Goal: Task Accomplishment & Management: Manage account settings

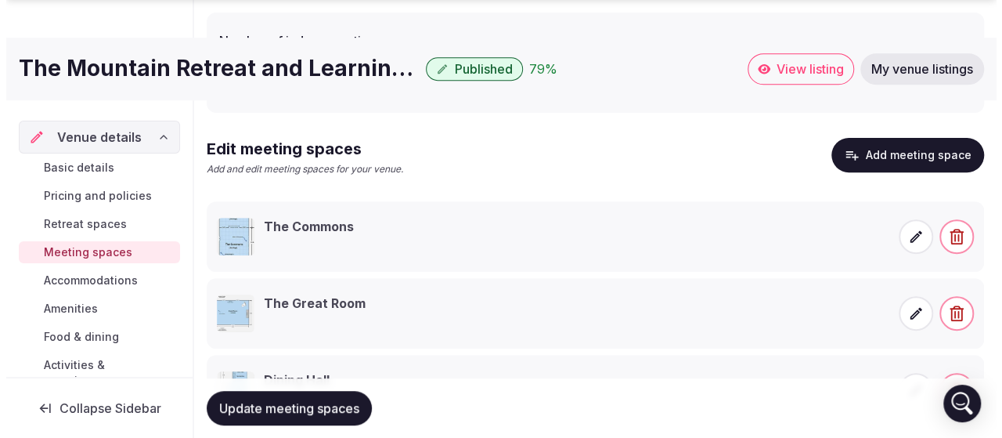
scroll to position [294, 0]
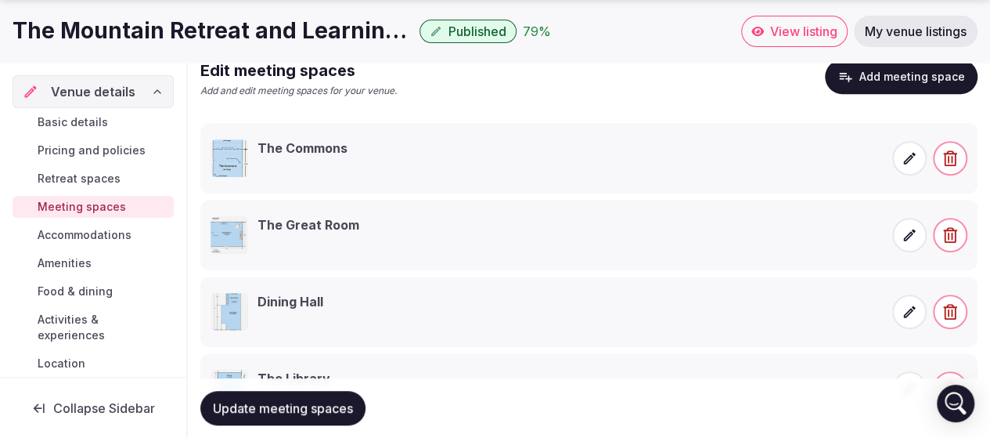
click at [900, 156] on span at bounding box center [909, 158] width 34 height 34
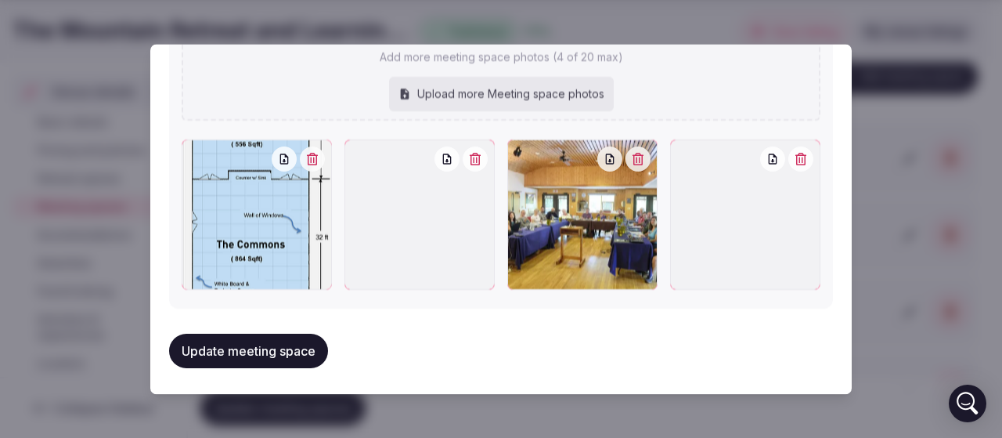
scroll to position [1268, 0]
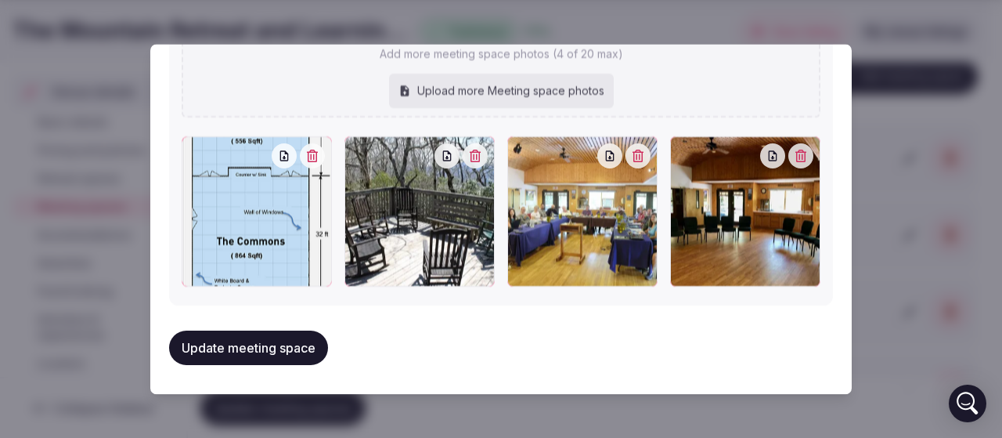
click at [282, 156] on icon "button" at bounding box center [284, 156] width 9 height 10
click at [604, 155] on icon "button" at bounding box center [610, 156] width 13 height 13
click at [769, 159] on icon "button" at bounding box center [773, 156] width 9 height 10
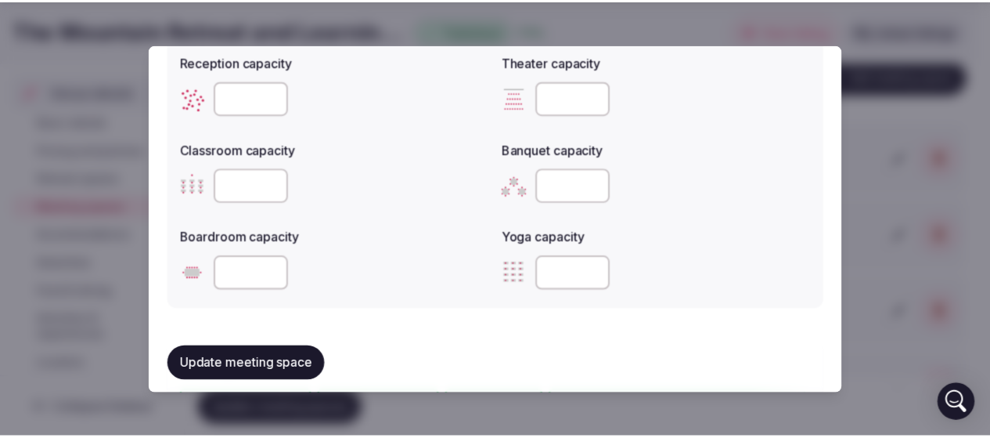
scroll to position [564, 0]
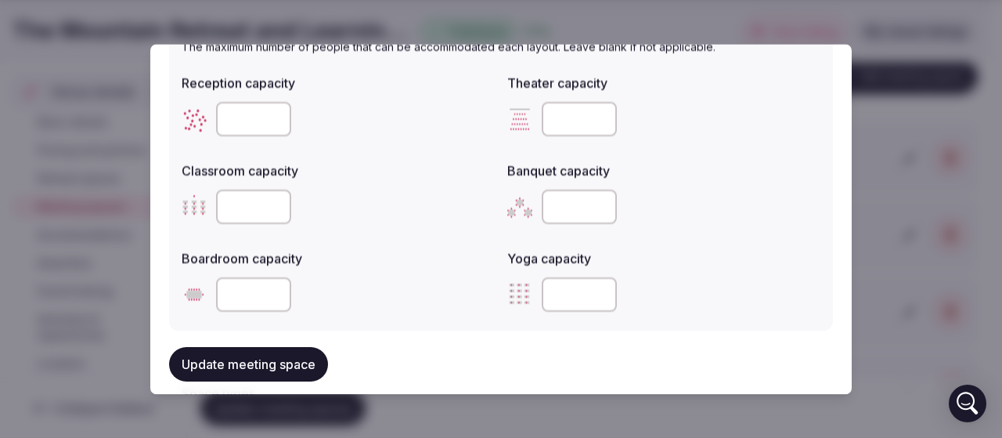
click at [241, 124] on input "number" at bounding box center [253, 119] width 75 height 34
type input "**"
click at [360, 120] on div "**" at bounding box center [338, 119] width 313 height 34
click at [309, 370] on button "Update meeting space" at bounding box center [248, 364] width 159 height 34
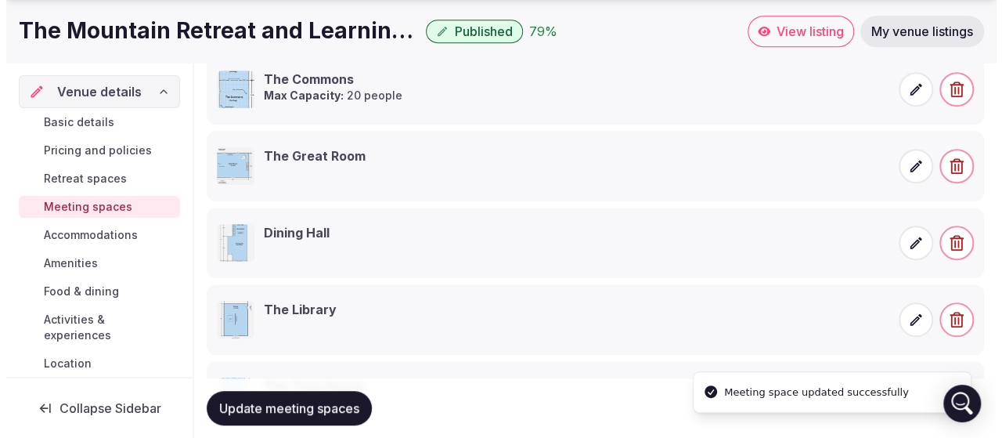
scroll to position [373, 0]
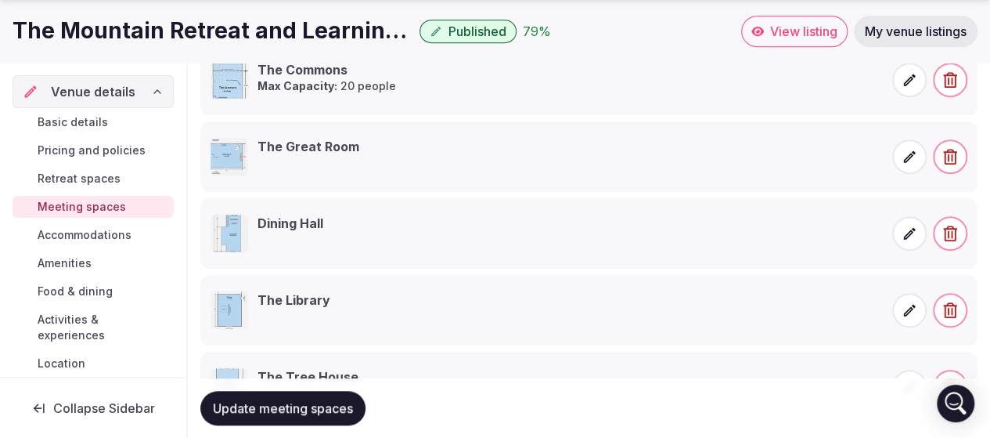
click at [903, 161] on icon at bounding box center [910, 157] width 16 height 16
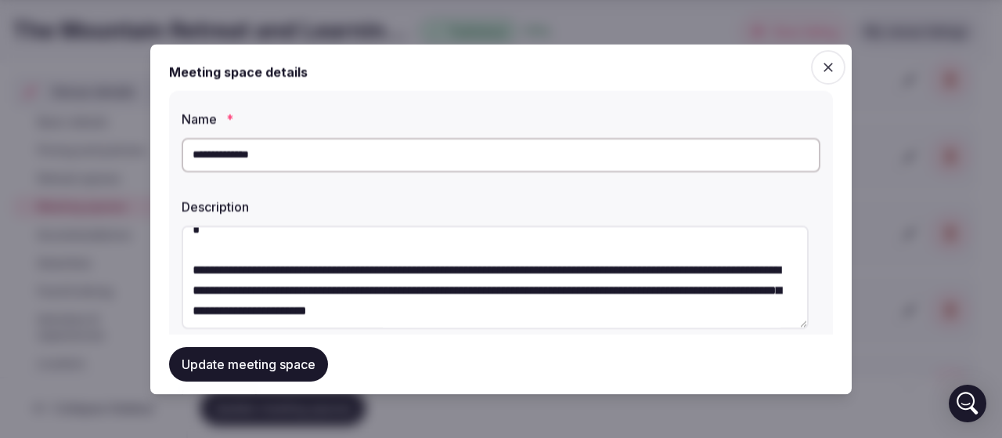
scroll to position [468, 0]
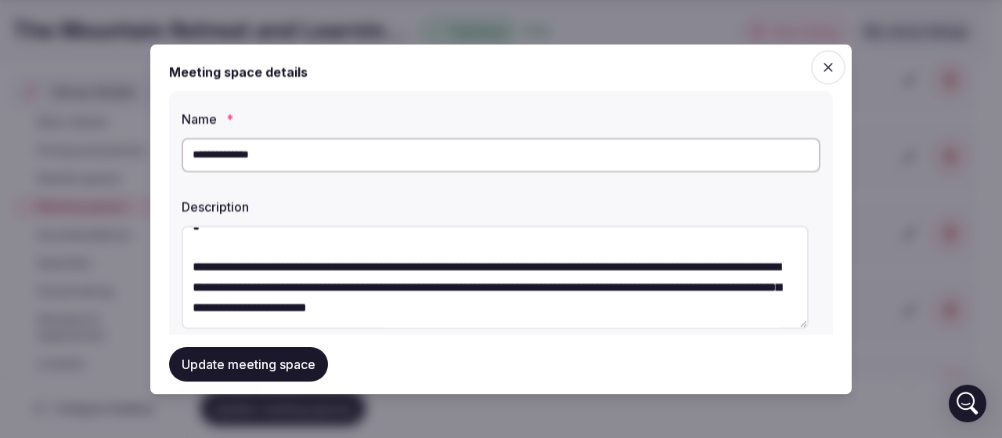
click at [623, 312] on textarea at bounding box center [495, 276] width 627 height 103
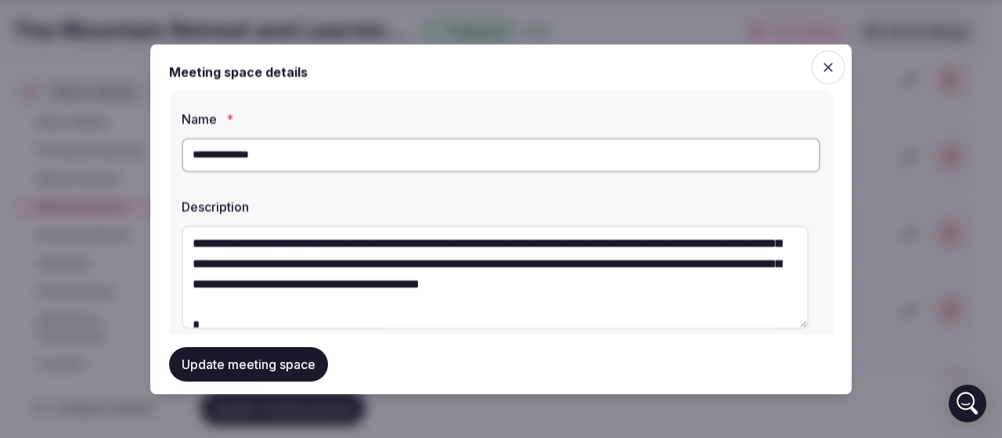
scroll to position [0, 0]
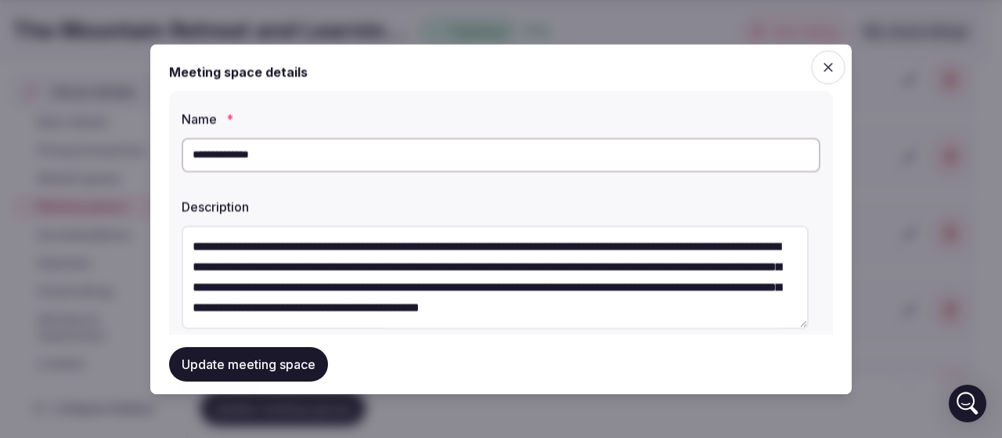
drag, startPoint x: 648, startPoint y: 317, endPoint x: 168, endPoint y: 222, distance: 489.9
click at [168, 222] on div "**********" at bounding box center [500, 219] width 701 height 350
click at [385, 276] on textarea at bounding box center [495, 276] width 627 height 103
click at [282, 253] on textarea at bounding box center [495, 276] width 627 height 103
click at [192, 247] on textarea at bounding box center [495, 276] width 627 height 103
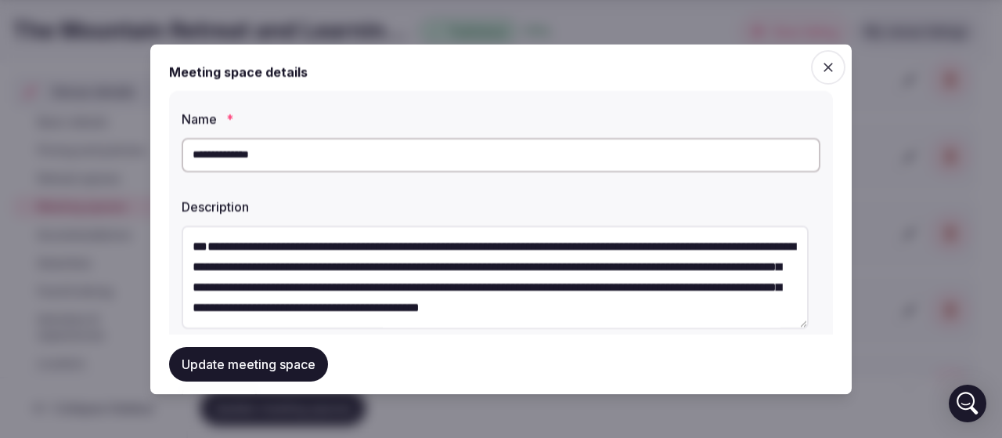
paste textarea "**********"
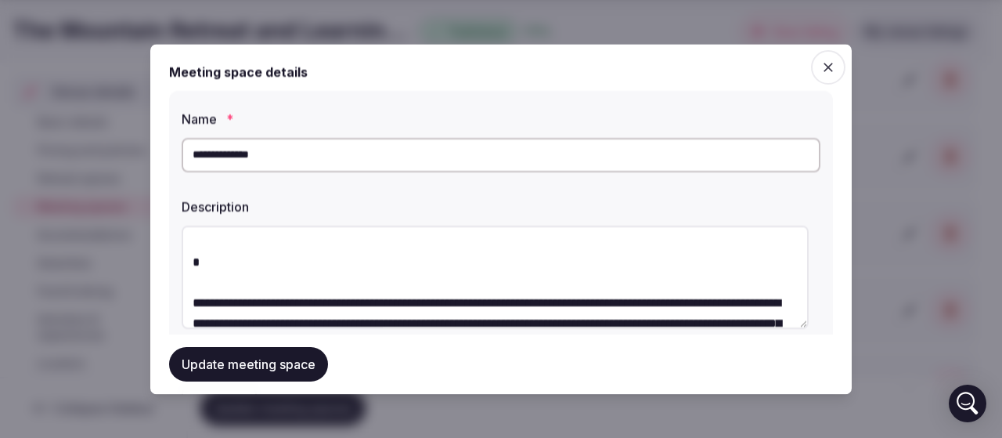
scroll to position [313, 0]
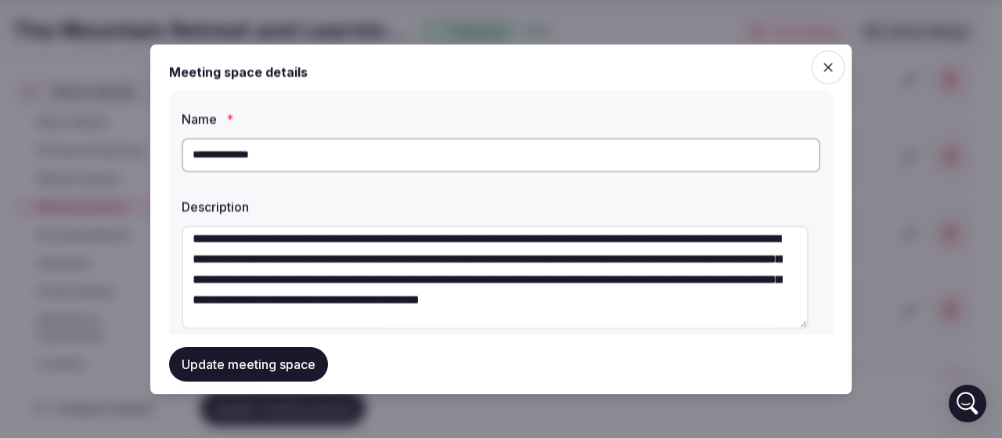
drag, startPoint x: 487, startPoint y: 295, endPoint x: 194, endPoint y: 279, distance: 293.3
click at [195, 279] on textarea at bounding box center [495, 276] width 627 height 103
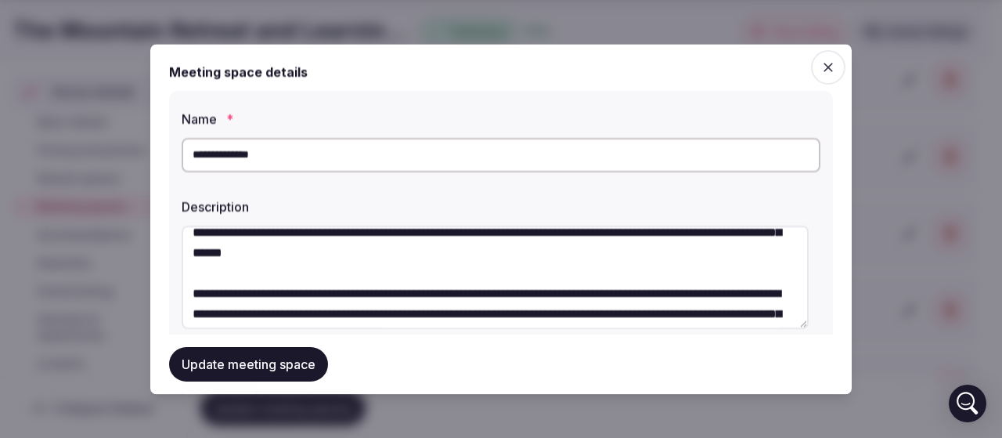
scroll to position [78, 0]
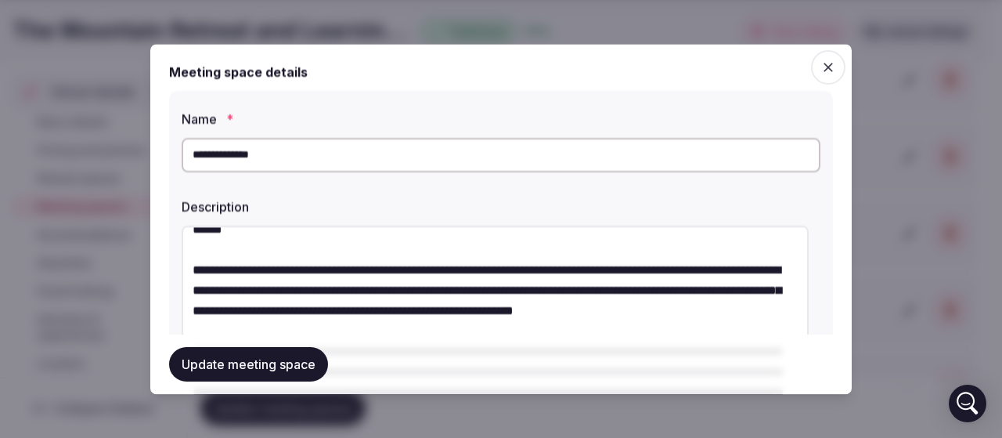
drag, startPoint x: 802, startPoint y: 323, endPoint x: 824, endPoint y: 461, distance: 139.4
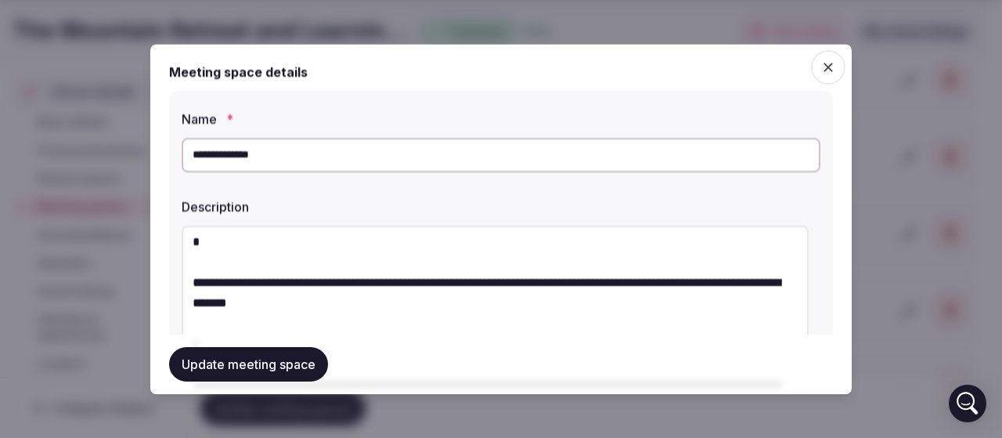
scroll to position [313, 0]
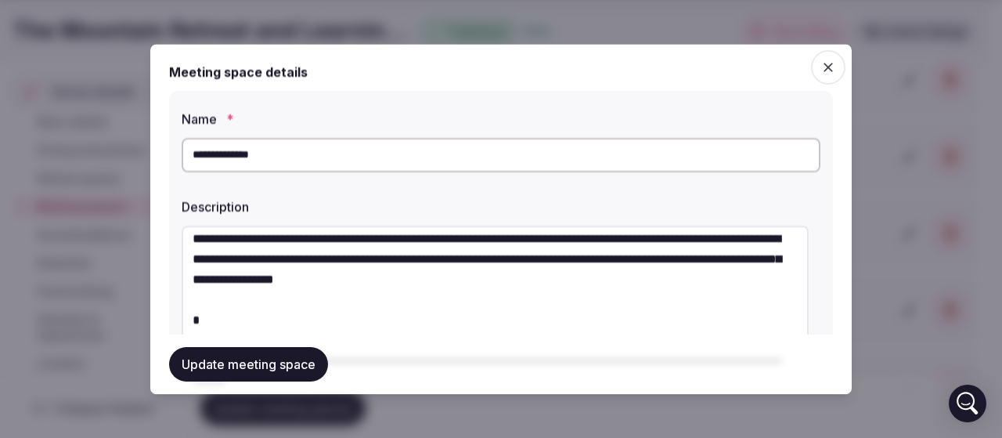
drag, startPoint x: 622, startPoint y: 247, endPoint x: 570, endPoint y: 301, distance: 74.8
click at [570, 302] on textarea at bounding box center [495, 345] width 627 height 241
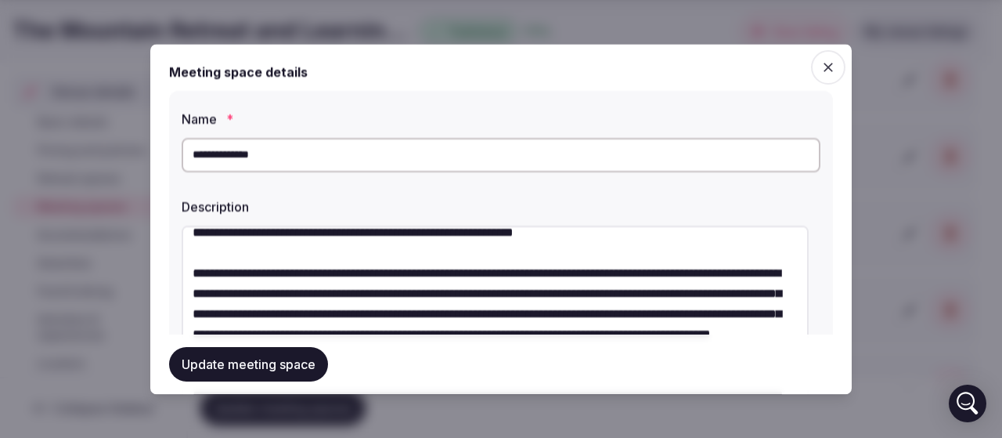
scroll to position [78, 0]
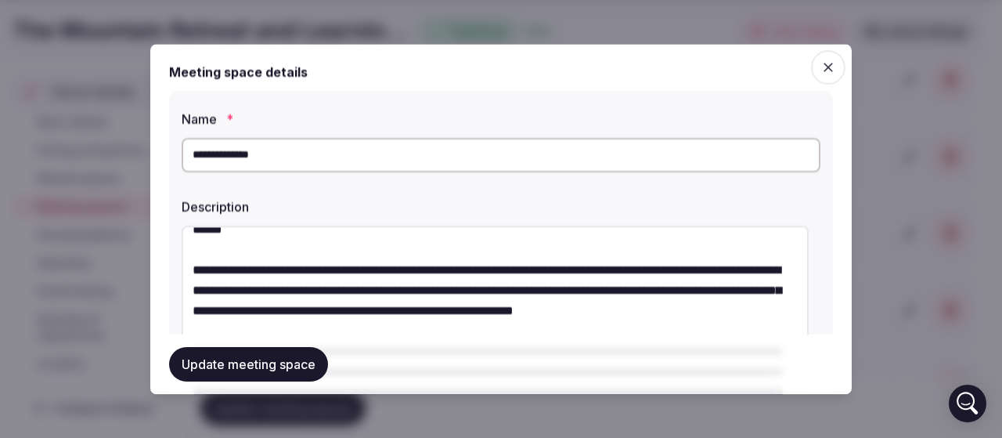
click at [453, 326] on textarea at bounding box center [495, 345] width 627 height 241
paste textarea "**********"
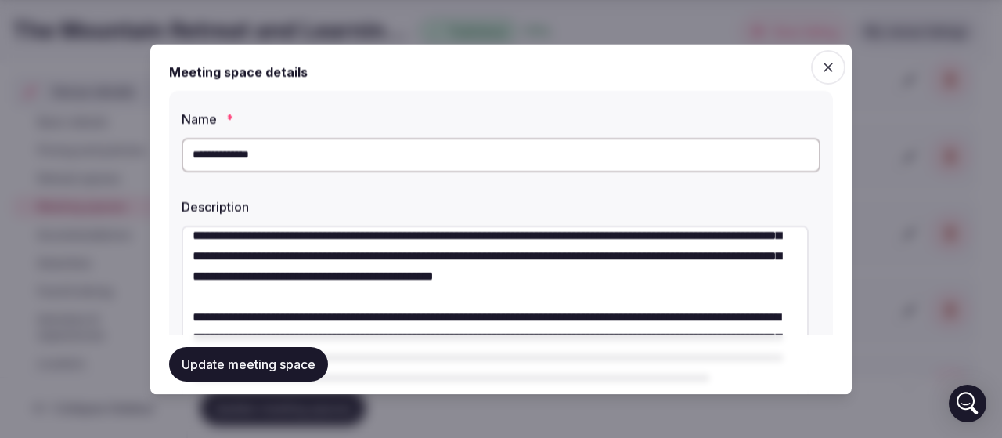
scroll to position [157, 0]
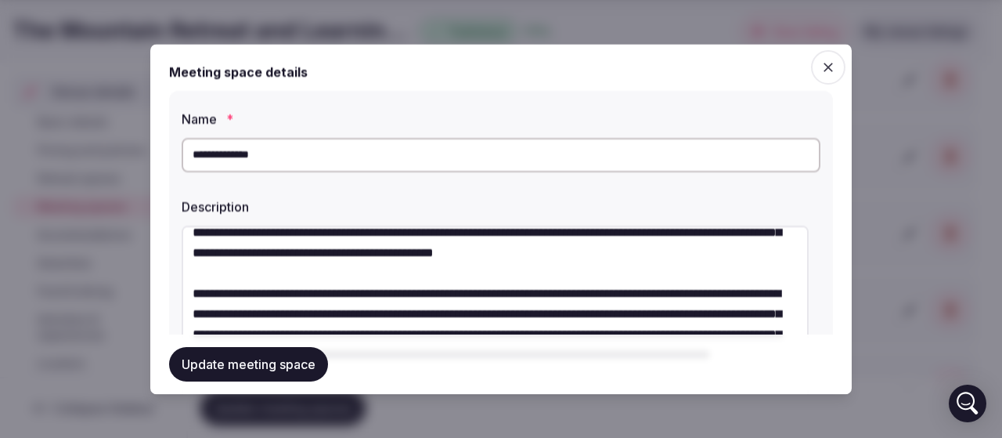
click at [429, 256] on textarea at bounding box center [495, 345] width 627 height 241
click at [497, 251] on textarea at bounding box center [495, 345] width 627 height 241
click at [629, 255] on textarea at bounding box center [495, 345] width 627 height 241
click at [681, 261] on textarea at bounding box center [495, 345] width 627 height 241
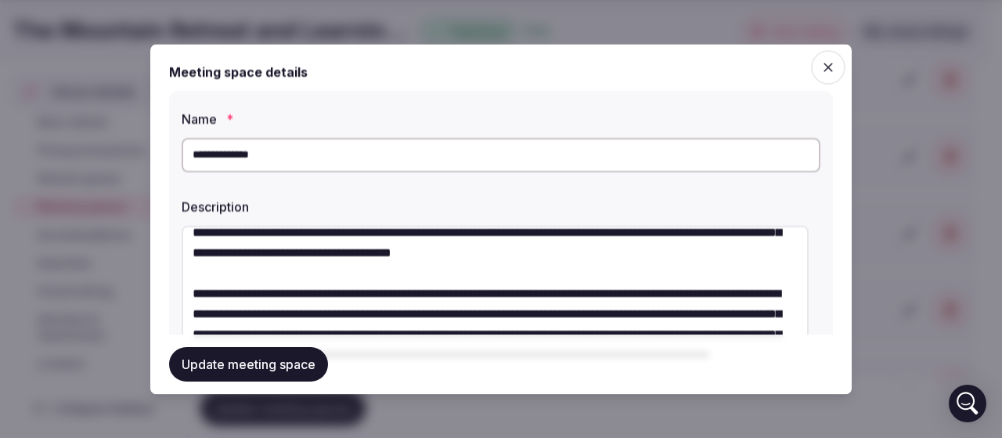
click at [604, 258] on textarea at bounding box center [495, 345] width 627 height 241
click at [739, 252] on textarea at bounding box center [495, 345] width 627 height 241
click at [348, 275] on textarea at bounding box center [495, 345] width 627 height 241
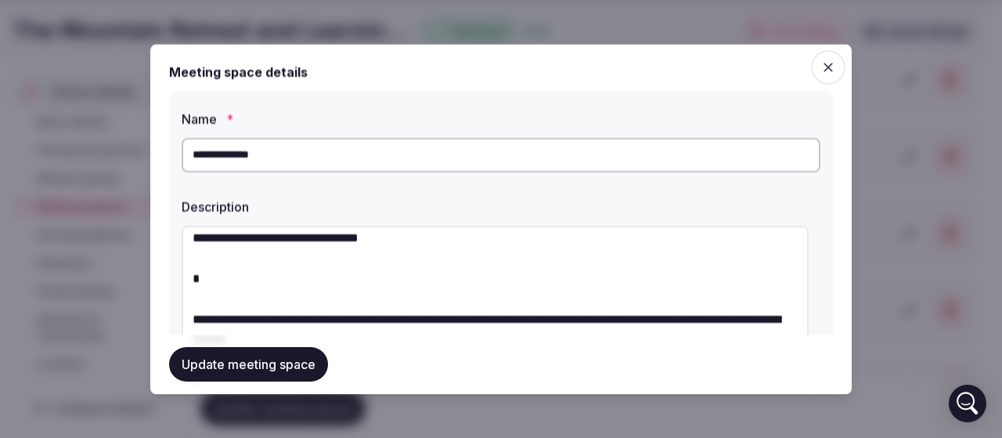
scroll to position [362, 0]
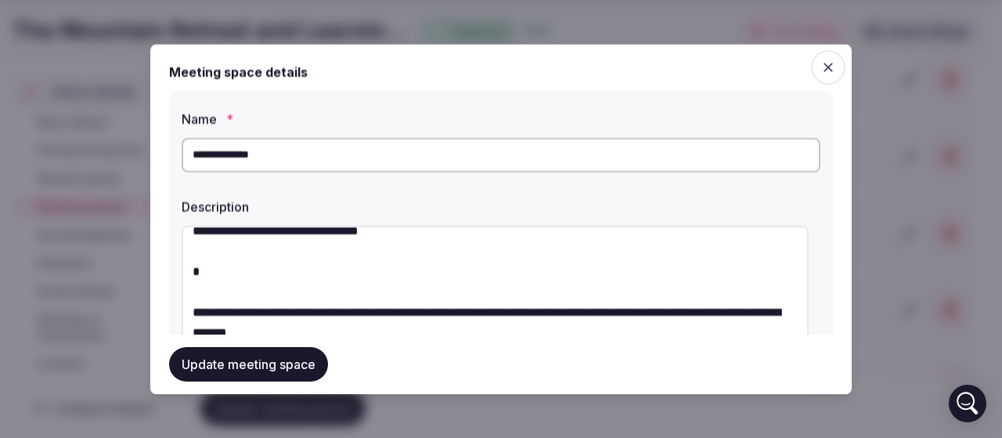
drag, startPoint x: 577, startPoint y: 272, endPoint x: 180, endPoint y: 238, distance: 398.3
click at [180, 238] on div "**********" at bounding box center [501, 383] width 664 height 584
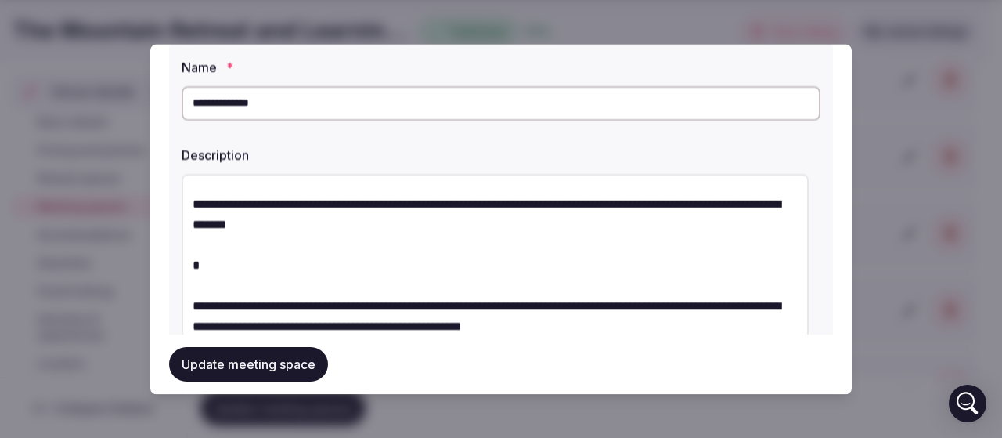
scroll to position [307, 0]
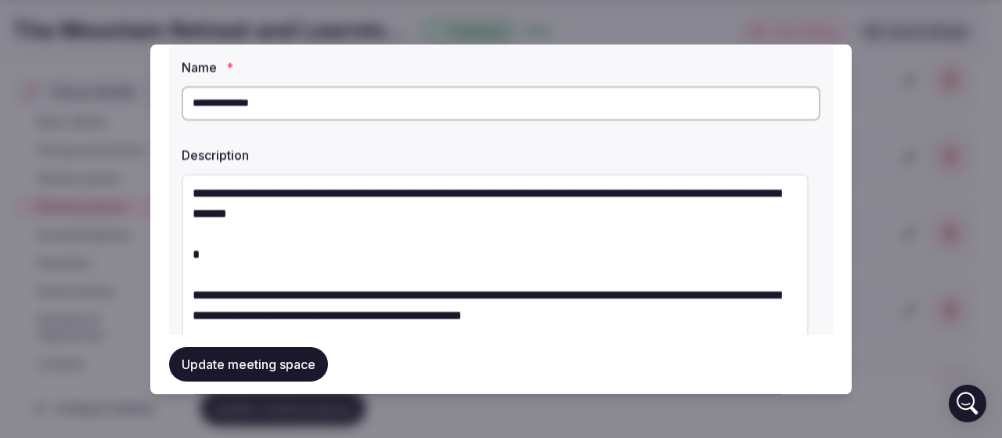
drag, startPoint x: 441, startPoint y: 261, endPoint x: 171, endPoint y: 236, distance: 271.2
click at [171, 236] on div "**********" at bounding box center [501, 331] width 664 height 584
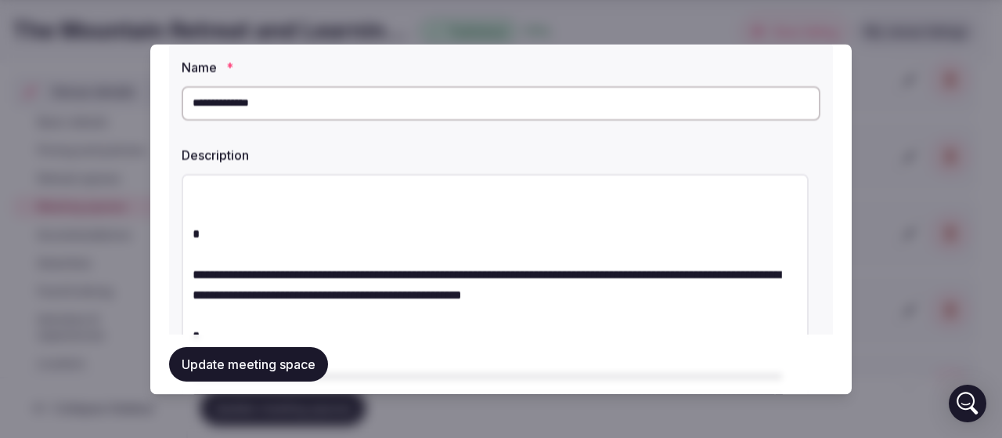
scroll to position [371, 0]
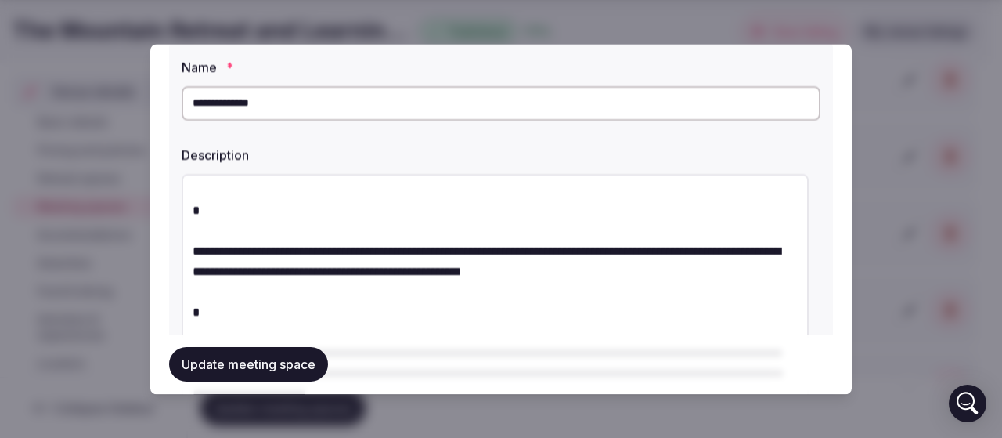
drag, startPoint x: 756, startPoint y: 277, endPoint x: 190, endPoint y: 250, distance: 566.7
click at [190, 250] on textarea at bounding box center [495, 294] width 627 height 241
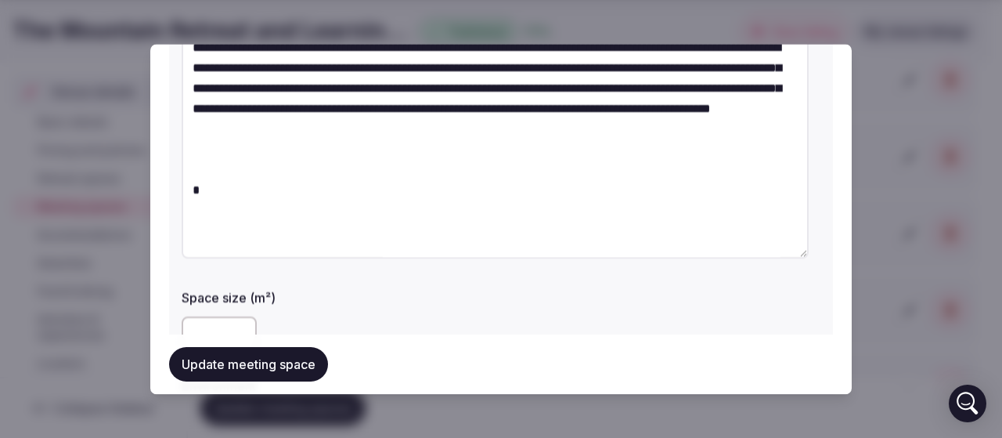
scroll to position [351, 0]
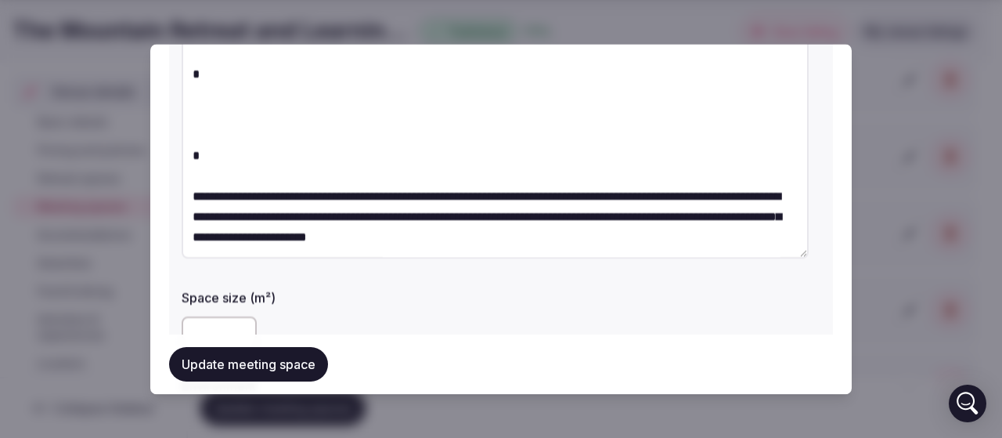
drag, startPoint x: 194, startPoint y: 198, endPoint x: 739, endPoint y: 197, distance: 544.9
click at [739, 197] on textarea at bounding box center [495, 137] width 627 height 241
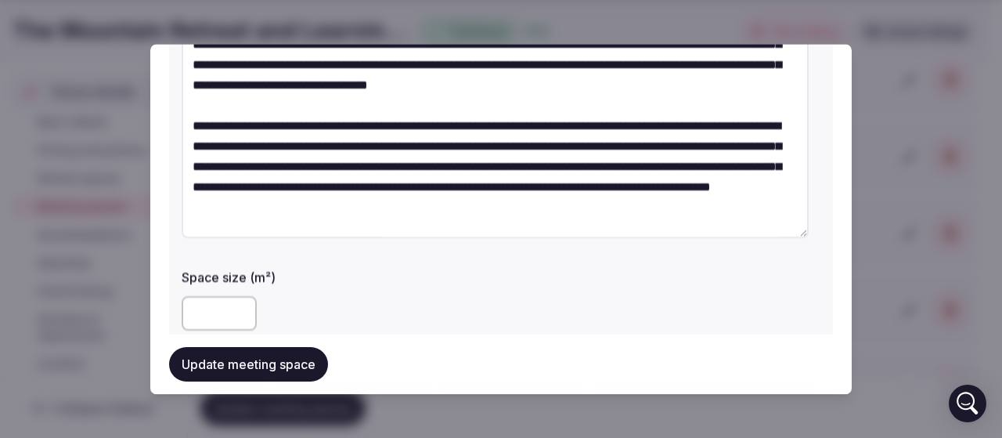
scroll to position [174, 0]
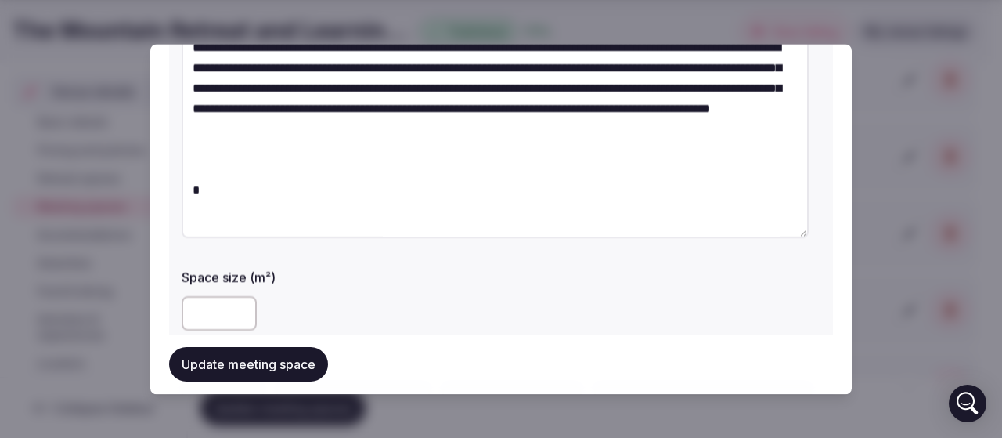
click at [418, 88] on textarea at bounding box center [495, 117] width 627 height 241
paste textarea "**********"
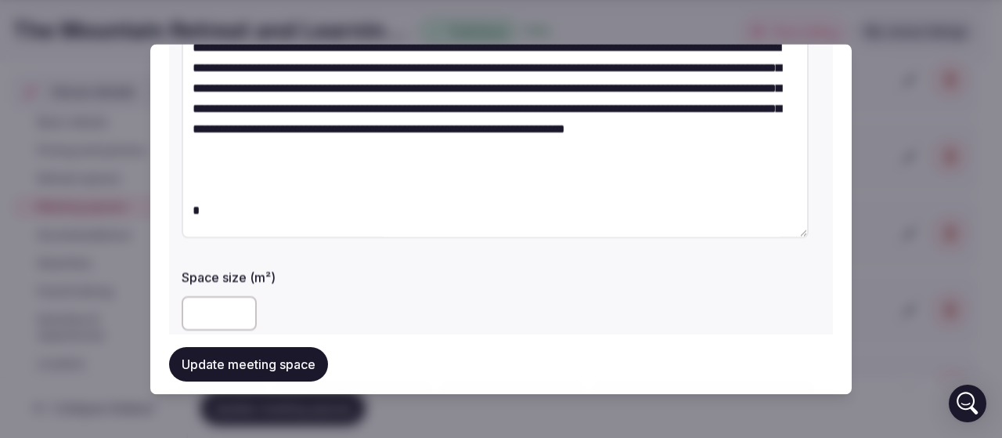
click at [664, 108] on textarea at bounding box center [495, 117] width 627 height 241
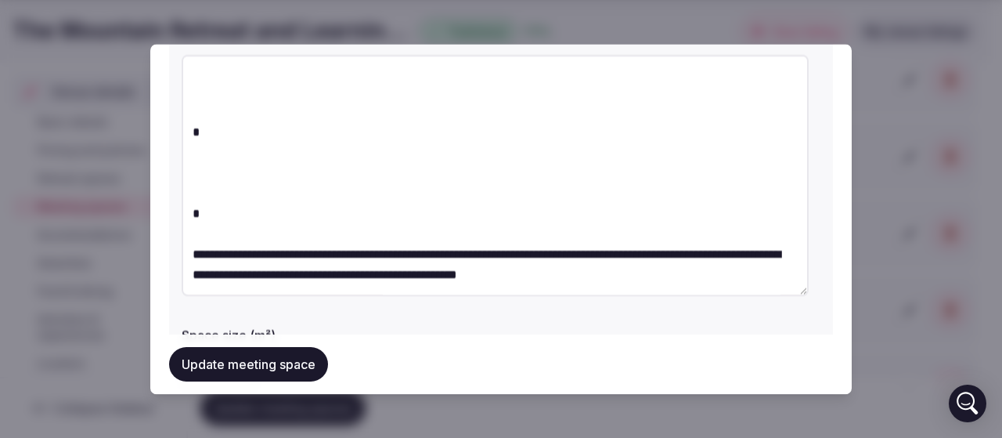
scroll to position [229, 0]
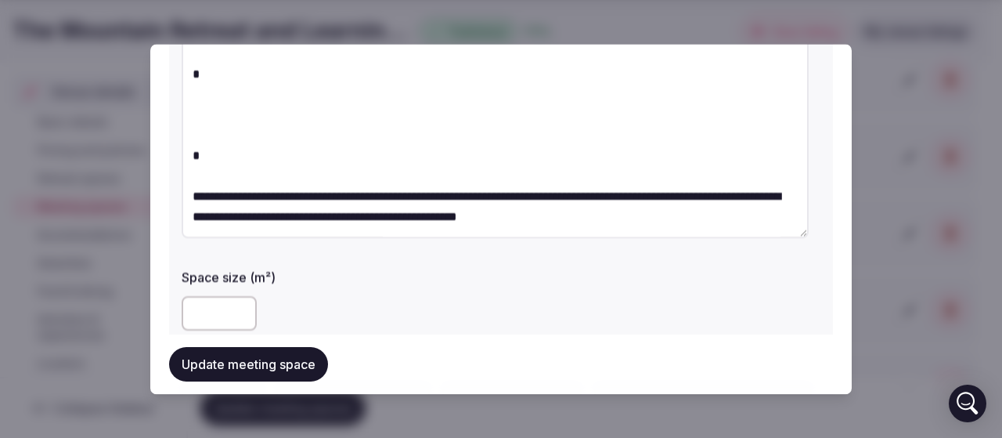
drag, startPoint x: 658, startPoint y: 219, endPoint x: 269, endPoint y: 166, distance: 391.9
click at [274, 167] on textarea at bounding box center [495, 117] width 627 height 241
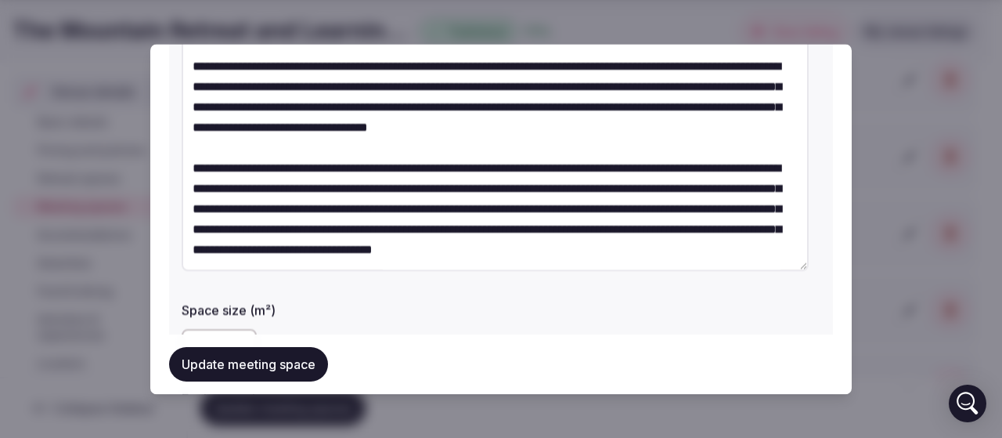
scroll to position [74, 0]
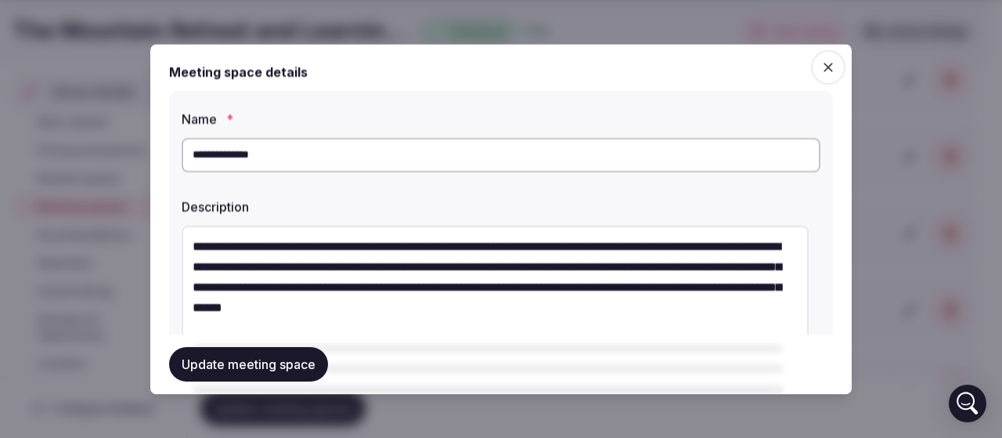
drag, startPoint x: 463, startPoint y: 253, endPoint x: 185, endPoint y: 243, distance: 278.9
click at [185, 243] on textarea at bounding box center [495, 345] width 627 height 241
click at [408, 269] on textarea at bounding box center [495, 345] width 627 height 241
type textarea "**********"
click at [271, 191] on div "Description" at bounding box center [501, 202] width 639 height 22
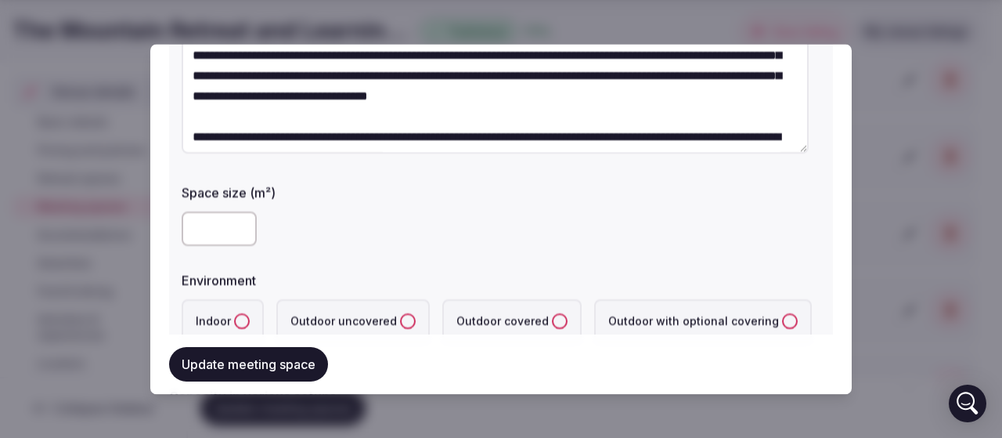
scroll to position [391, 0]
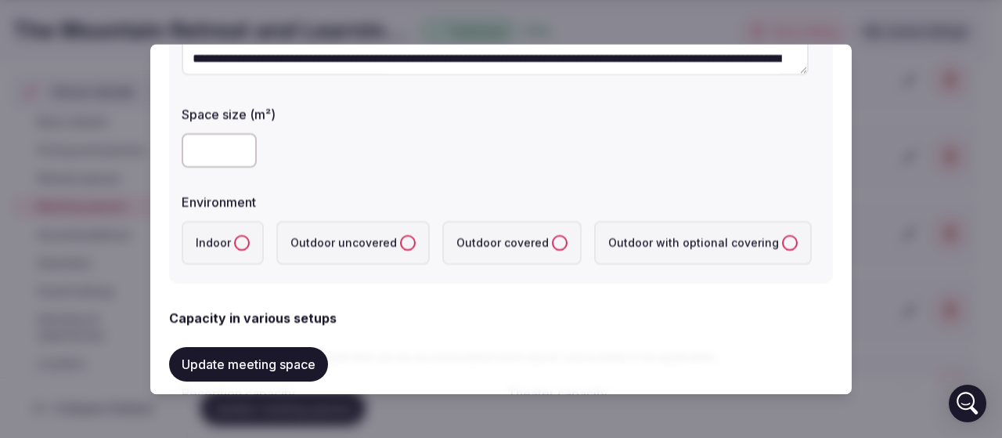
drag, startPoint x: 240, startPoint y: 259, endPoint x: 236, endPoint y: 250, distance: 10.5
click at [240, 258] on label "Indoor" at bounding box center [223, 243] width 82 height 44
click at [240, 251] on button "Indoor" at bounding box center [242, 243] width 16 height 16
click at [366, 247] on label "Outdoor uncovered" at bounding box center [352, 243] width 153 height 44
click at [400, 247] on uncovered "Outdoor uncovered" at bounding box center [408, 243] width 16 height 16
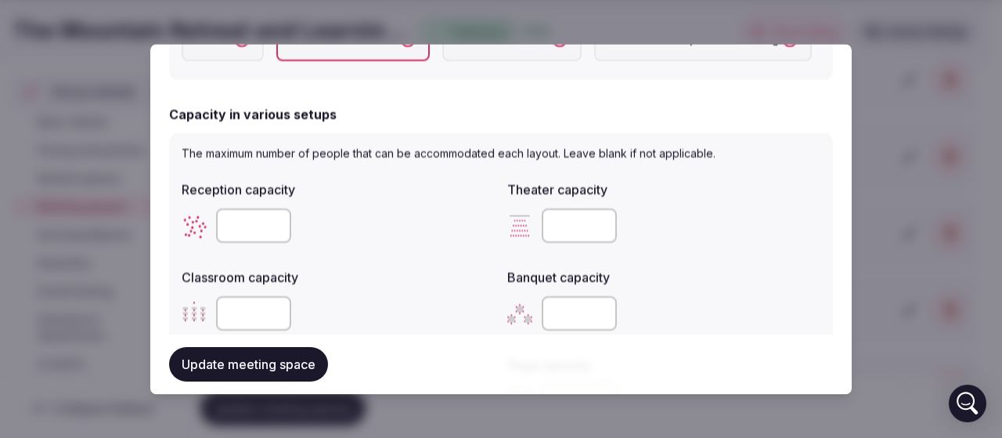
scroll to position [626, 0]
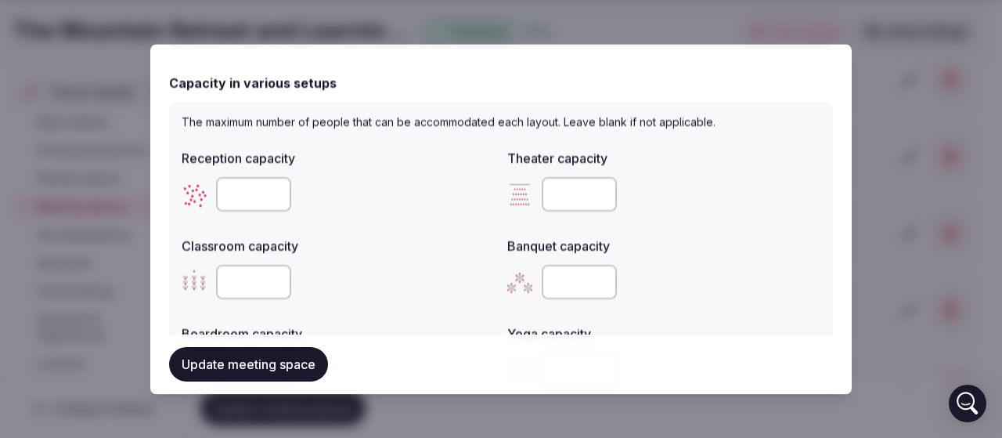
click at [245, 194] on input "number" at bounding box center [253, 194] width 75 height 34
type input "**"
click at [330, 201] on div "**" at bounding box center [338, 194] width 313 height 34
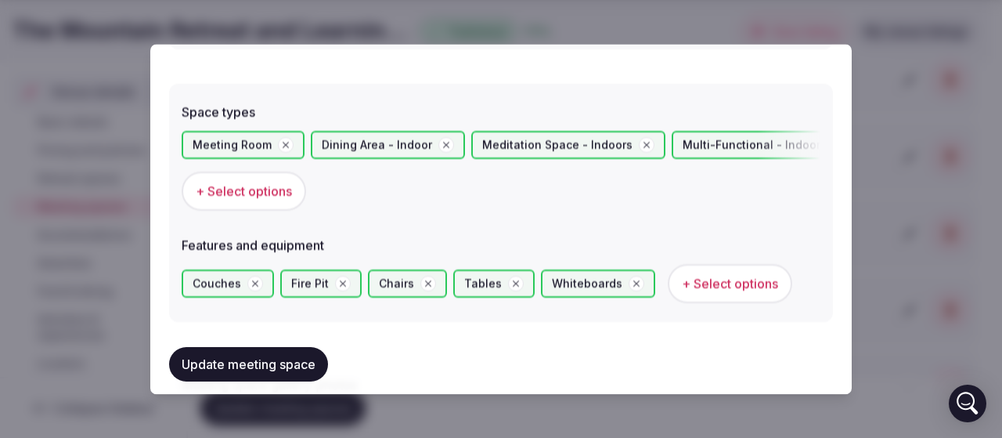
scroll to position [1018, 0]
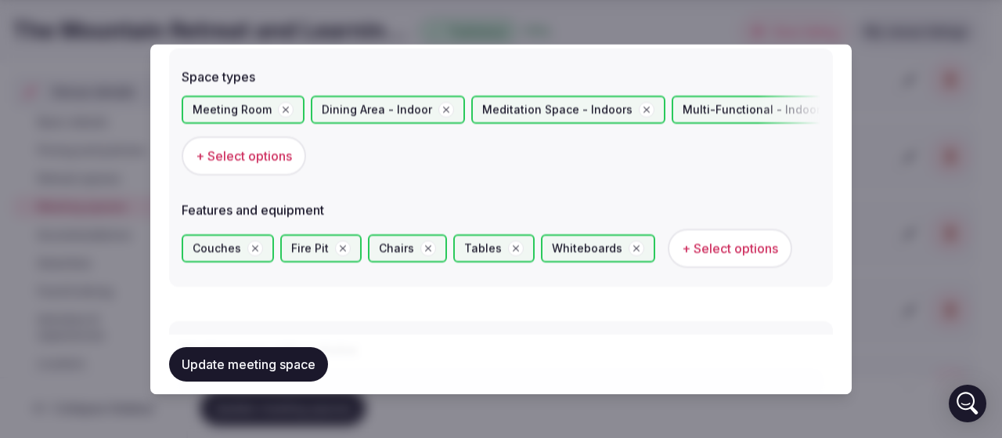
click at [236, 157] on span "+ Select options" at bounding box center [244, 155] width 96 height 17
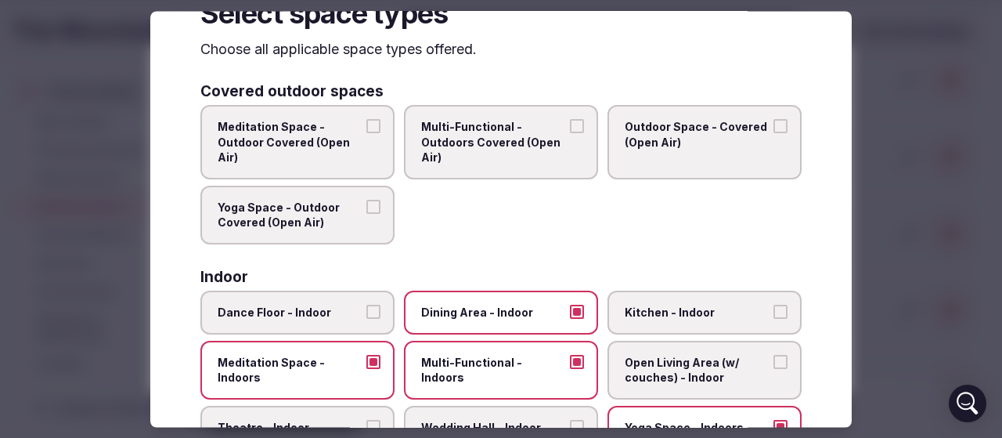
scroll to position [78, 0]
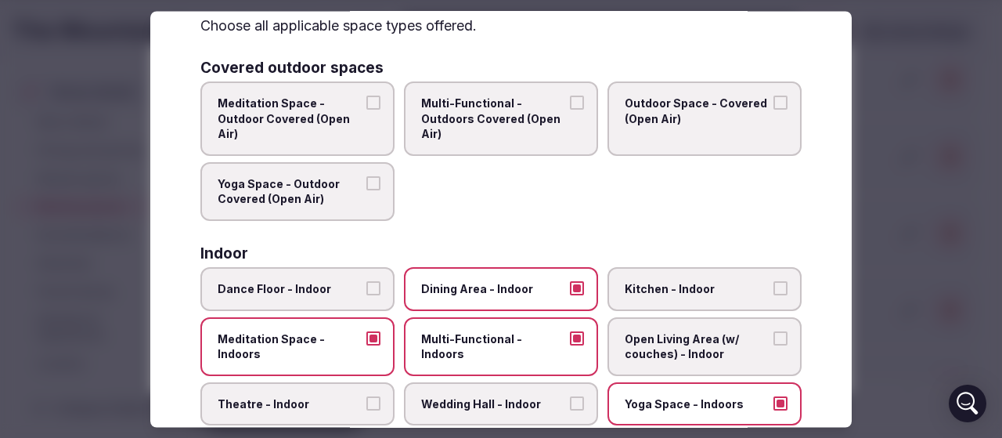
click at [488, 123] on span "Multi-Functional - Outdoors Covered (Open Air)" at bounding box center [493, 119] width 144 height 46
click at [570, 110] on button "Multi-Functional - Outdoors Covered (Open Air)" at bounding box center [577, 103] width 14 height 14
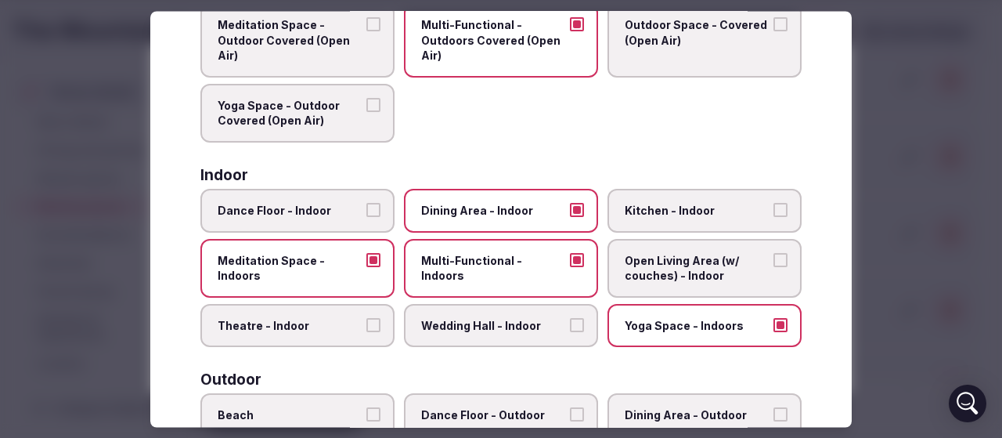
scroll to position [235, 0]
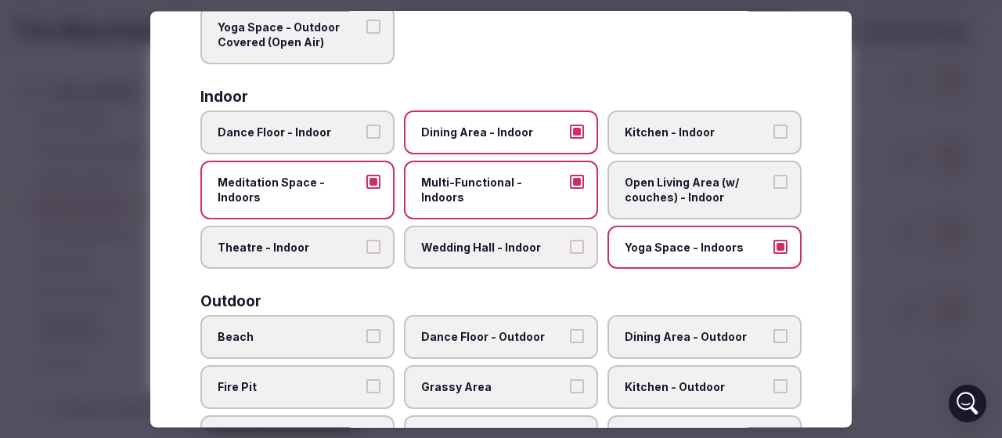
click at [645, 138] on span "Kitchen - Indoor" at bounding box center [697, 133] width 144 height 16
click at [773, 138] on button "Kitchen - Indoor" at bounding box center [780, 132] width 14 height 14
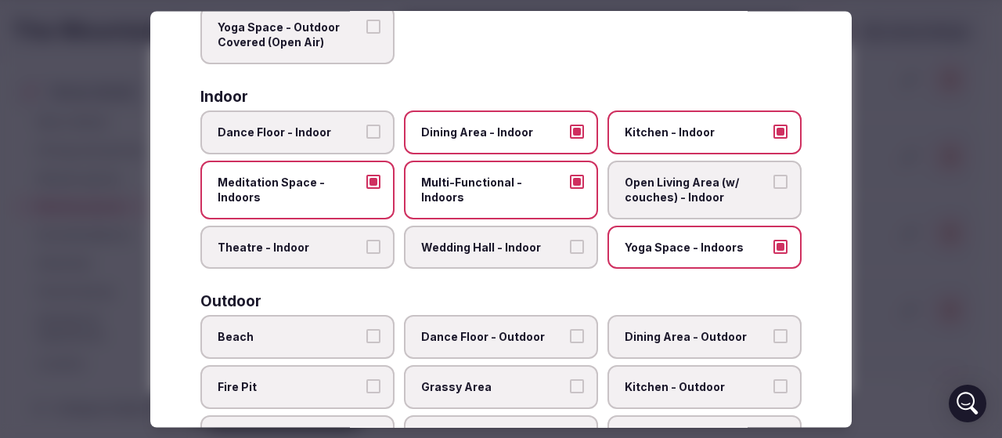
click at [294, 249] on span "Theatre - Indoor" at bounding box center [290, 248] width 144 height 16
click at [366, 249] on button "Theatre - Indoor" at bounding box center [373, 247] width 14 height 14
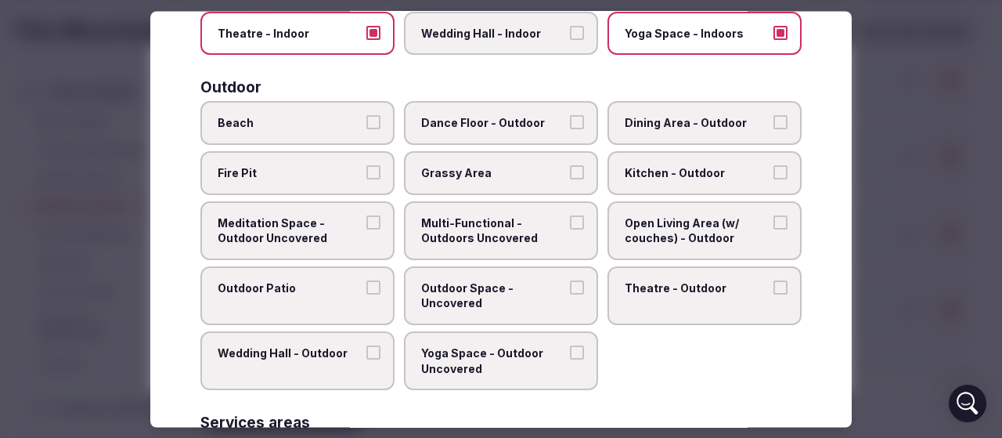
scroll to position [470, 0]
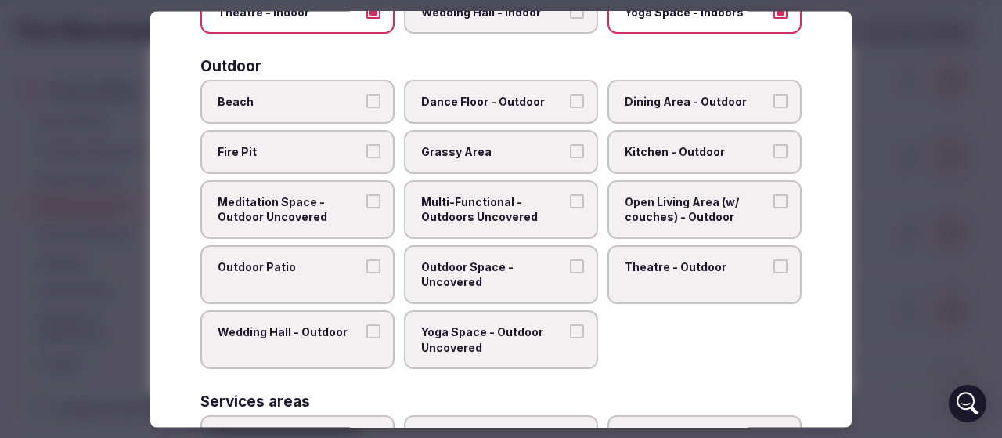
click at [495, 283] on span "Outdoor Space - Uncovered" at bounding box center [493, 274] width 144 height 31
click at [570, 273] on button "Outdoor Space - Uncovered" at bounding box center [577, 266] width 14 height 14
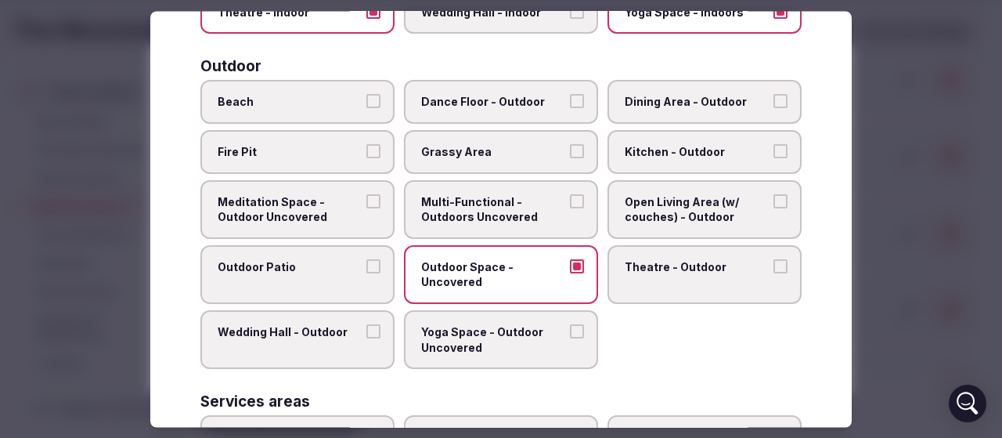
click at [268, 276] on label "Outdoor Patio" at bounding box center [297, 274] width 194 height 59
click at [366, 273] on button "Outdoor Patio" at bounding box center [373, 266] width 14 height 14
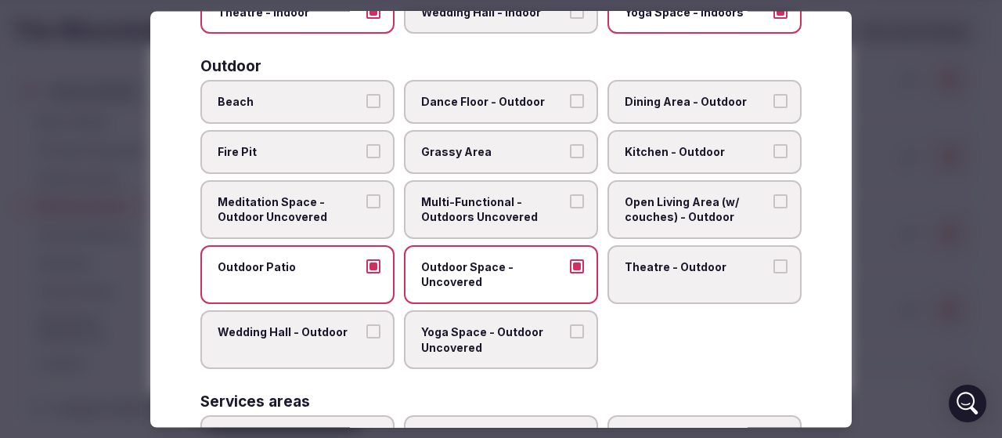
click at [291, 344] on label "Wedding Hall - Outdoor" at bounding box center [297, 339] width 194 height 59
click at [366, 338] on button "Wedding Hall - Outdoor" at bounding box center [373, 331] width 14 height 14
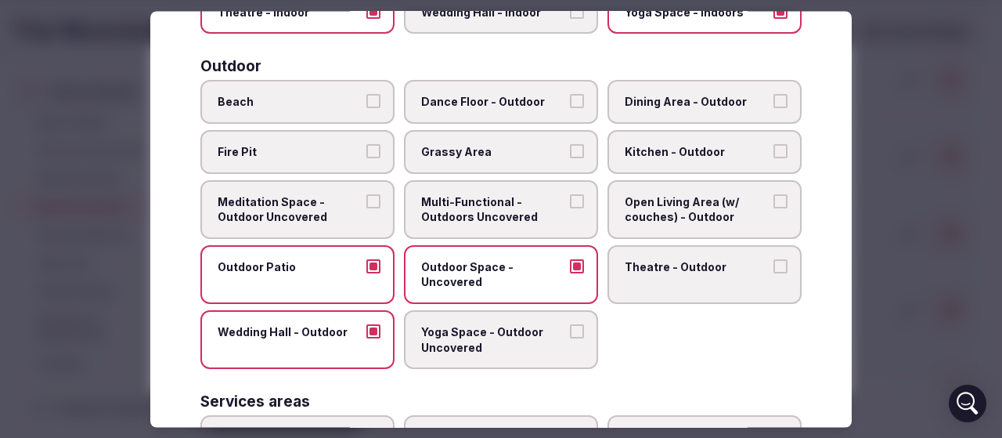
click at [493, 348] on span "Yoga Space - Outdoor Uncovered" at bounding box center [493, 339] width 144 height 31
click at [570, 338] on button "Yoga Space - Outdoor Uncovered" at bounding box center [577, 331] width 14 height 14
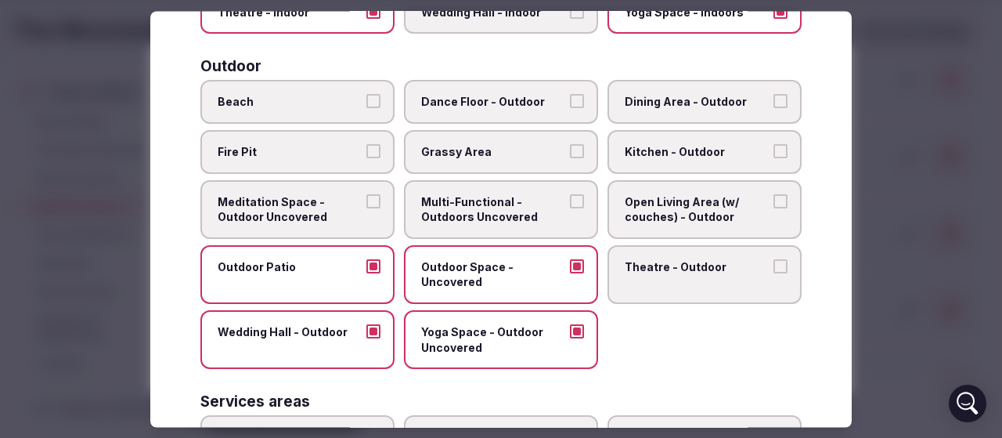
click at [268, 228] on label "Meditation Space - Outdoor Uncovered" at bounding box center [297, 209] width 194 height 59
click at [366, 208] on button "Meditation Space - Outdoor Uncovered" at bounding box center [373, 201] width 14 height 14
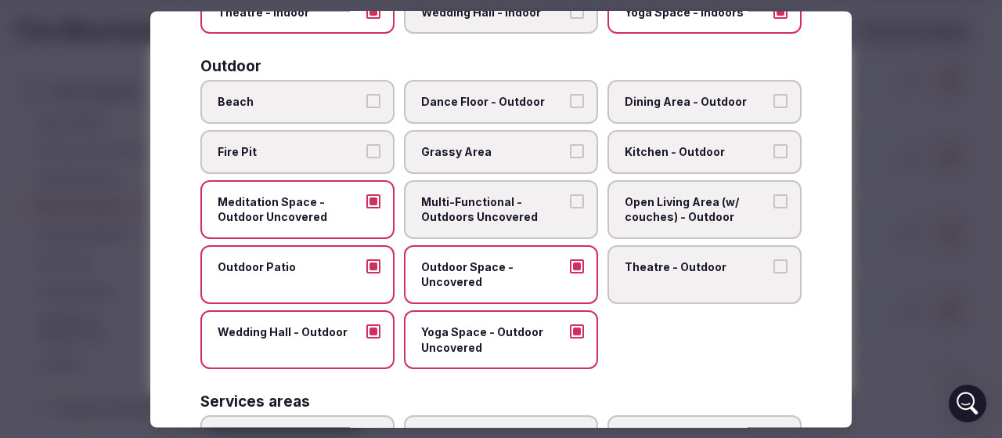
click at [481, 218] on span "Multi-Functional - Outdoors Uncovered" at bounding box center [493, 209] width 144 height 31
click at [570, 208] on button "Multi-Functional - Outdoors Uncovered" at bounding box center [577, 201] width 14 height 14
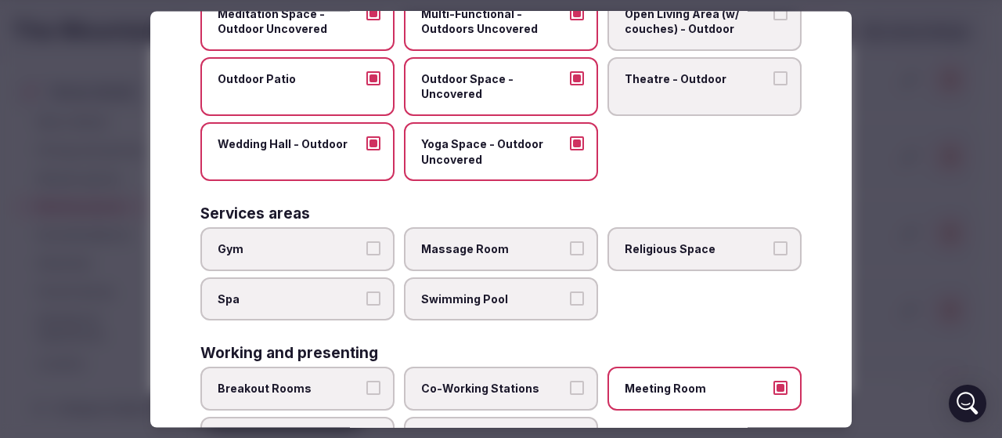
scroll to position [728, 0]
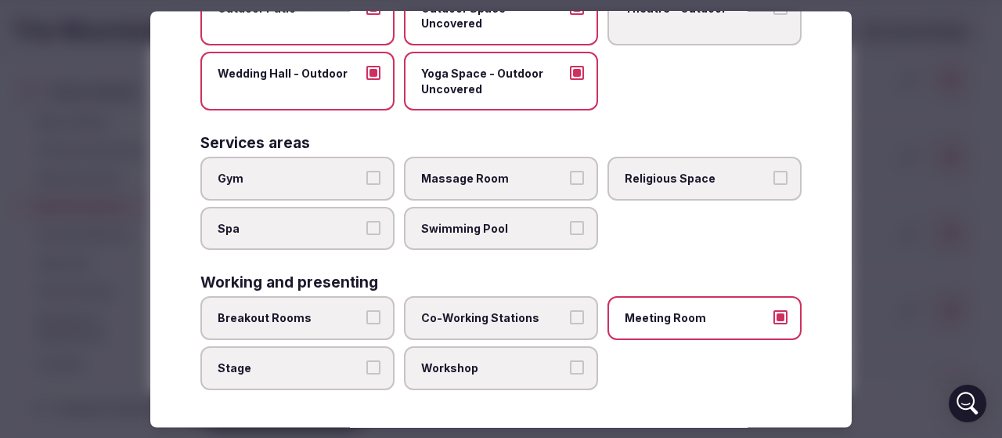
click at [639, 189] on label "Religious Space" at bounding box center [705, 179] width 194 height 44
click at [773, 186] on button "Religious Space" at bounding box center [780, 178] width 14 height 14
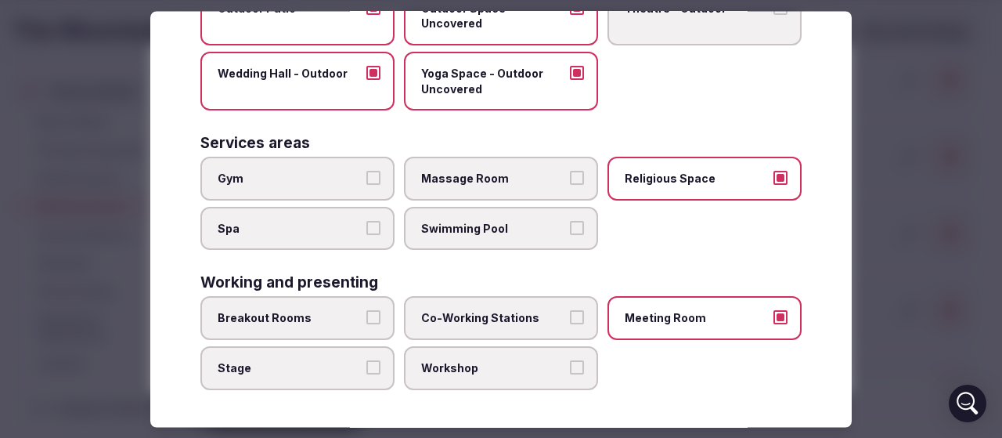
click at [293, 324] on span "Breakout Rooms" at bounding box center [290, 319] width 144 height 16
click at [366, 324] on button "Breakout Rooms" at bounding box center [373, 318] width 14 height 14
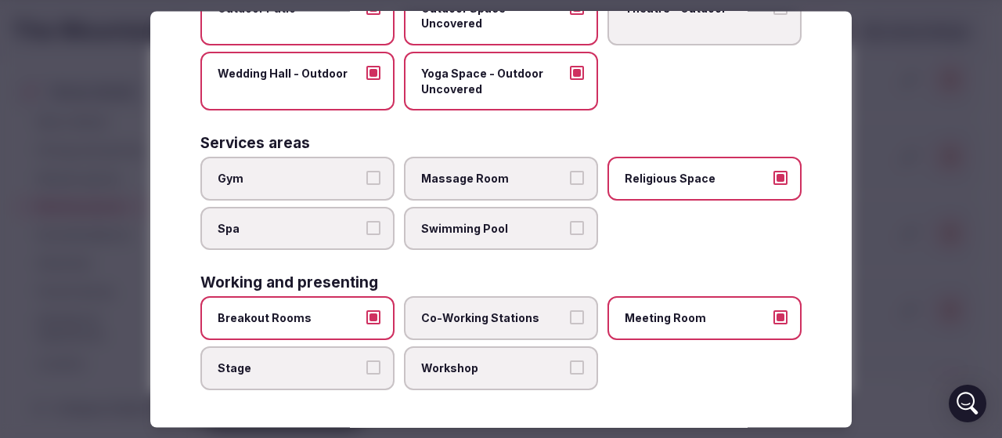
click at [442, 308] on label "Co-Working Stations" at bounding box center [501, 319] width 194 height 44
click at [570, 311] on button "Co-Working Stations" at bounding box center [577, 318] width 14 height 14
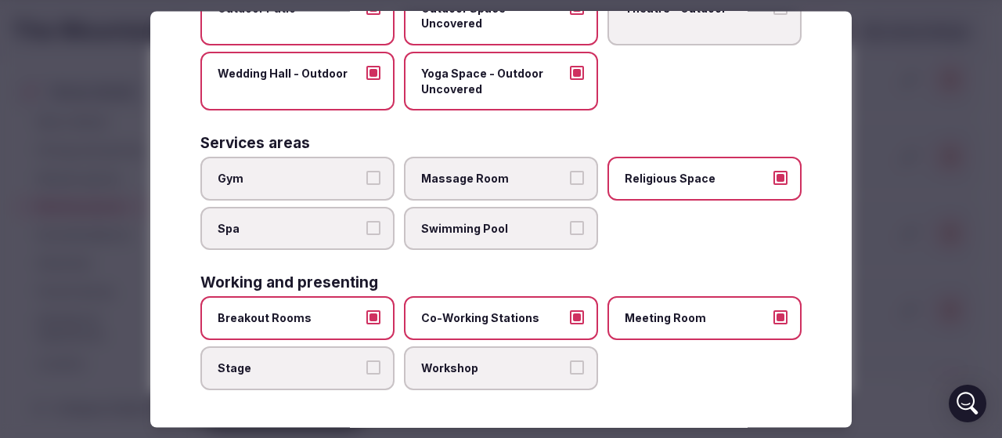
click at [456, 313] on span "Co-Working Stations" at bounding box center [493, 319] width 144 height 16
click at [570, 313] on button "Co-Working Stations" at bounding box center [577, 318] width 14 height 14
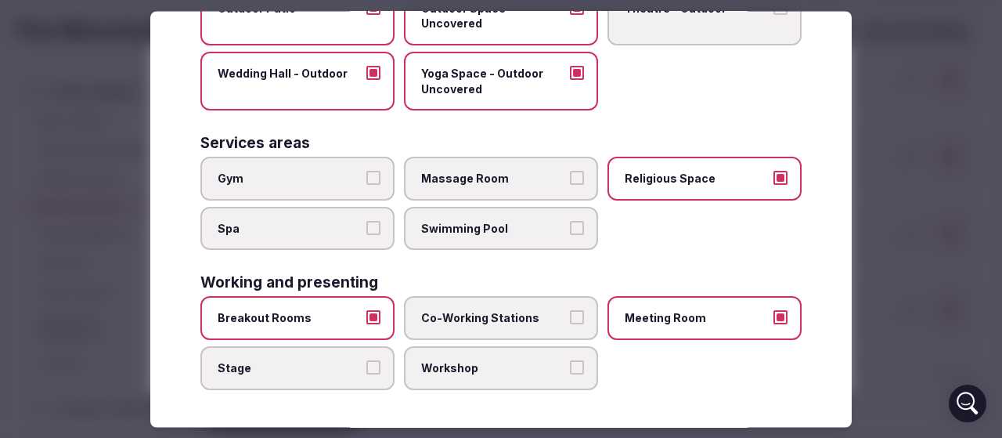
click at [460, 366] on span "Workshop" at bounding box center [493, 368] width 144 height 16
click at [570, 366] on button "Workshop" at bounding box center [577, 367] width 14 height 14
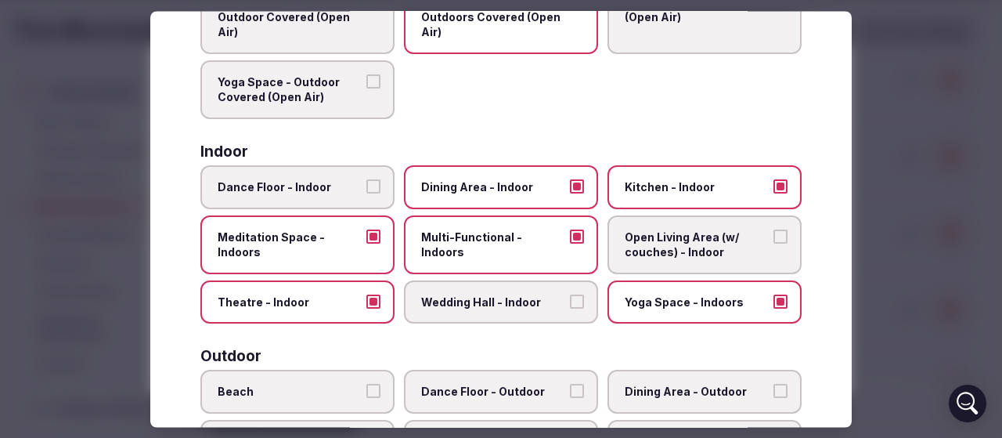
scroll to position [0, 0]
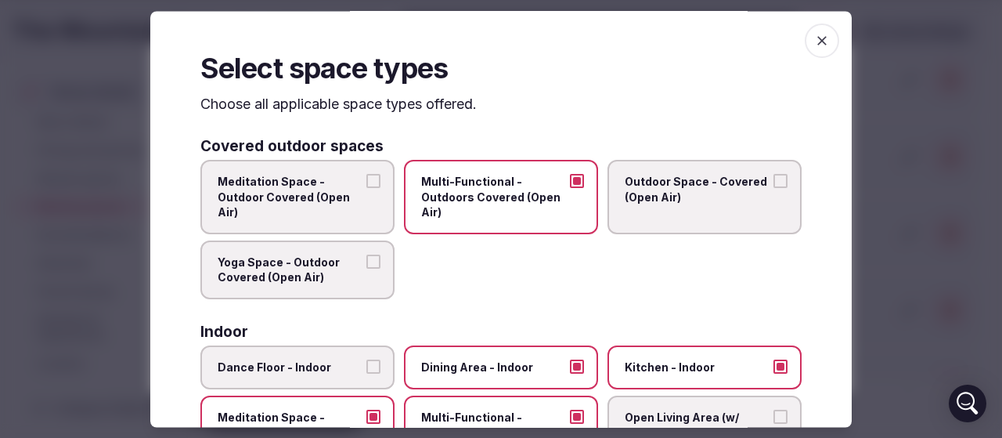
click at [814, 38] on icon "button" at bounding box center [822, 41] width 16 height 16
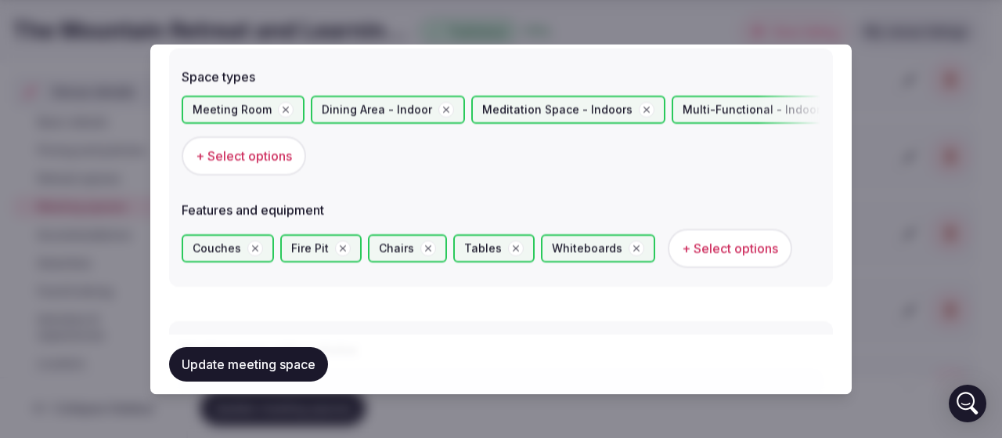
click at [735, 251] on span "+ Select options" at bounding box center [730, 248] width 96 height 17
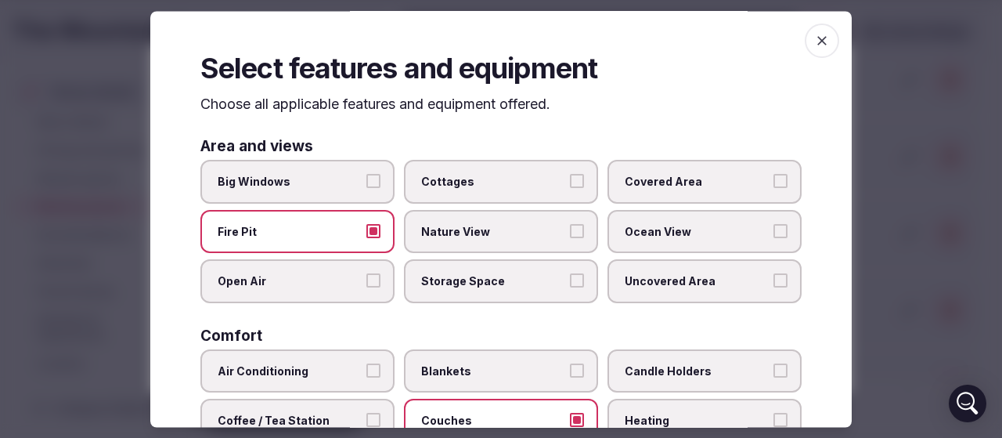
click at [278, 181] on span "Big Windows" at bounding box center [290, 183] width 144 height 16
click at [366, 181] on button "Big Windows" at bounding box center [373, 182] width 14 height 14
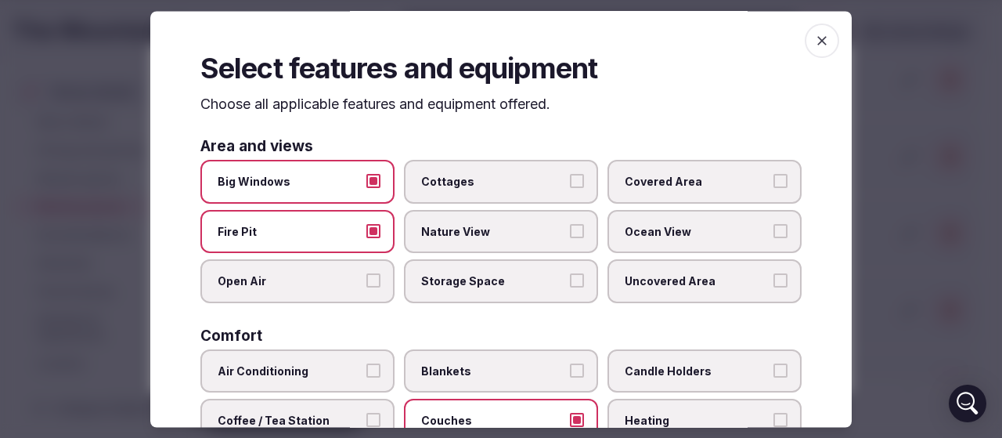
click at [485, 240] on label "Nature View" at bounding box center [501, 232] width 194 height 44
click at [570, 238] on button "Nature View" at bounding box center [577, 231] width 14 height 14
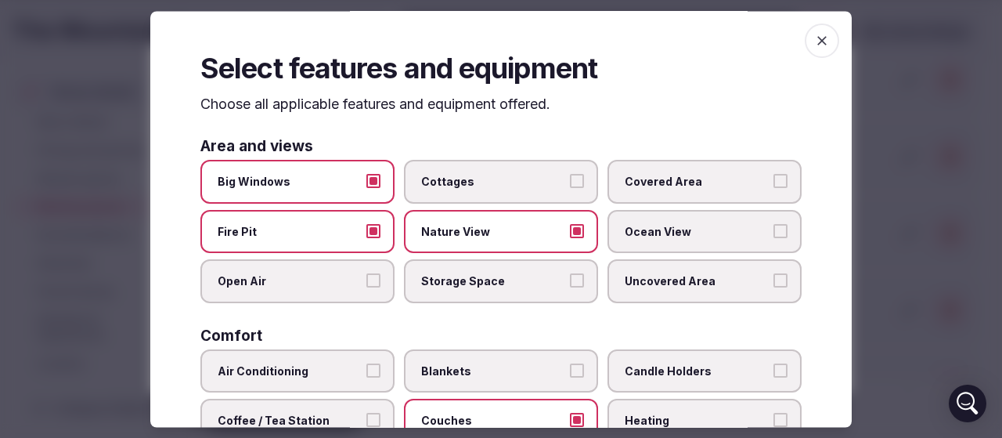
click at [287, 229] on span "Fire Pit" at bounding box center [290, 232] width 144 height 16
click at [366, 229] on button "Fire Pit" at bounding box center [373, 231] width 14 height 14
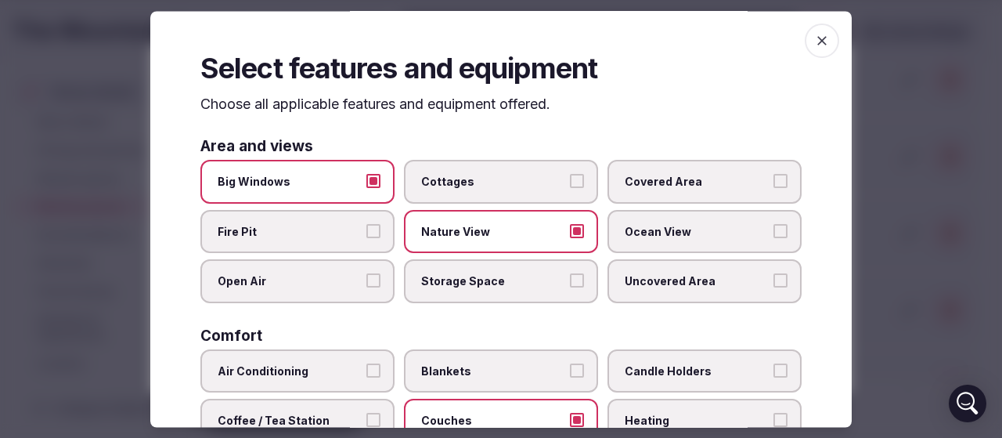
click at [291, 227] on span "Fire Pit" at bounding box center [290, 232] width 144 height 16
click at [366, 227] on button "Fire Pit" at bounding box center [373, 231] width 14 height 14
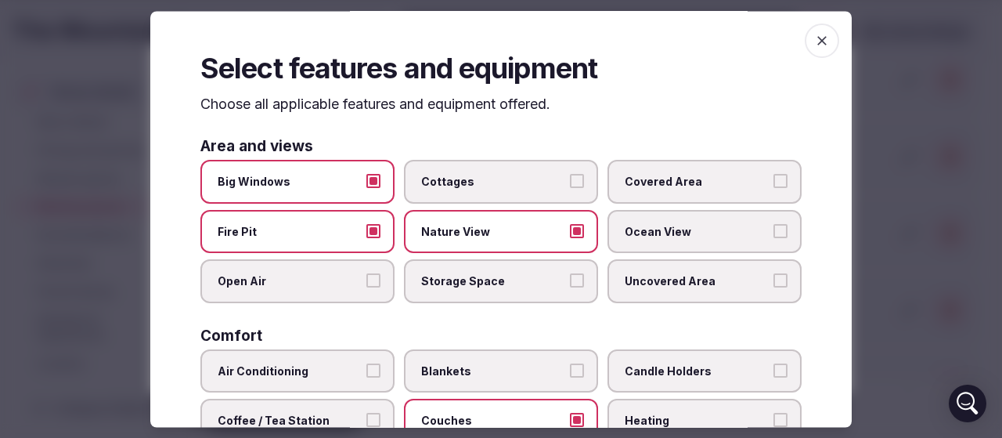
click at [318, 290] on label "Open Air" at bounding box center [297, 282] width 194 height 44
click at [366, 288] on button "Open Air" at bounding box center [373, 281] width 14 height 14
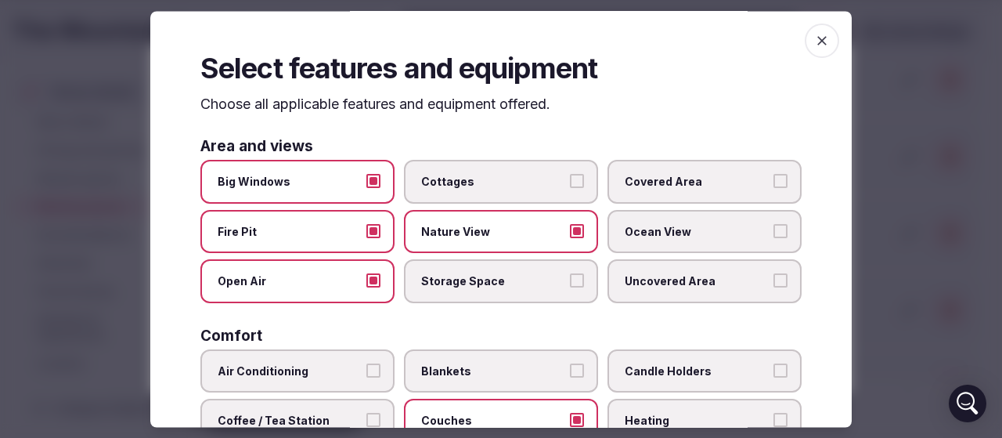
click at [647, 284] on span "Uncovered Area" at bounding box center [697, 282] width 144 height 16
click at [773, 284] on button "Uncovered Area" at bounding box center [780, 281] width 14 height 14
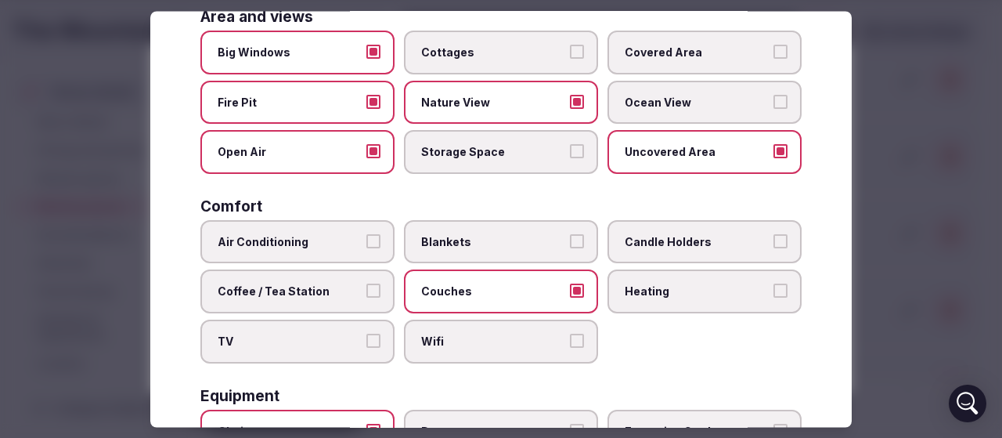
scroll to position [157, 0]
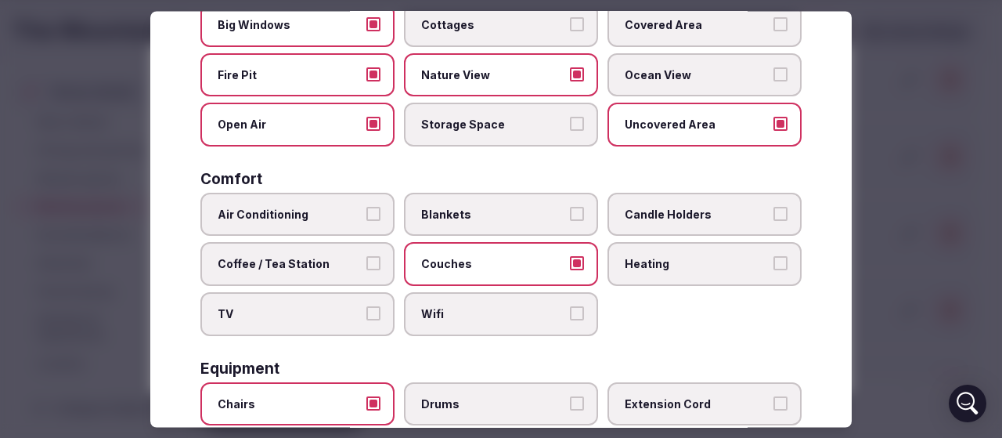
click at [271, 132] on span "Open Air" at bounding box center [290, 125] width 144 height 16
click at [366, 132] on button "Open Air" at bounding box center [373, 124] width 14 height 14
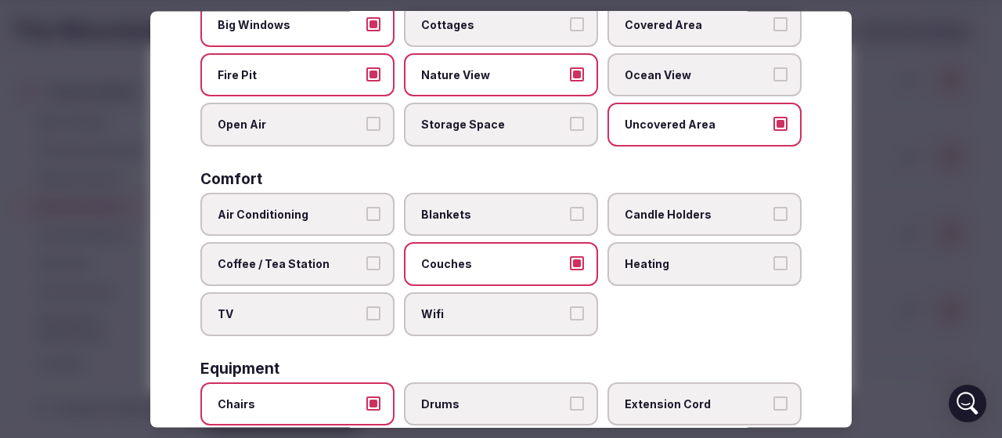
click at [275, 215] on span "Air Conditioning" at bounding box center [290, 215] width 144 height 16
click at [366, 215] on button "Air Conditioning" at bounding box center [373, 214] width 14 height 14
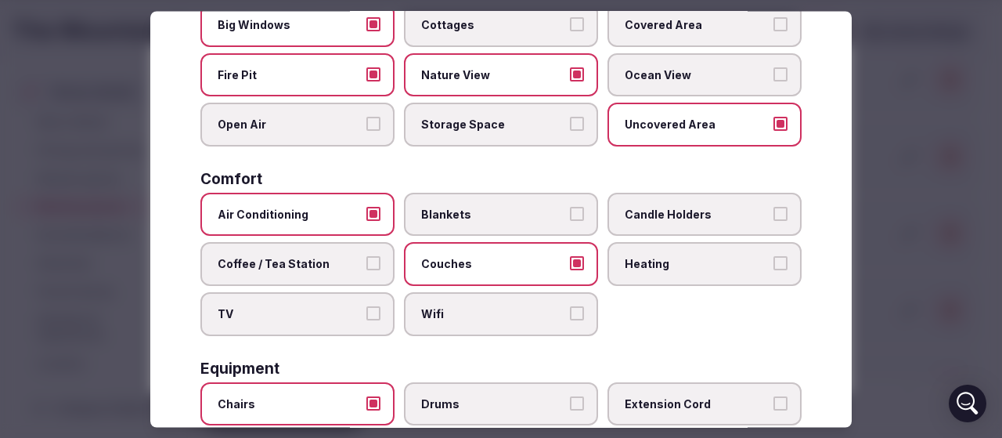
click at [473, 221] on span "Blankets" at bounding box center [493, 215] width 144 height 16
click at [570, 221] on button "Blankets" at bounding box center [577, 214] width 14 height 14
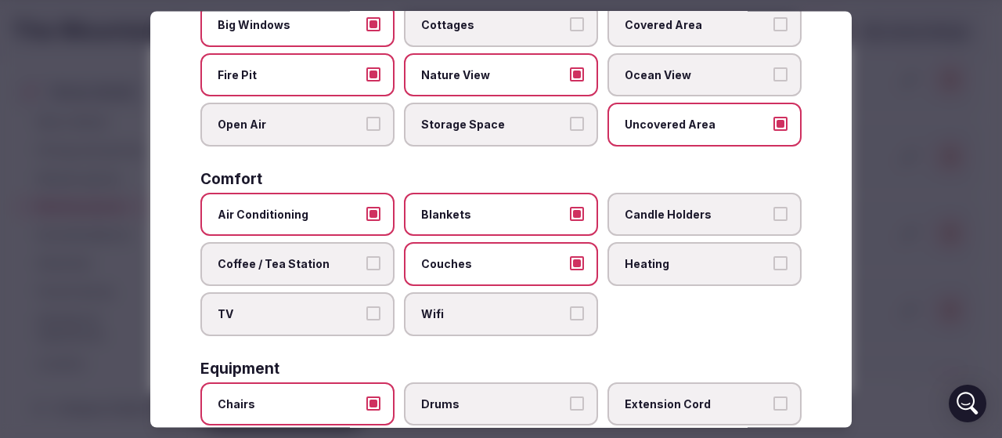
click at [654, 214] on span "Candle Holders" at bounding box center [697, 215] width 144 height 16
click at [773, 214] on button "Candle Holders" at bounding box center [780, 214] width 14 height 14
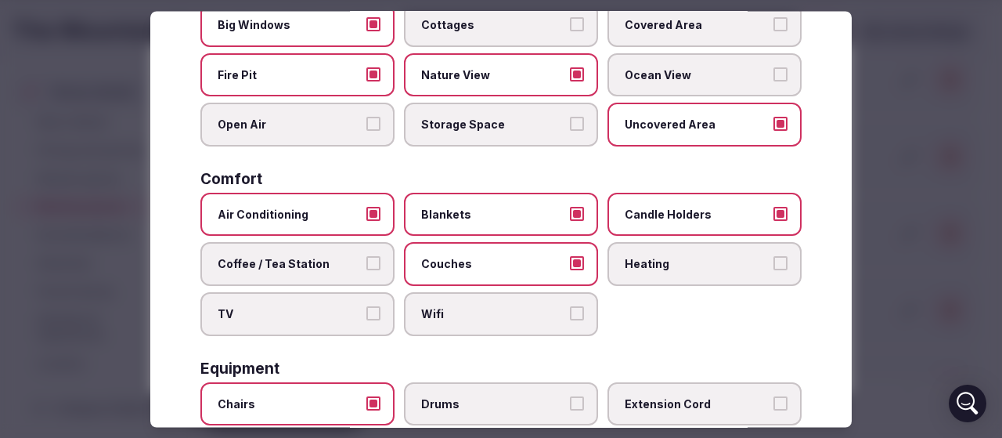
click at [639, 272] on span "Heating" at bounding box center [697, 265] width 144 height 16
click at [773, 271] on button "Heating" at bounding box center [780, 264] width 14 height 14
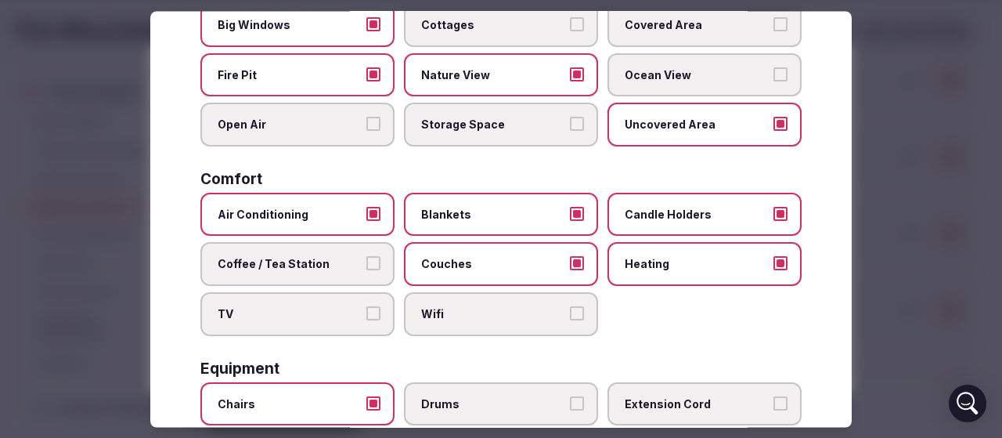
click at [276, 267] on span "Coffee / Tea Station" at bounding box center [290, 265] width 144 height 16
click at [366, 267] on button "Coffee / Tea Station" at bounding box center [373, 264] width 14 height 14
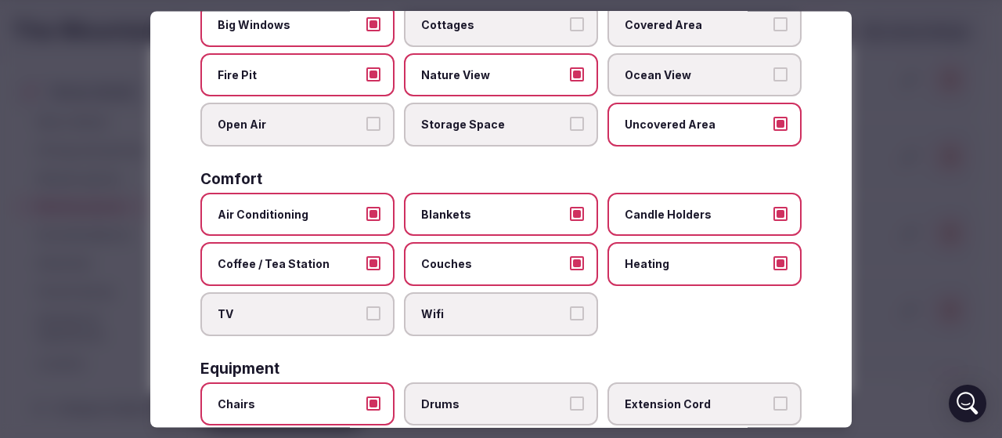
click at [441, 316] on span "Wifi" at bounding box center [493, 315] width 144 height 16
click at [570, 316] on button "Wifi" at bounding box center [577, 314] width 14 height 14
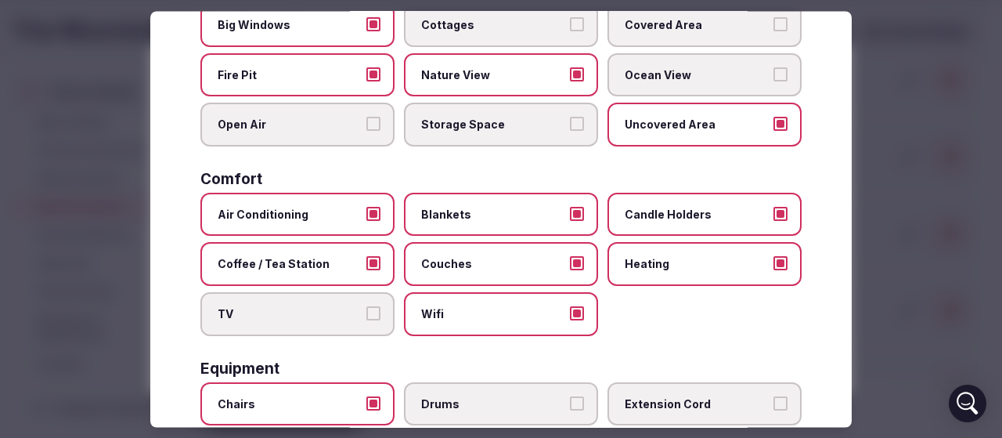
click at [304, 329] on label "TV" at bounding box center [297, 315] width 194 height 44
click at [366, 321] on button "TV" at bounding box center [373, 314] width 14 height 14
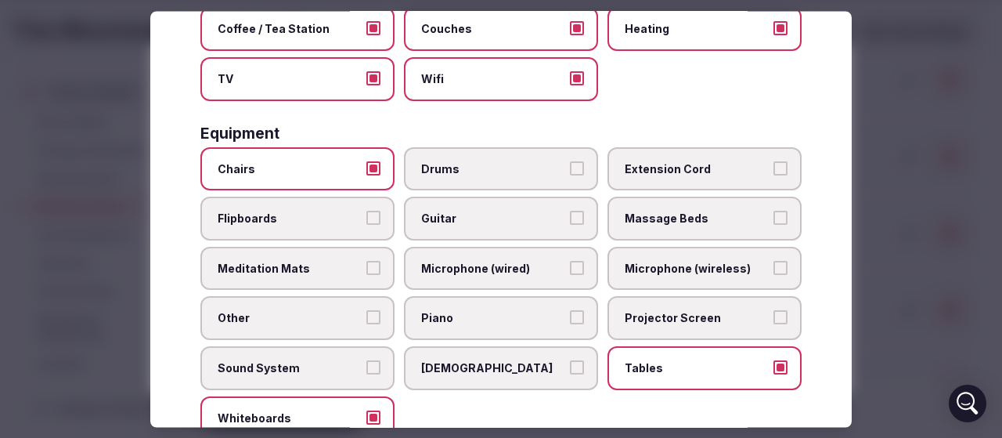
scroll to position [470, 0]
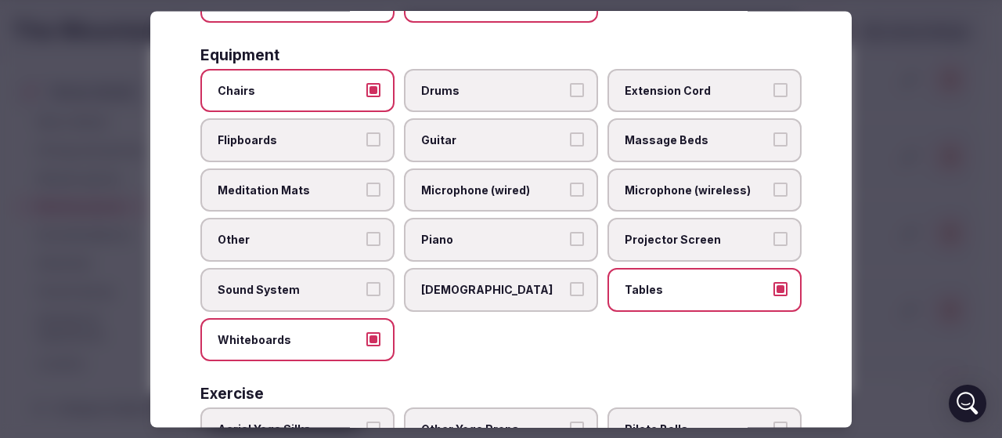
click at [502, 95] on span "Drums" at bounding box center [493, 91] width 144 height 16
click at [570, 95] on button "Drums" at bounding box center [577, 90] width 14 height 14
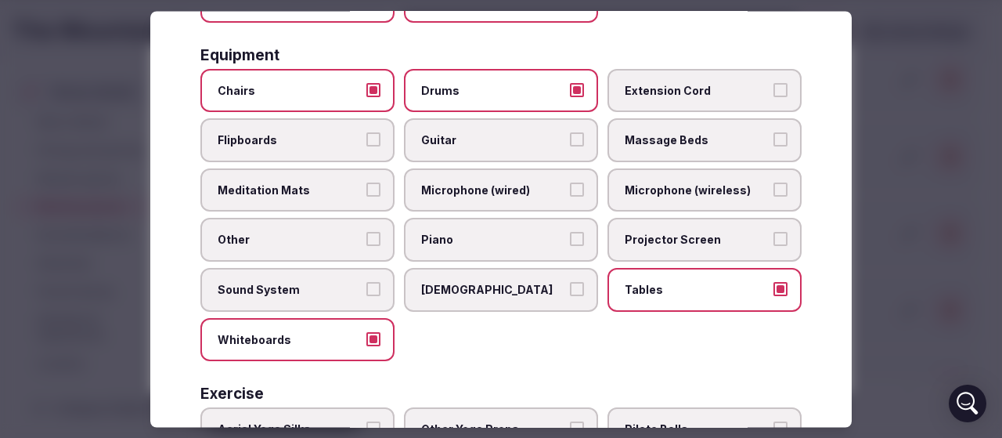
click at [651, 101] on label "Extension Cord" at bounding box center [705, 91] width 194 height 44
click at [773, 97] on button "Extension Cord" at bounding box center [780, 90] width 14 height 14
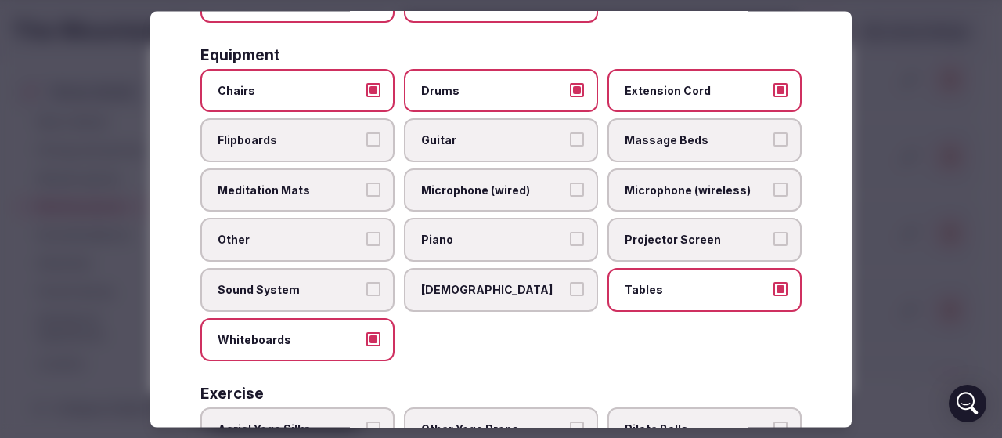
click at [424, 146] on span "Guitar" at bounding box center [493, 141] width 144 height 16
click at [570, 146] on button "Guitar" at bounding box center [577, 140] width 14 height 14
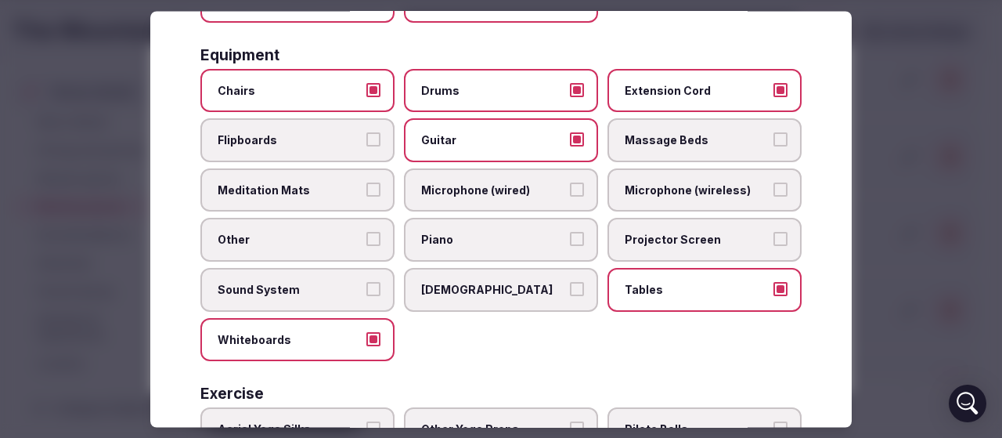
click at [304, 136] on span "Flipboards" at bounding box center [290, 141] width 144 height 16
click at [366, 136] on button "Flipboards" at bounding box center [373, 140] width 14 height 14
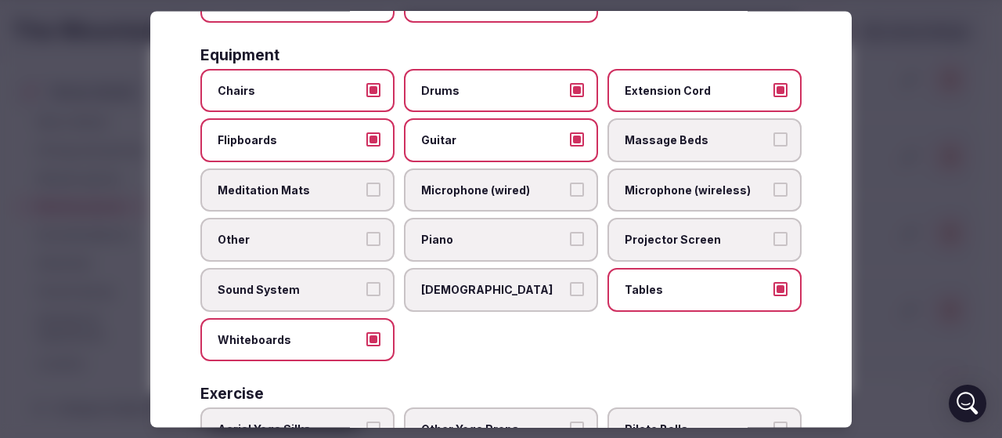
click at [438, 197] on span "Microphone (wired)" at bounding box center [493, 190] width 144 height 16
click at [570, 197] on button "Microphone (wired)" at bounding box center [577, 189] width 14 height 14
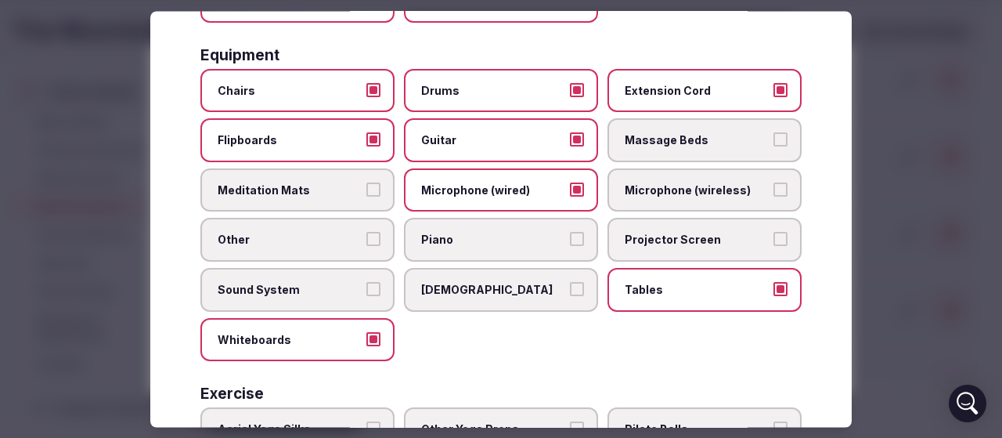
click at [660, 191] on span "Microphone (wireless)" at bounding box center [697, 190] width 144 height 16
click at [773, 191] on button "Microphone (wireless)" at bounding box center [780, 189] width 14 height 14
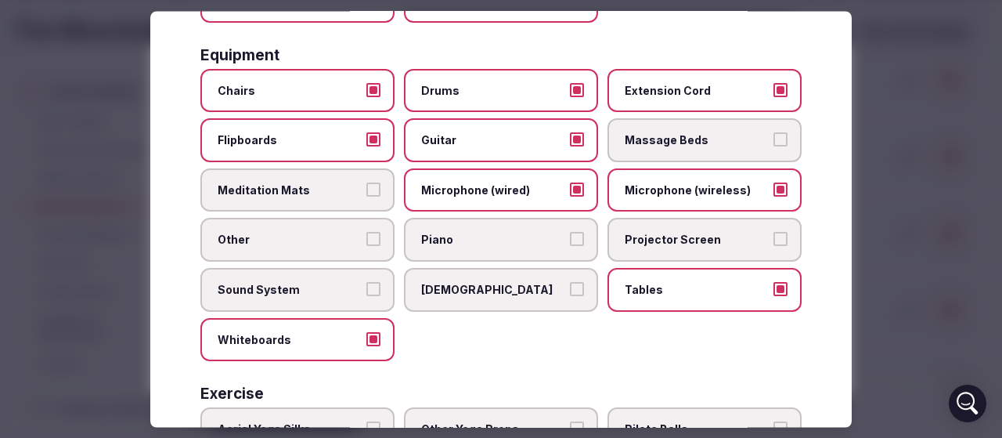
click at [506, 192] on span "Microphone (wired)" at bounding box center [493, 190] width 144 height 16
click at [570, 192] on button "Microphone (wired)" at bounding box center [577, 189] width 14 height 14
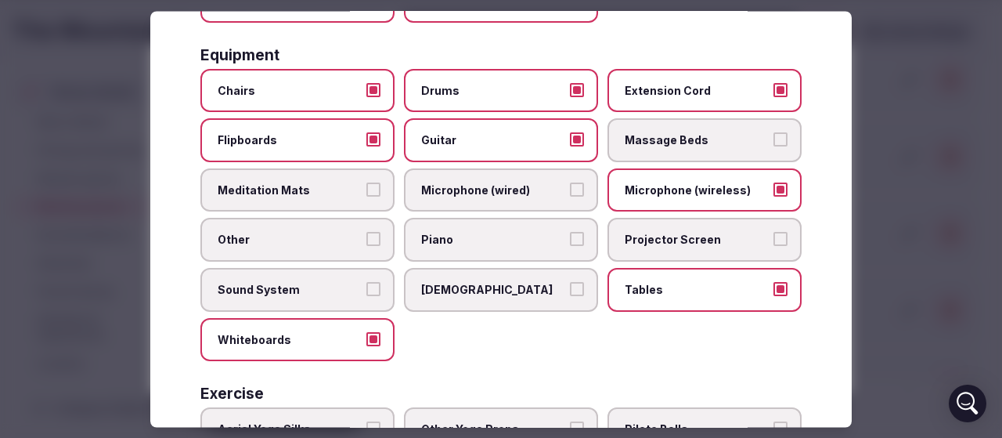
click at [654, 244] on span "Projector Screen" at bounding box center [697, 241] width 144 height 16
click at [773, 244] on button "Projector Screen" at bounding box center [780, 240] width 14 height 14
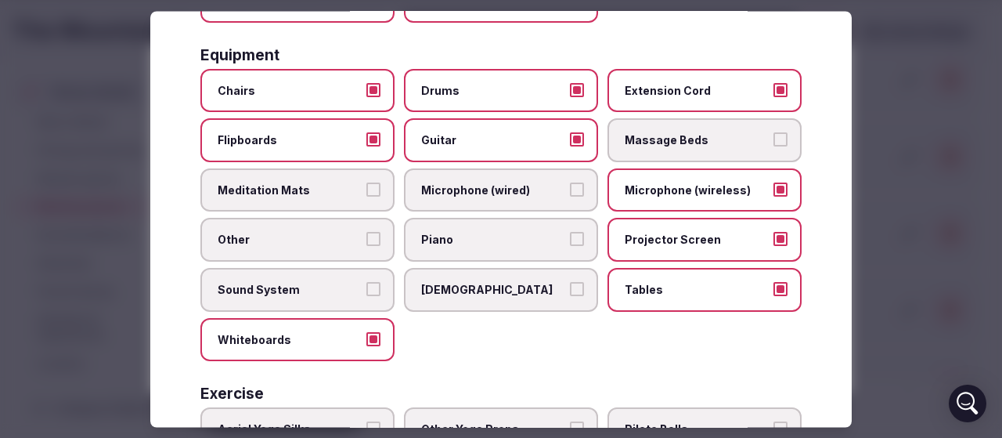
click at [477, 247] on span "Piano" at bounding box center [493, 241] width 144 height 16
click at [570, 247] on button "Piano" at bounding box center [577, 240] width 14 height 14
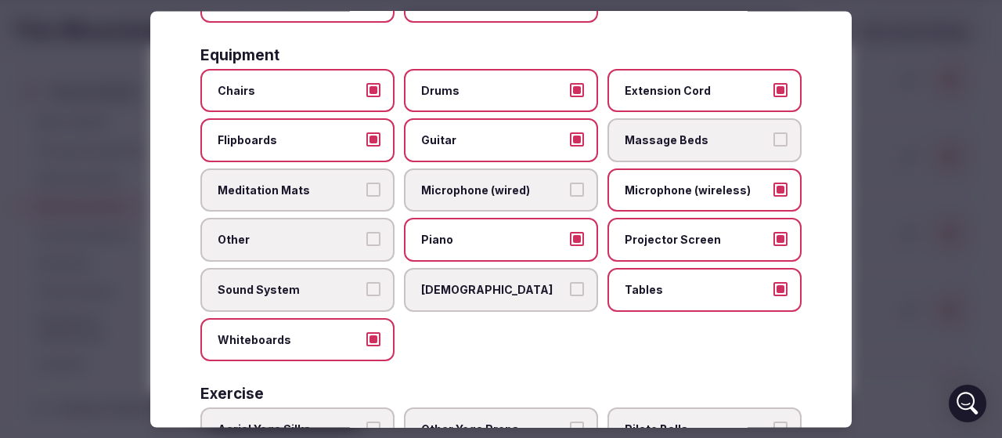
click at [272, 253] on label "Other" at bounding box center [297, 240] width 194 height 44
click at [366, 247] on button "Other" at bounding box center [373, 240] width 14 height 14
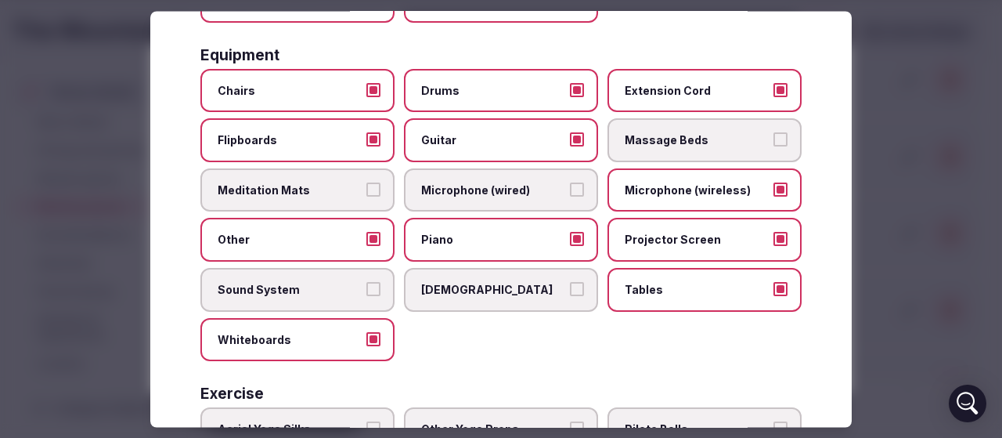
click at [283, 305] on label "Sound System" at bounding box center [297, 290] width 194 height 44
click at [366, 296] on button "Sound System" at bounding box center [373, 289] width 14 height 14
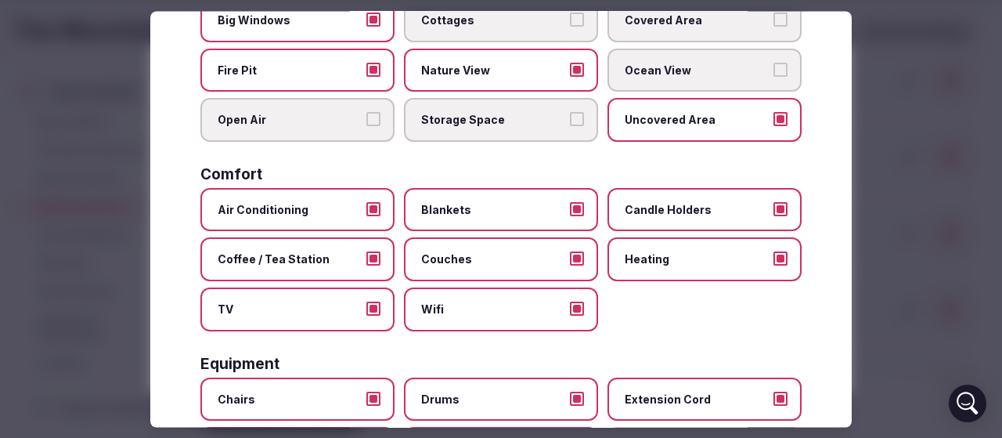
scroll to position [0, 0]
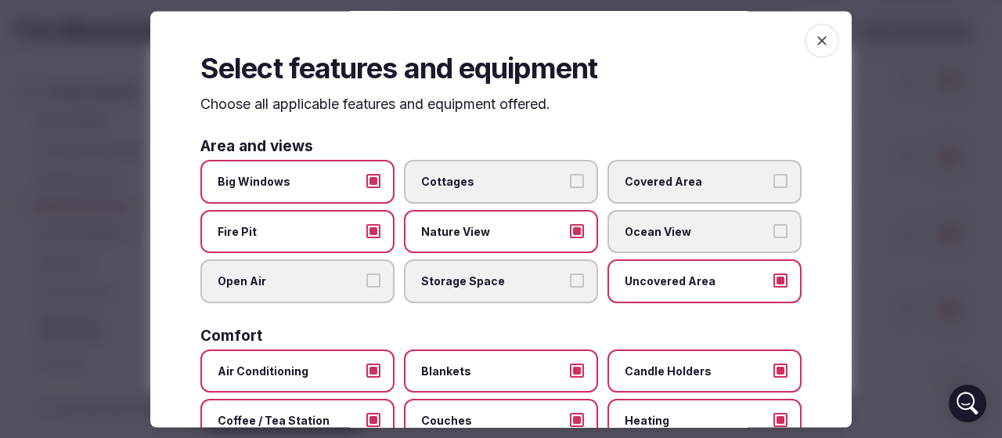
click at [814, 40] on icon "button" at bounding box center [822, 41] width 16 height 16
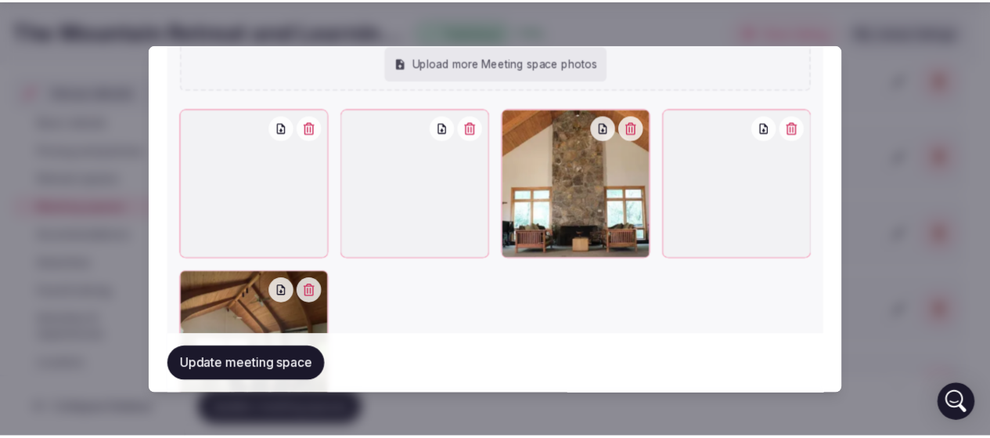
scroll to position [1487, 0]
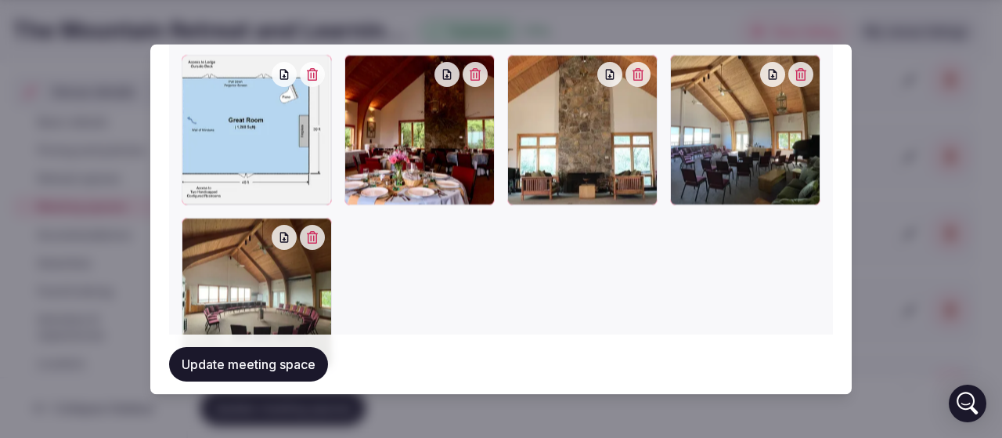
click at [285, 79] on icon "button" at bounding box center [284, 75] width 13 height 13
click at [441, 82] on button "button" at bounding box center [446, 75] width 25 height 25
click at [443, 78] on icon "button" at bounding box center [447, 75] width 9 height 10
click at [606, 78] on icon "button" at bounding box center [610, 75] width 9 height 10
click at [766, 78] on icon "button" at bounding box center [772, 75] width 13 height 13
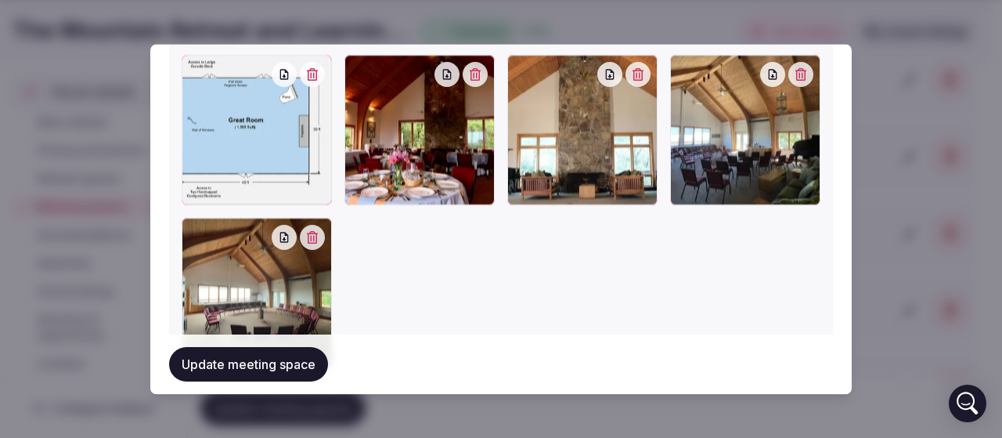
click at [442, 295] on div at bounding box center [501, 212] width 639 height 313
click at [261, 364] on button "Update meeting space" at bounding box center [248, 364] width 159 height 34
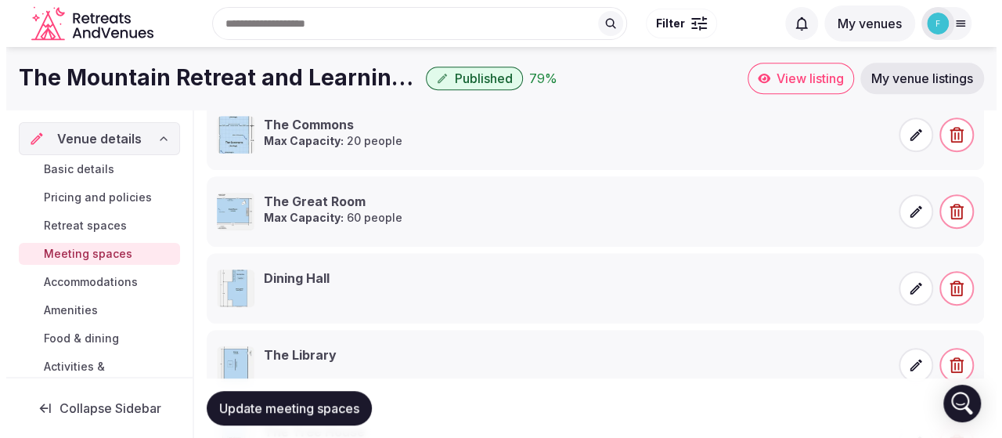
scroll to position [294, 0]
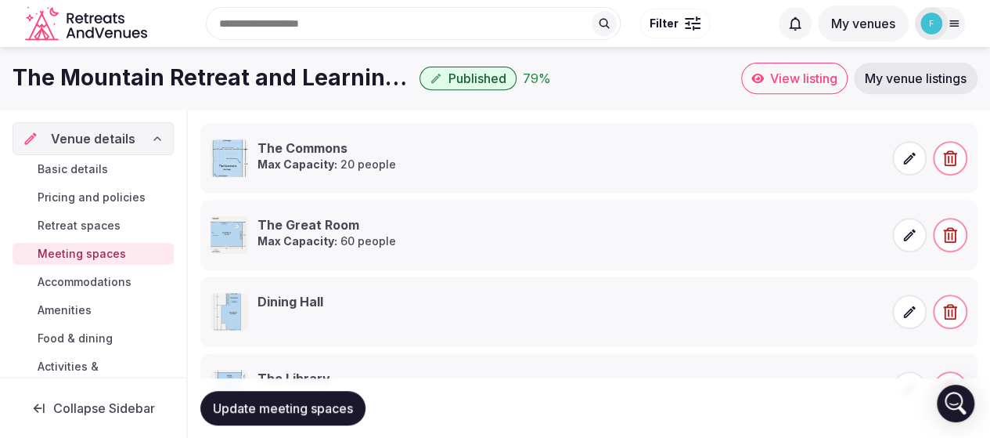
click at [910, 318] on span at bounding box center [909, 311] width 34 height 34
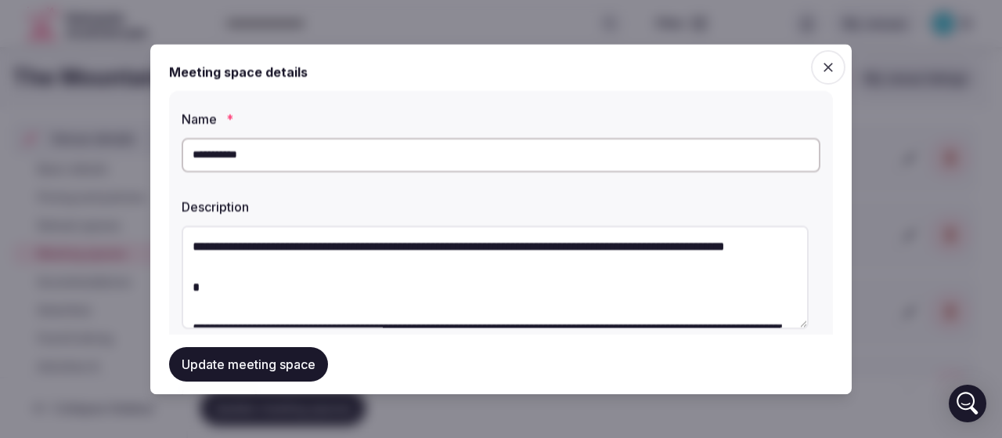
click at [229, 248] on textarea "**********" at bounding box center [495, 276] width 627 height 103
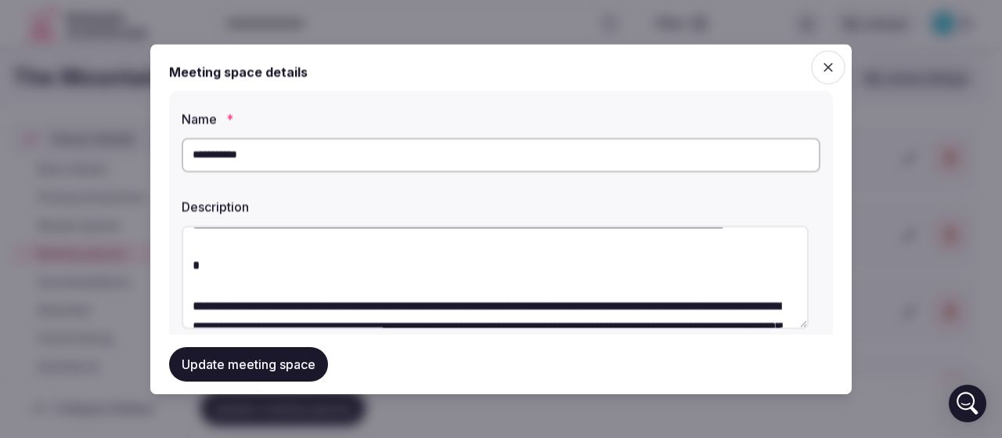
scroll to position [0, 0]
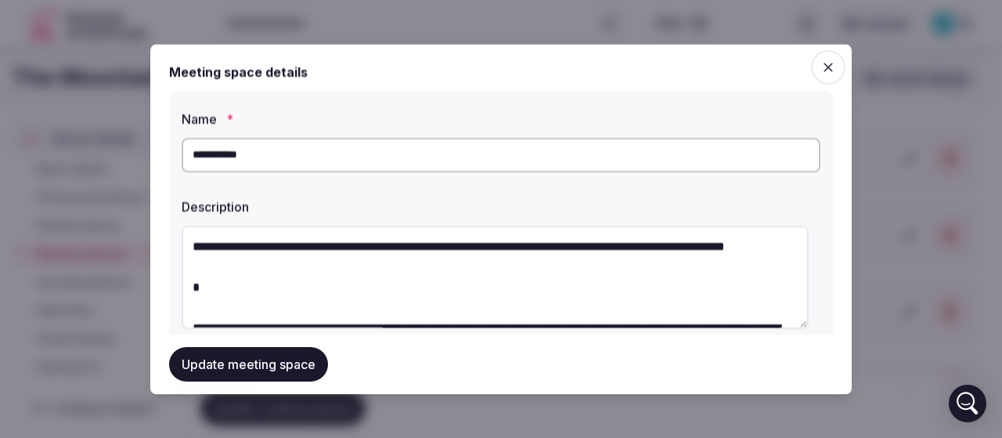
click at [374, 262] on textarea "**********" at bounding box center [495, 276] width 627 height 103
type textarea "**********"
click at [269, 272] on textarea "**********" at bounding box center [495, 276] width 627 height 103
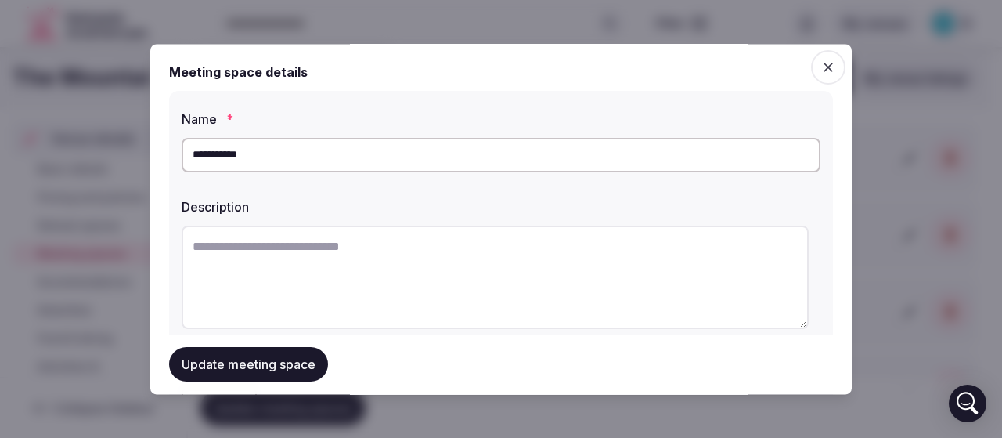
paste textarea "**********"
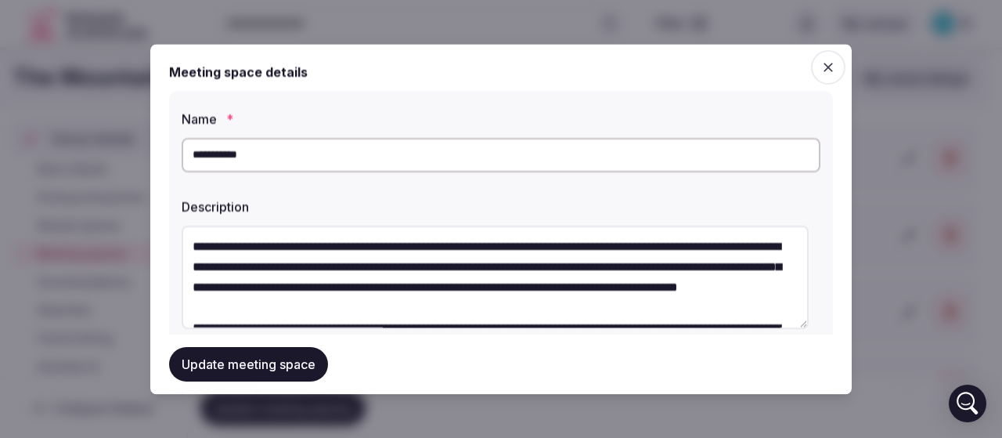
scroll to position [171, 0]
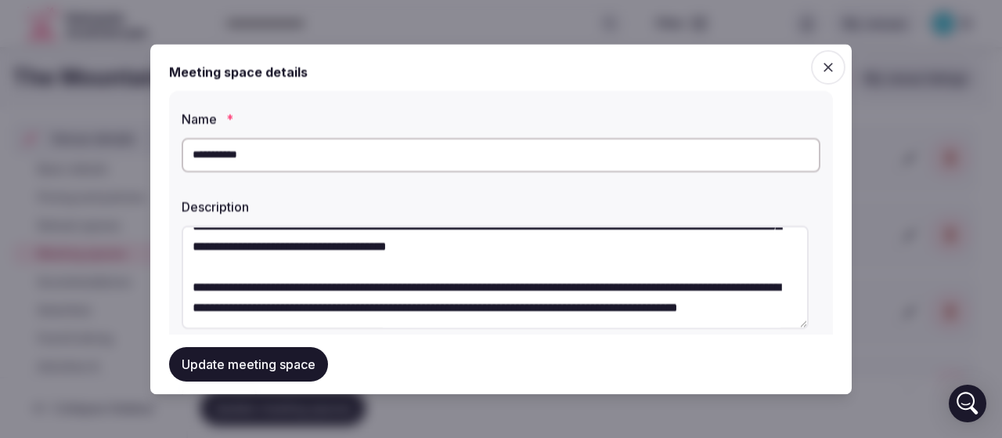
type textarea "**********"
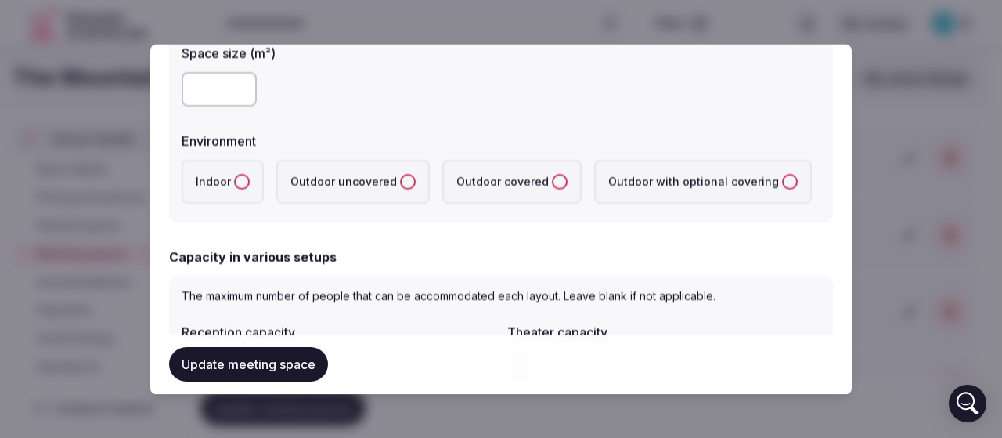
scroll to position [391, 0]
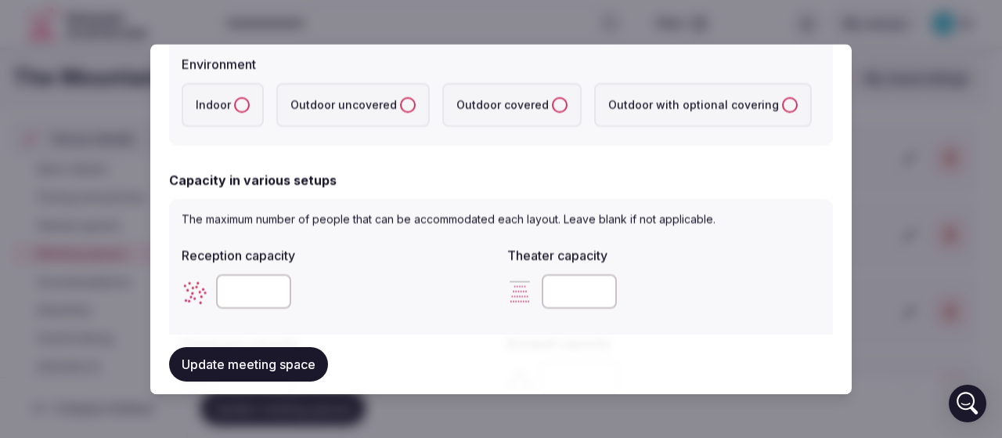
click at [219, 108] on label "Indoor" at bounding box center [223, 105] width 82 height 44
click at [234, 108] on button "Indoor" at bounding box center [242, 105] width 16 height 16
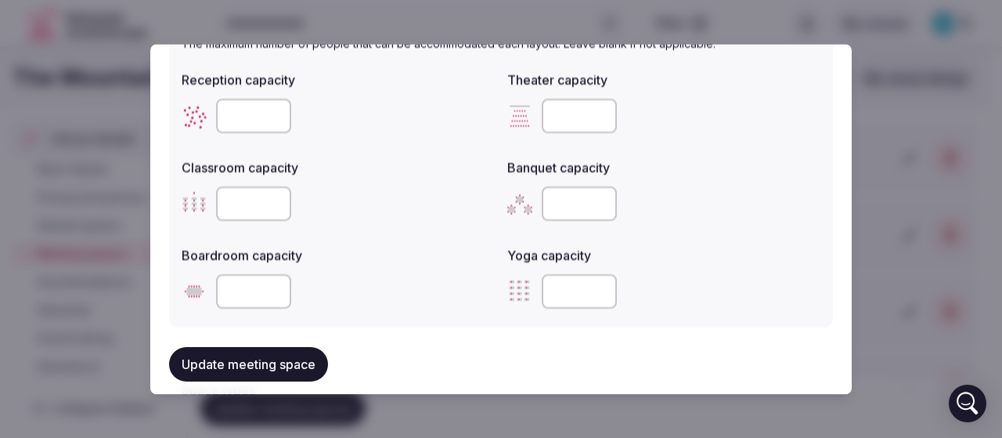
scroll to position [548, 0]
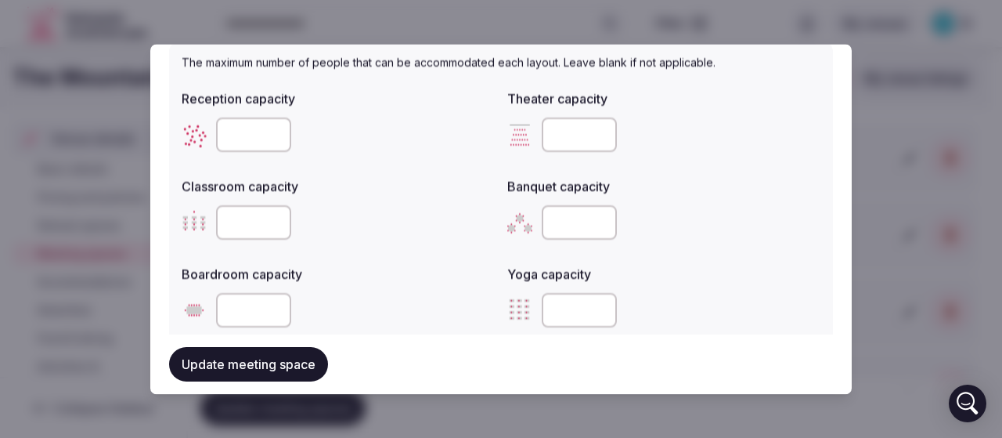
click at [550, 222] on input "number" at bounding box center [579, 222] width 75 height 34
type input "***"
click at [448, 231] on div at bounding box center [338, 222] width 313 height 34
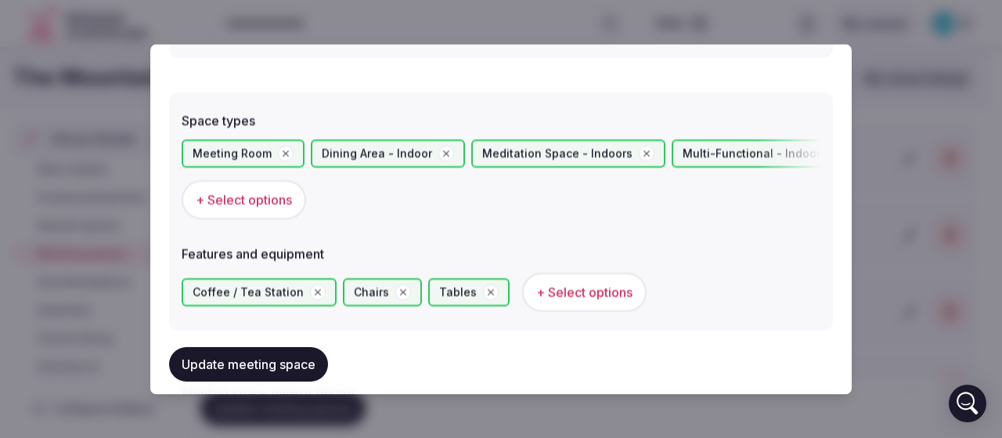
scroll to position [861, 0]
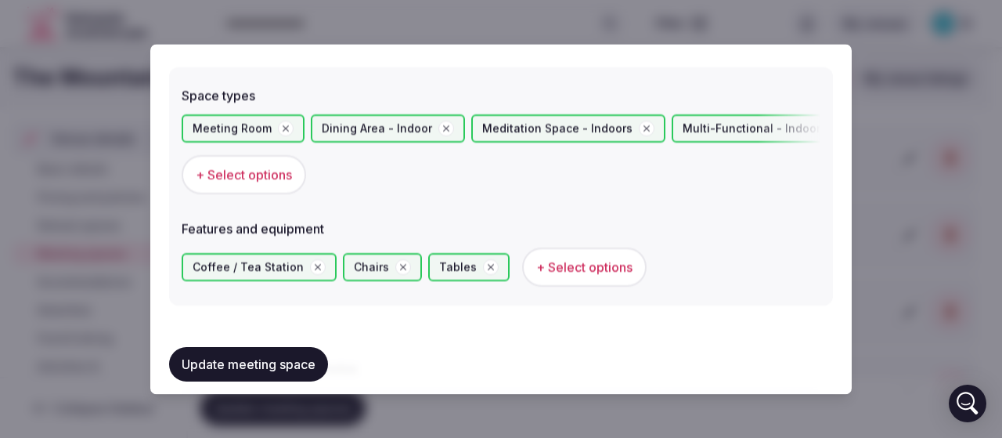
click at [245, 173] on span "+ Select options" at bounding box center [244, 174] width 96 height 17
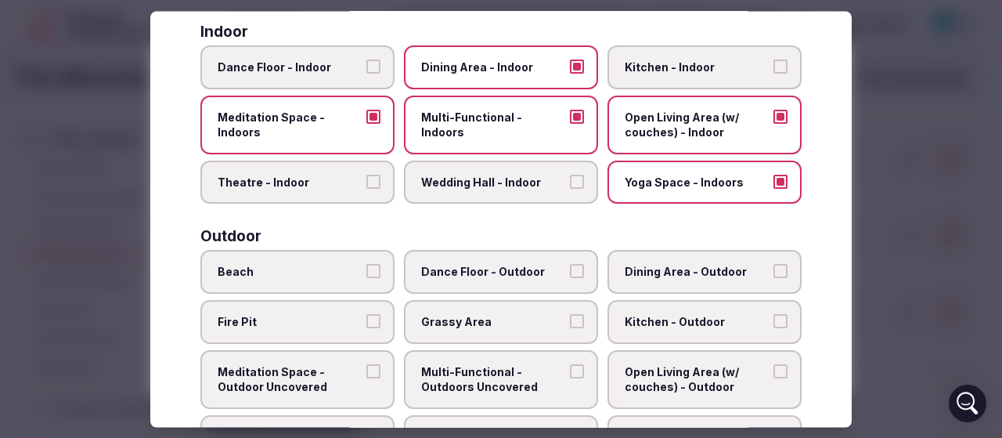
scroll to position [313, 0]
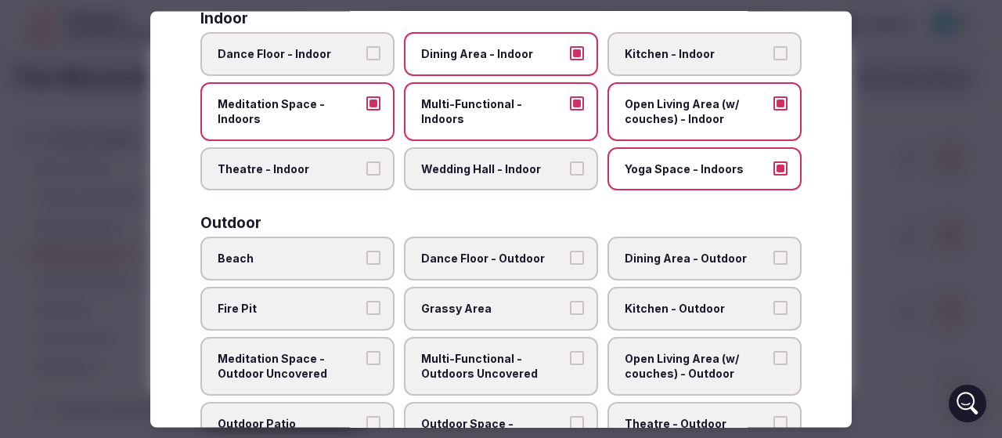
click at [645, 50] on span "Kitchen - Indoor" at bounding box center [697, 55] width 144 height 16
click at [773, 50] on button "Kitchen - Indoor" at bounding box center [780, 54] width 14 height 14
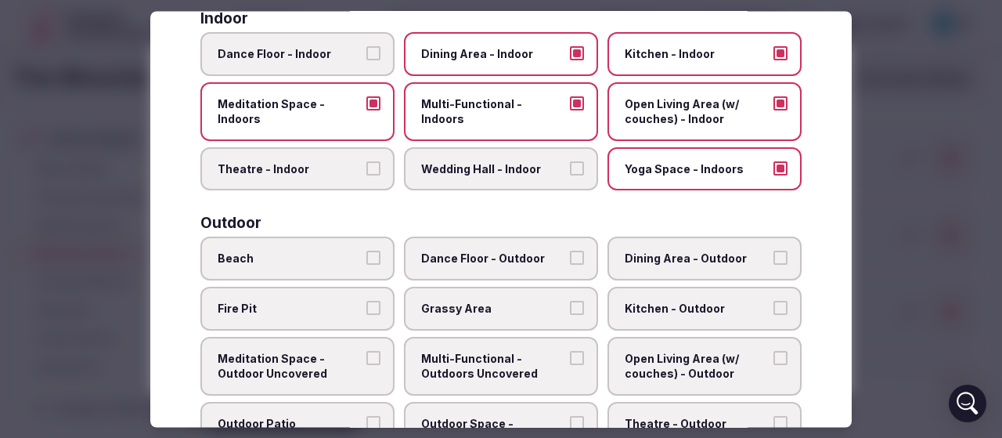
click at [468, 175] on span "Wedding Hall - Indoor" at bounding box center [493, 169] width 144 height 16
click at [570, 175] on button "Wedding Hall - Indoor" at bounding box center [577, 168] width 14 height 14
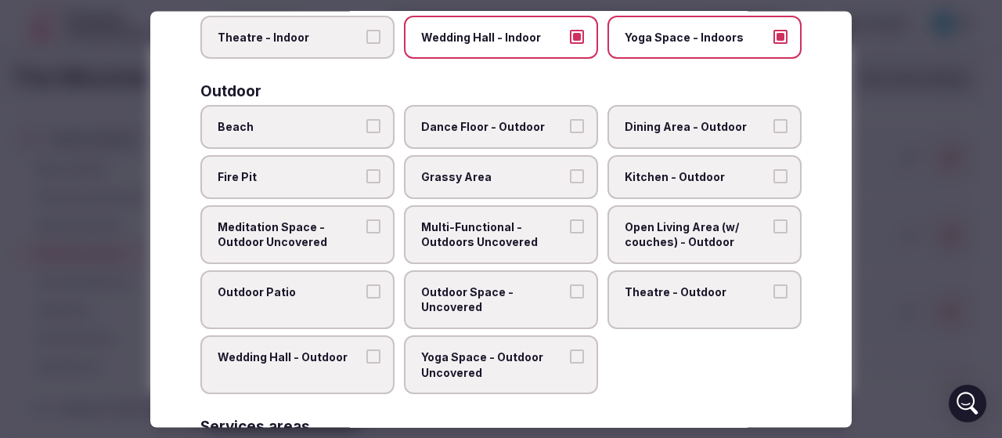
scroll to position [470, 0]
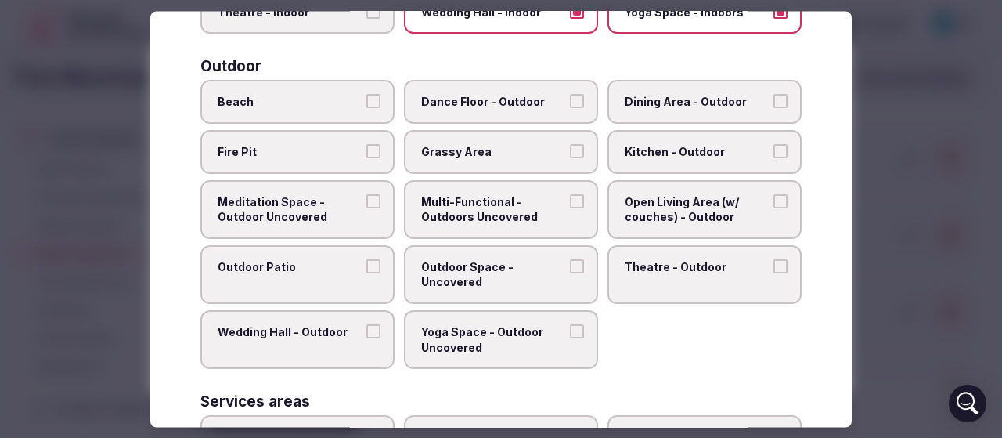
click at [672, 112] on label "Dining Area - Outdoor" at bounding box center [705, 103] width 194 height 44
click at [773, 109] on button "Dining Area - Outdoor" at bounding box center [780, 102] width 14 height 14
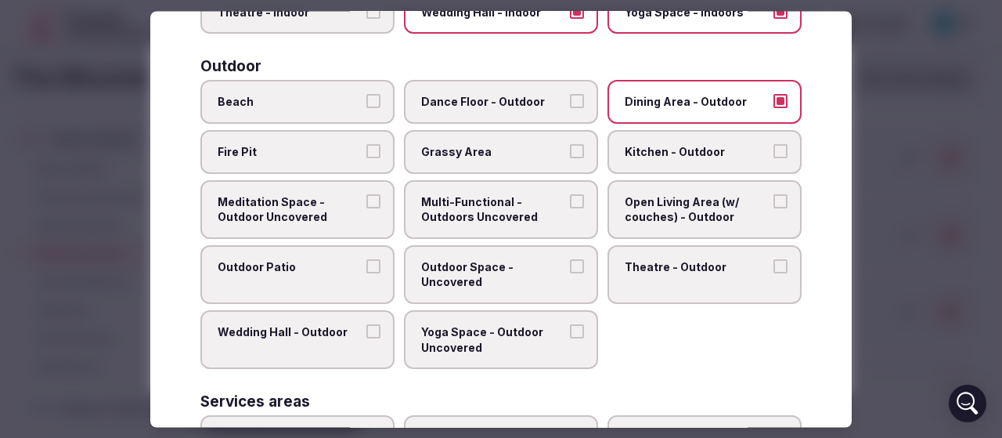
click at [673, 110] on label "Dining Area - Outdoor" at bounding box center [705, 103] width 194 height 44
click at [773, 109] on button "Dining Area - Outdoor" at bounding box center [780, 102] width 14 height 14
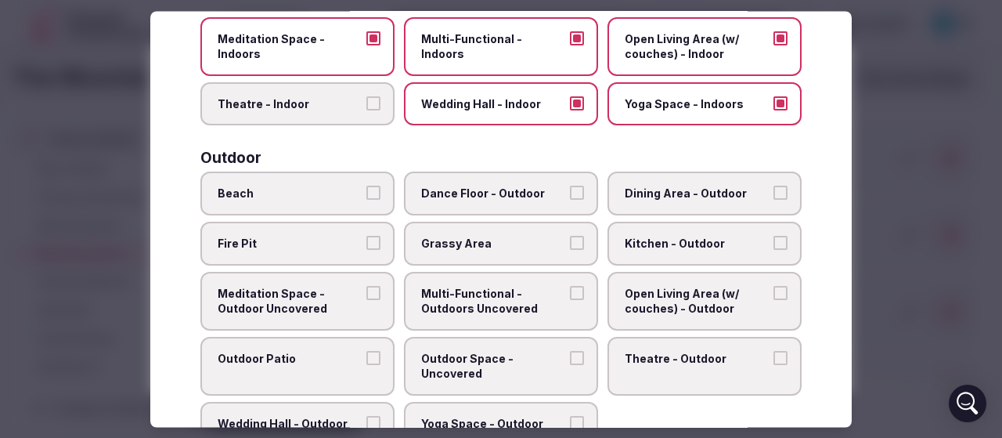
scroll to position [313, 0]
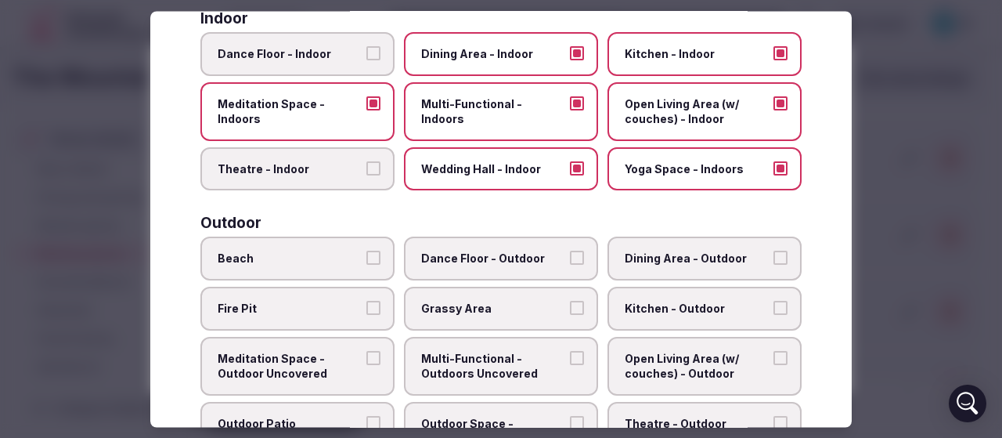
click at [288, 174] on span "Theatre - Indoor" at bounding box center [290, 169] width 144 height 16
click at [366, 174] on button "Theatre - Indoor" at bounding box center [373, 168] width 14 height 14
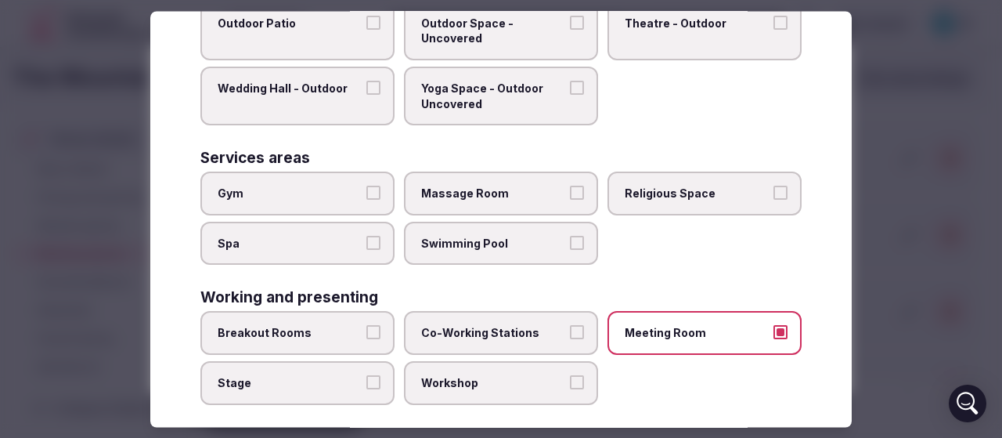
scroll to position [728, 0]
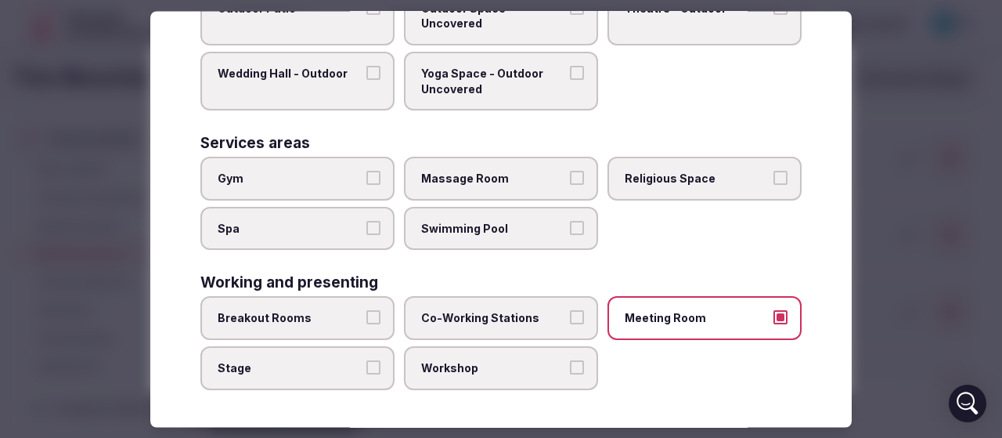
click at [300, 311] on span "Breakout Rooms" at bounding box center [290, 319] width 144 height 16
click at [366, 311] on button "Breakout Rooms" at bounding box center [373, 318] width 14 height 14
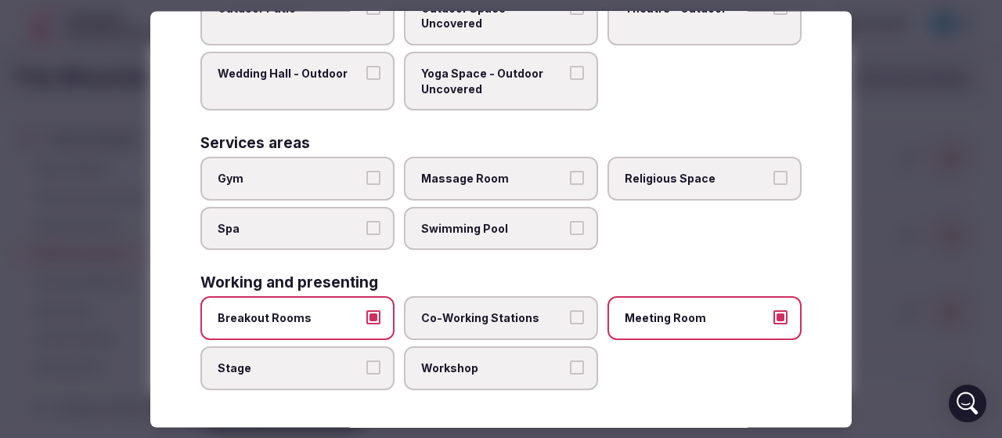
click at [441, 380] on label "Workshop" at bounding box center [501, 368] width 194 height 44
click at [570, 374] on button "Workshop" at bounding box center [577, 367] width 14 height 14
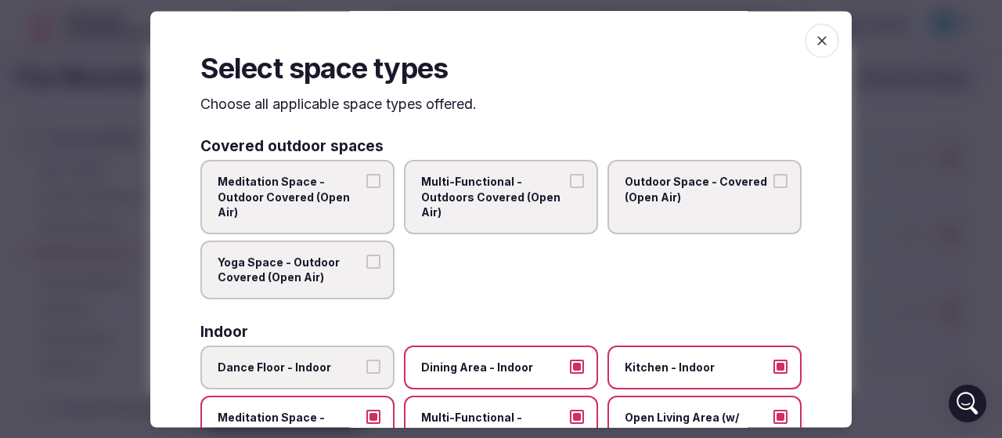
scroll to position [0, 0]
click at [814, 45] on icon "button" at bounding box center [822, 41] width 16 height 16
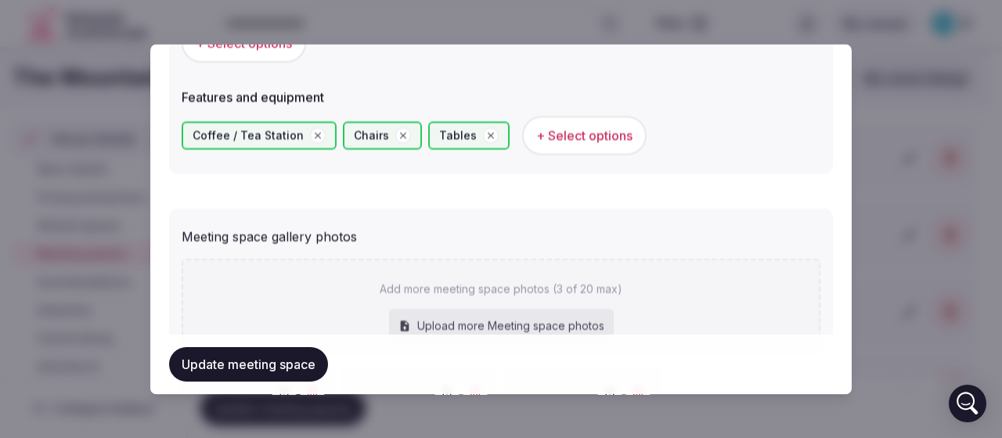
scroll to position [1149, 0]
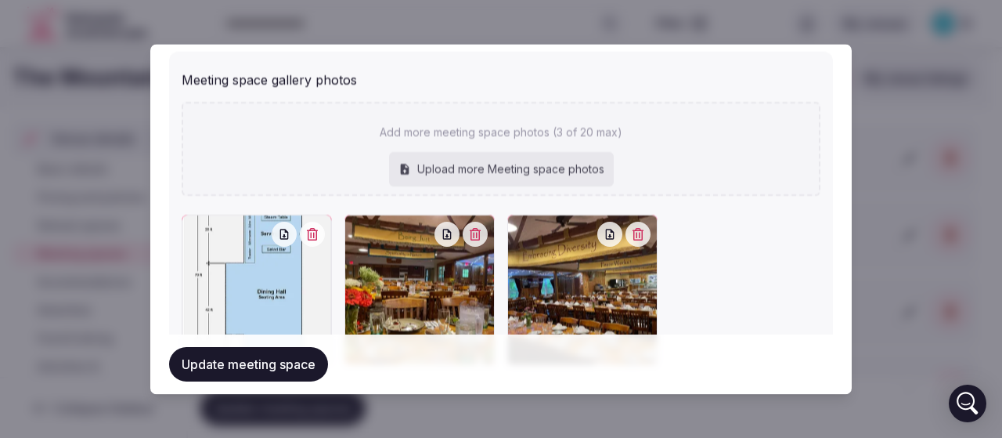
click at [281, 236] on icon "button" at bounding box center [284, 235] width 13 height 13
click at [441, 233] on icon "button" at bounding box center [447, 235] width 13 height 13
click at [604, 239] on icon "button" at bounding box center [610, 235] width 13 height 13
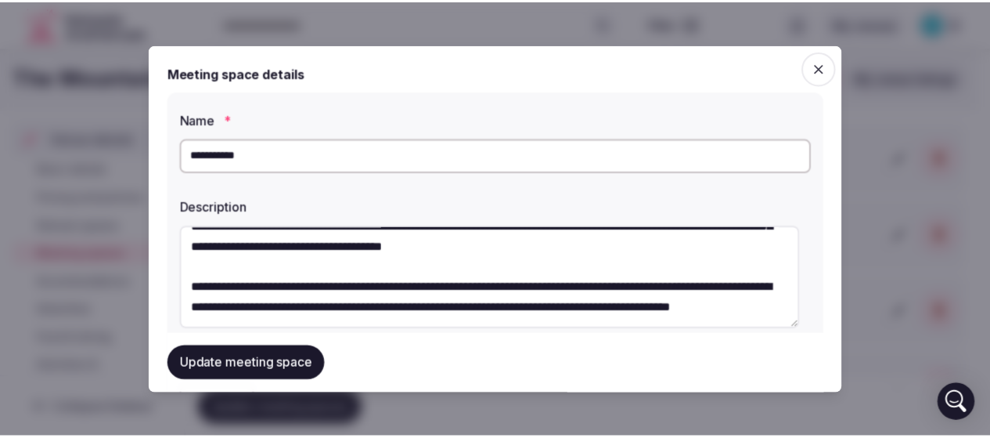
scroll to position [157, 0]
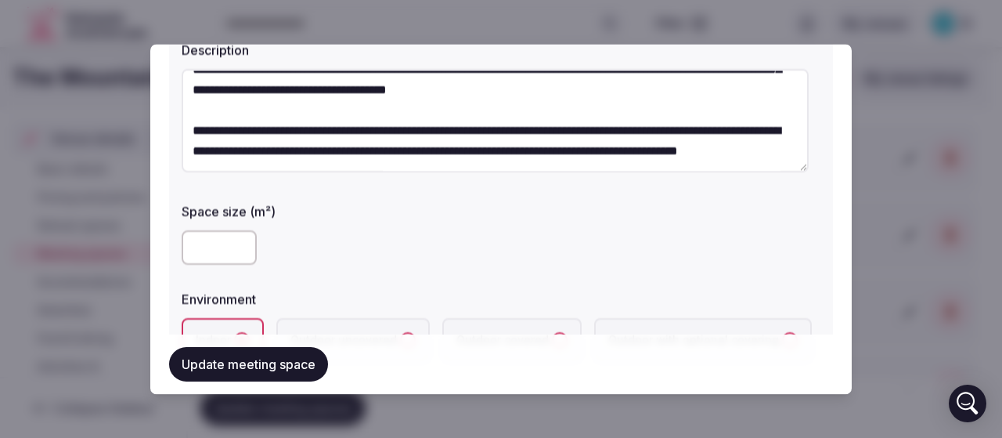
click at [272, 365] on button "Update meeting space" at bounding box center [248, 364] width 159 height 34
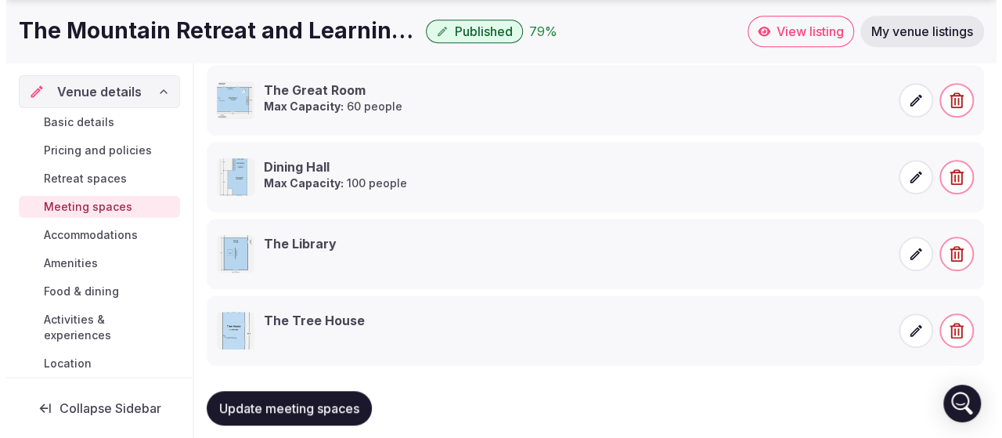
scroll to position [451, 0]
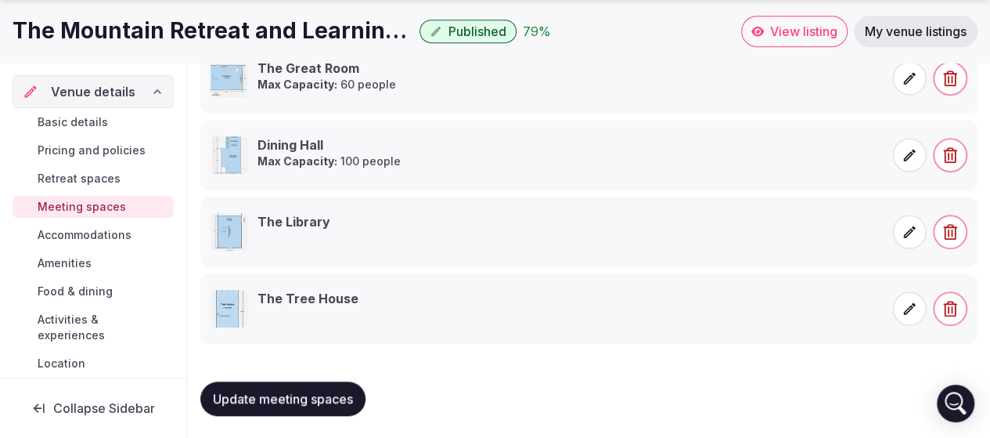
click at [917, 234] on icon at bounding box center [910, 232] width 16 height 16
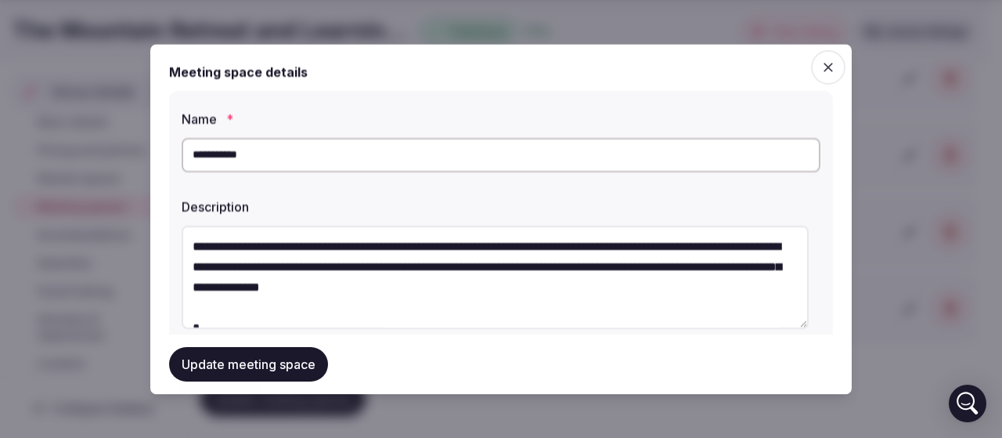
click at [326, 258] on textarea at bounding box center [495, 276] width 627 height 103
click at [376, 268] on textarea at bounding box center [495, 276] width 627 height 103
click at [327, 270] on textarea at bounding box center [495, 276] width 627 height 103
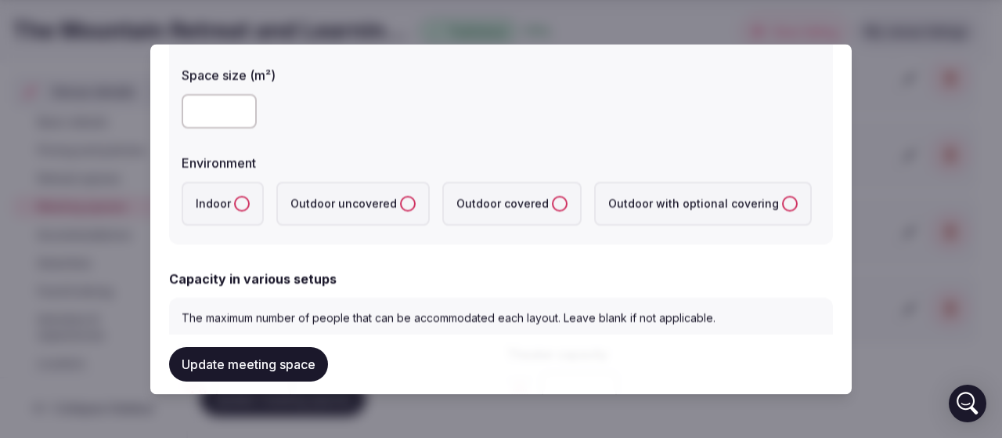
scroll to position [313, 0]
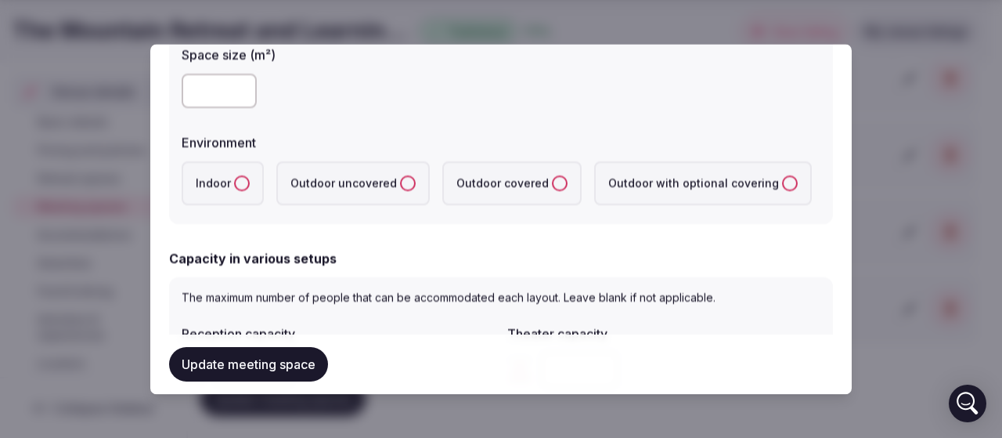
click at [242, 186] on button "Indoor" at bounding box center [242, 183] width 16 height 16
type textarea "**********"
click at [658, 186] on label "Outdoor with optional covering" at bounding box center [703, 183] width 218 height 44
click at [782, 186] on covering "Outdoor with optional covering" at bounding box center [790, 183] width 16 height 16
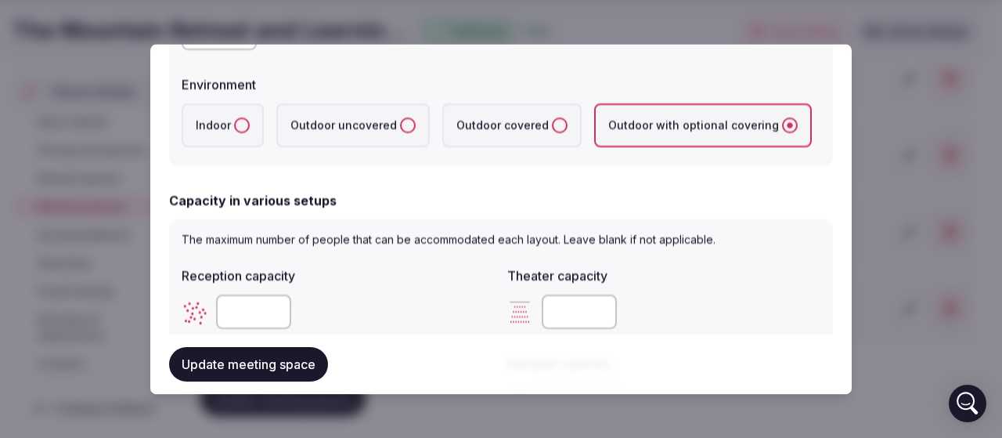
scroll to position [391, 0]
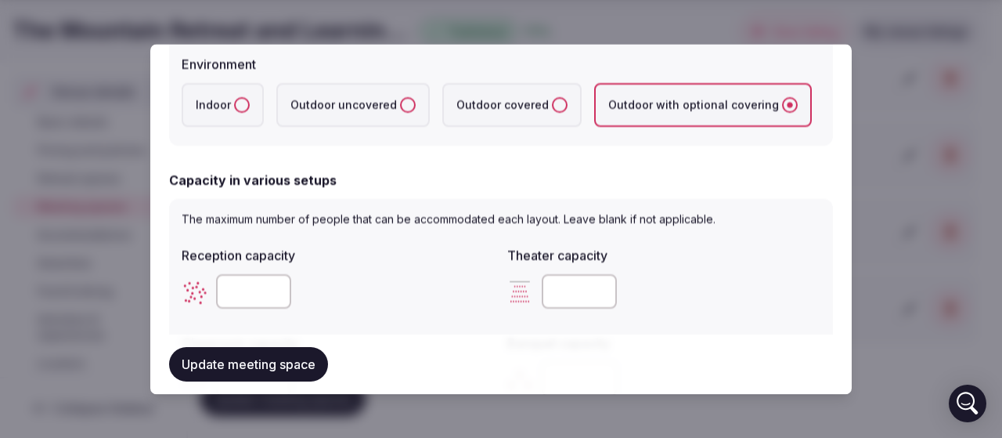
click at [243, 123] on label "Indoor" at bounding box center [223, 105] width 82 height 44
click at [243, 113] on button "Indoor" at bounding box center [242, 105] width 16 height 16
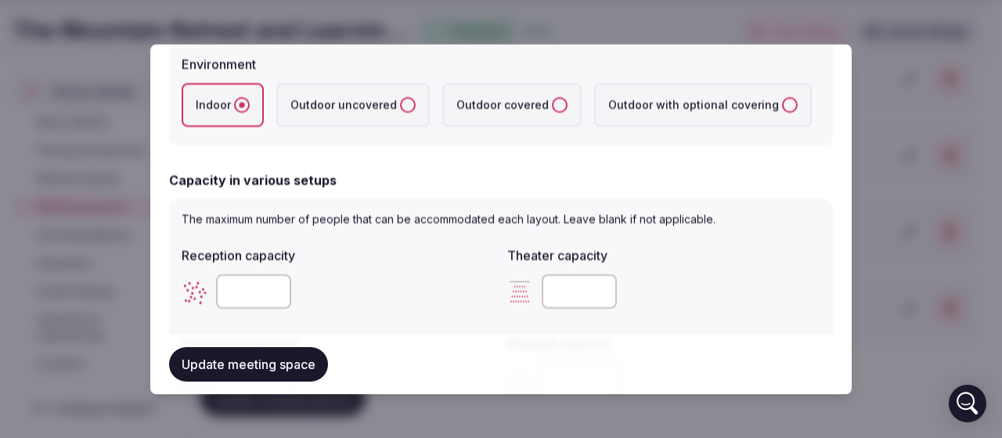
scroll to position [470, 0]
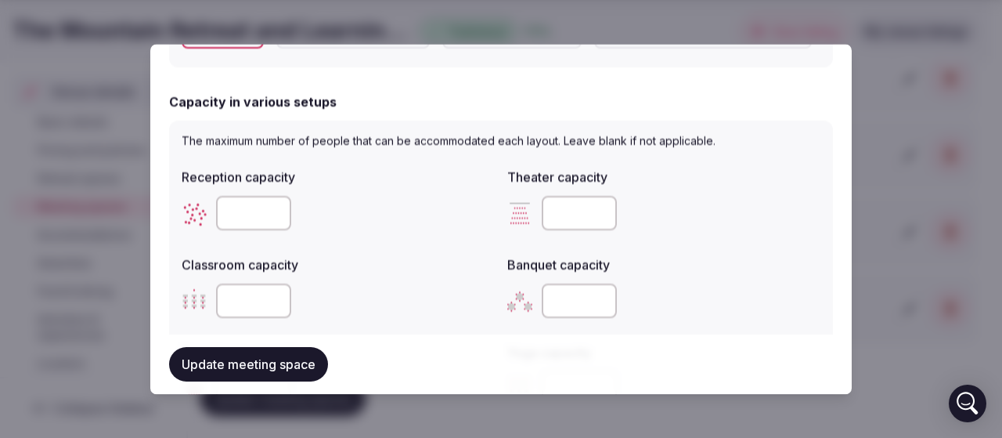
type button "indoor"
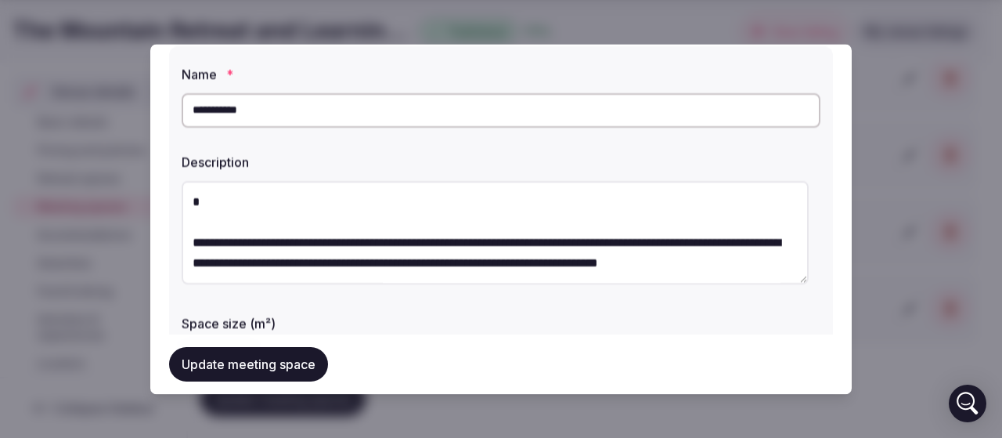
scroll to position [0, 0]
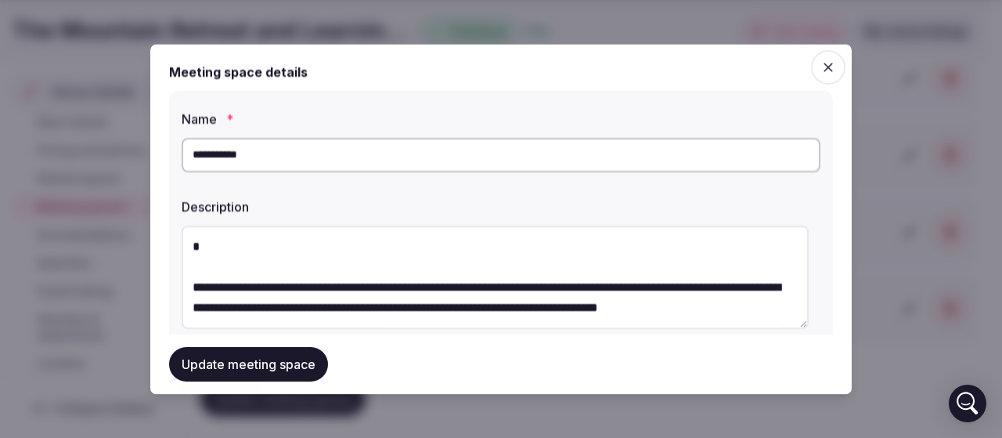
click at [395, 244] on textarea at bounding box center [495, 276] width 627 height 103
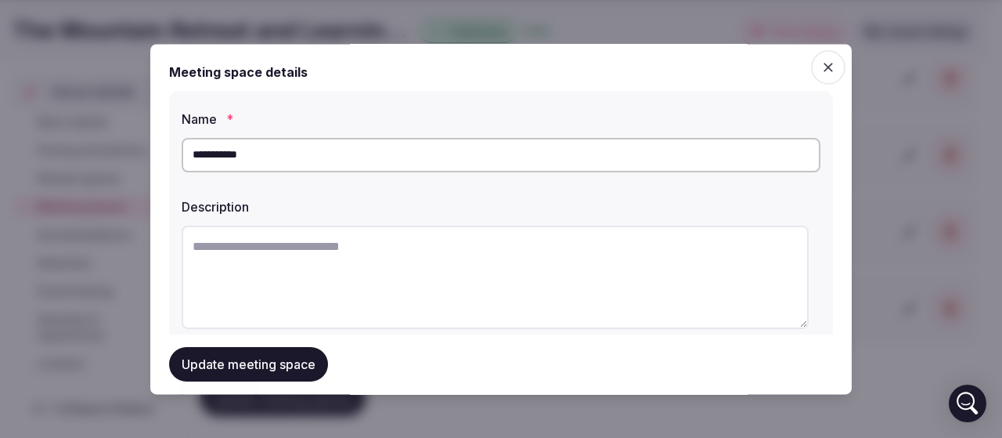
paste textarea "**********"
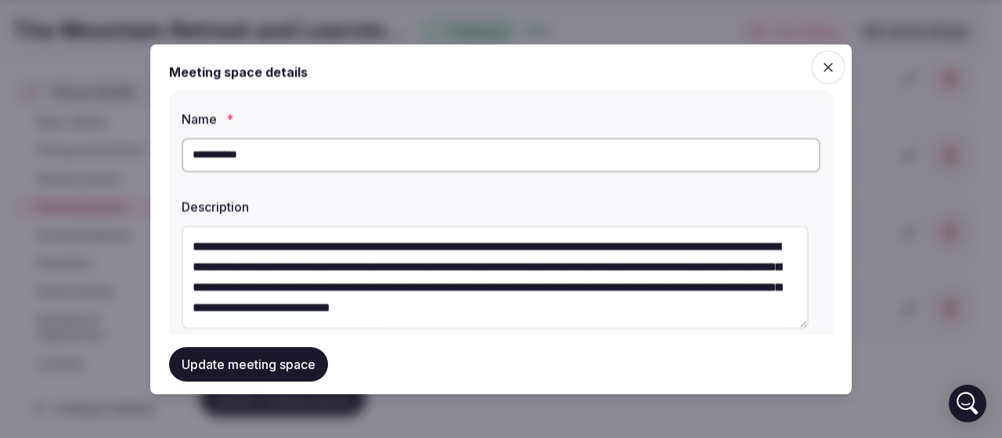
click at [675, 249] on textarea at bounding box center [495, 276] width 627 height 103
click at [692, 251] on textarea at bounding box center [495, 276] width 627 height 103
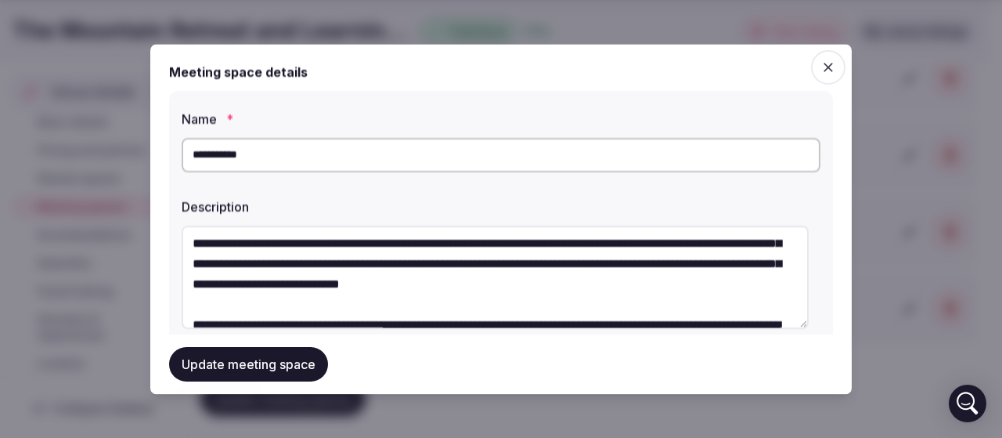
scroll to position [25, 0]
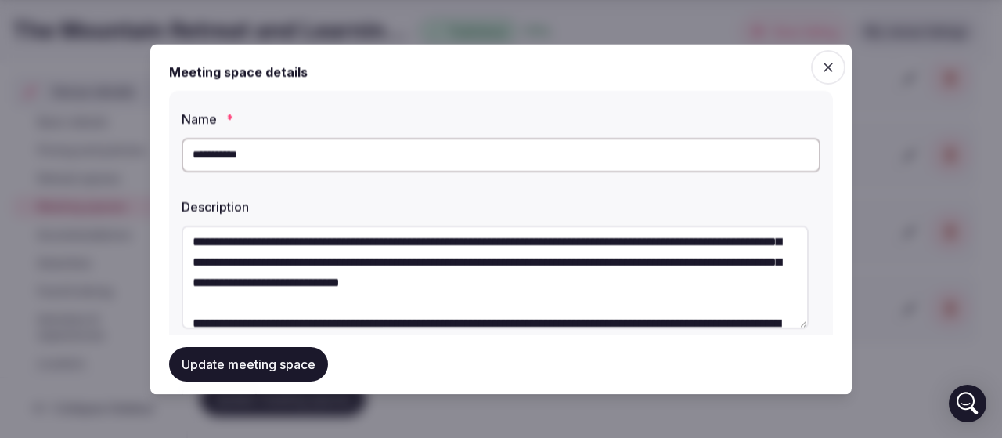
drag, startPoint x: 502, startPoint y: 242, endPoint x: 608, endPoint y: 264, distance: 107.9
click at [608, 264] on textarea at bounding box center [495, 276] width 627 height 103
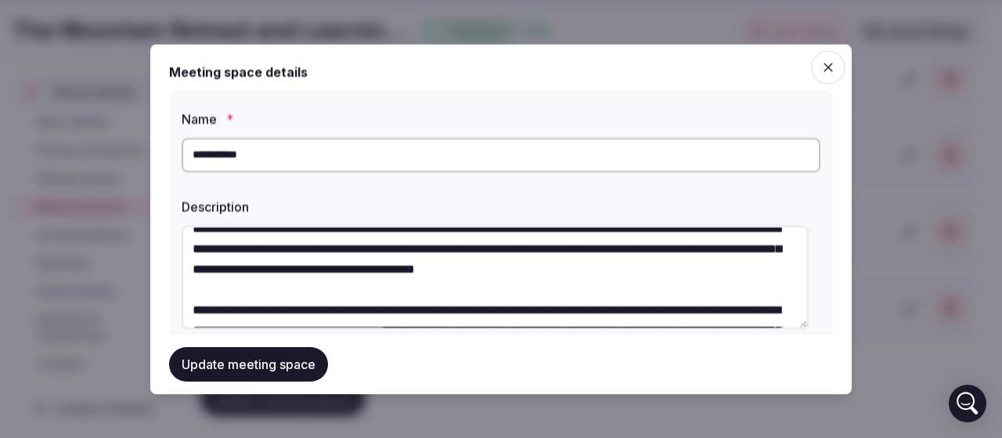
scroll to position [22, 0]
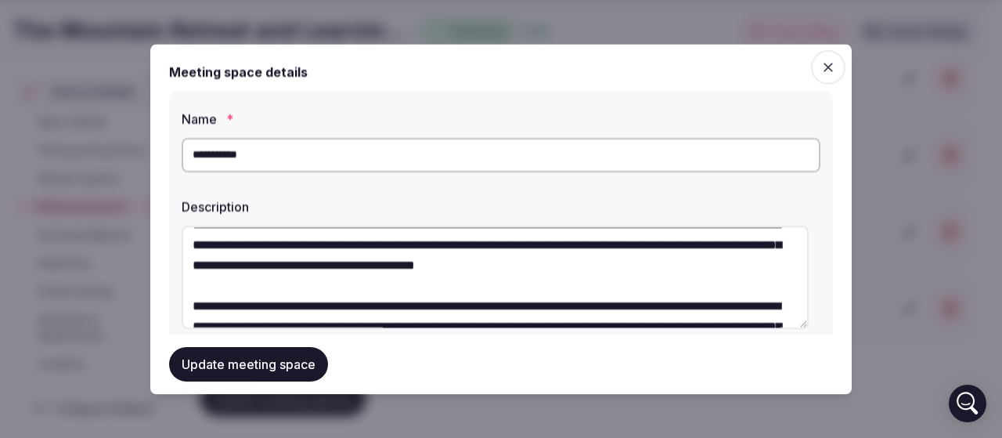
click at [326, 269] on textarea at bounding box center [495, 276] width 627 height 103
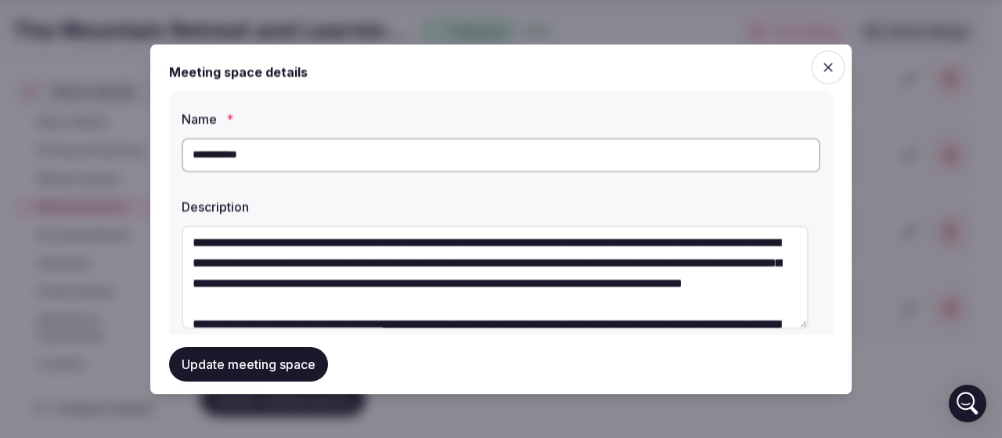
scroll to position [86, 0]
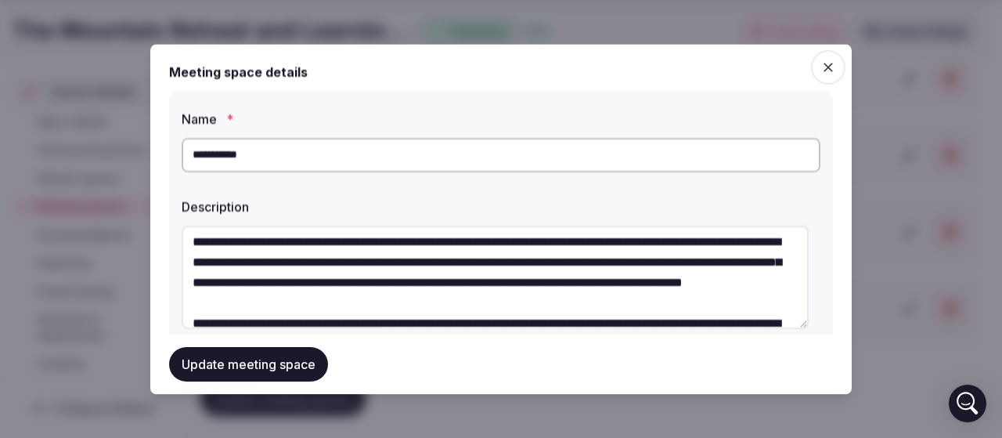
click at [240, 269] on textarea at bounding box center [495, 276] width 627 height 103
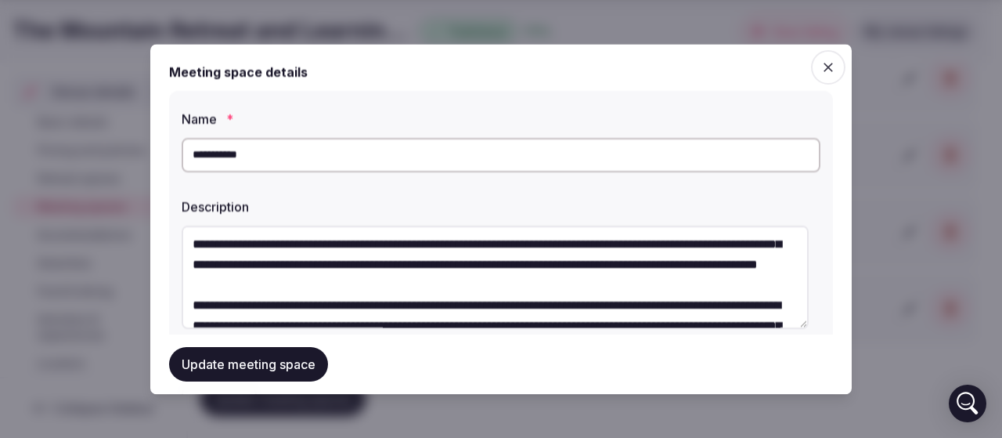
scroll to position [110, 0]
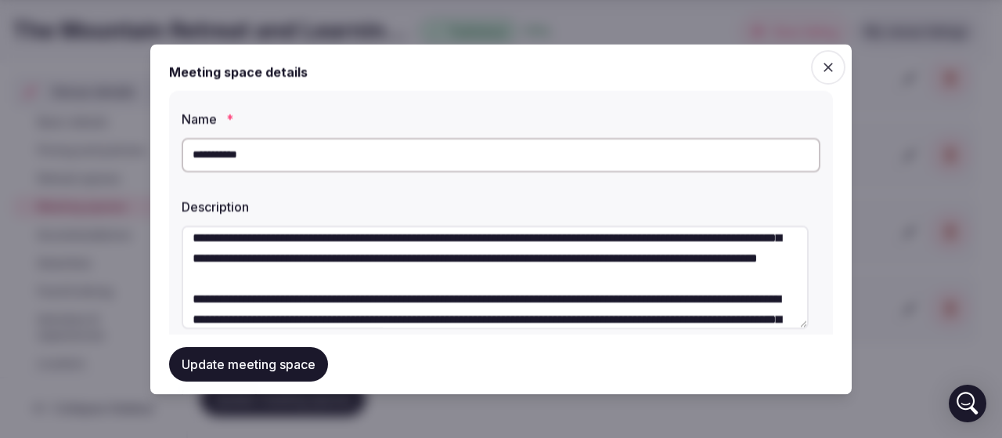
click at [447, 258] on textarea at bounding box center [495, 276] width 627 height 103
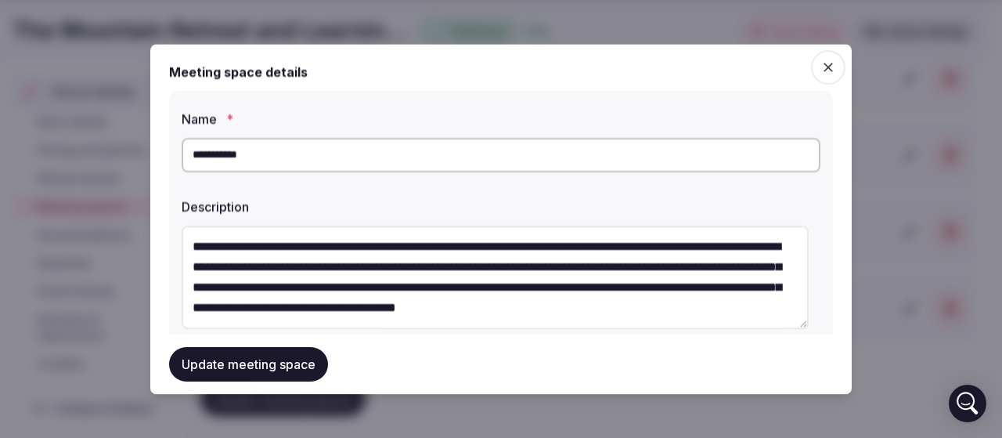
scroll to position [186, 0]
click at [335, 270] on textarea at bounding box center [495, 276] width 627 height 103
click at [304, 290] on textarea at bounding box center [495, 276] width 627 height 103
click at [413, 311] on textarea at bounding box center [495, 276] width 627 height 103
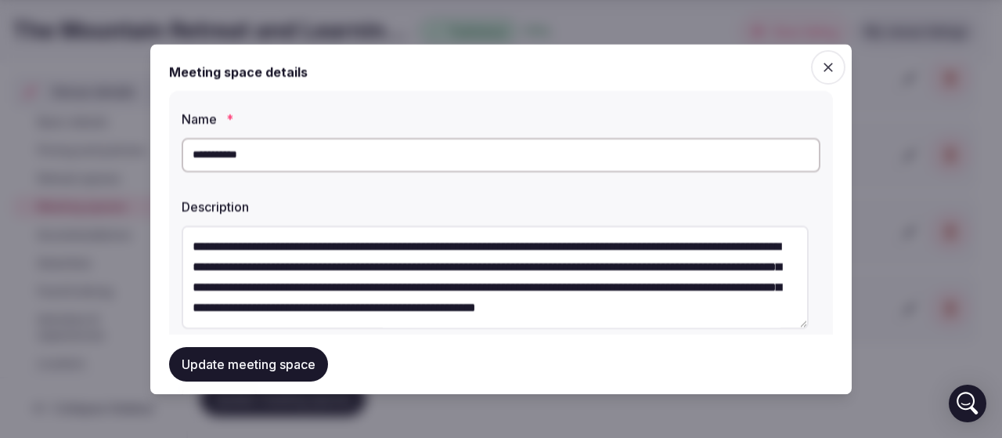
click at [418, 309] on textarea at bounding box center [495, 276] width 627 height 103
click at [576, 311] on textarea at bounding box center [495, 276] width 627 height 103
click at [421, 311] on textarea at bounding box center [495, 276] width 627 height 103
click at [699, 310] on textarea at bounding box center [495, 276] width 627 height 103
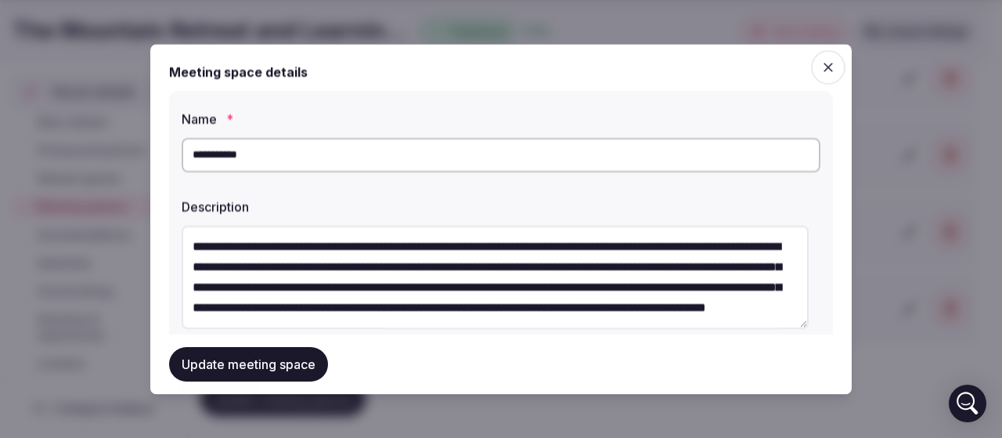
scroll to position [211, 0]
click at [396, 305] on textarea at bounding box center [495, 276] width 627 height 103
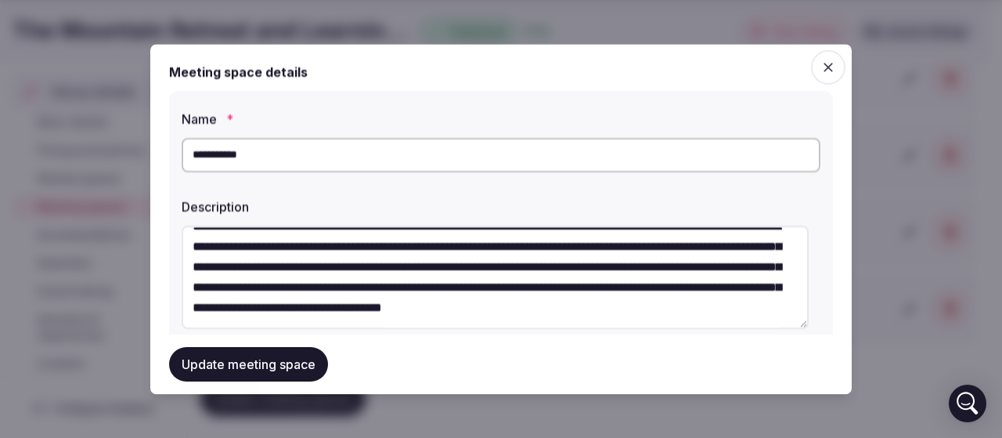
click at [421, 319] on textarea at bounding box center [495, 276] width 627 height 103
click at [367, 279] on textarea at bounding box center [495, 276] width 627 height 103
click at [698, 305] on textarea at bounding box center [495, 276] width 627 height 103
click at [415, 319] on textarea at bounding box center [495, 276] width 627 height 103
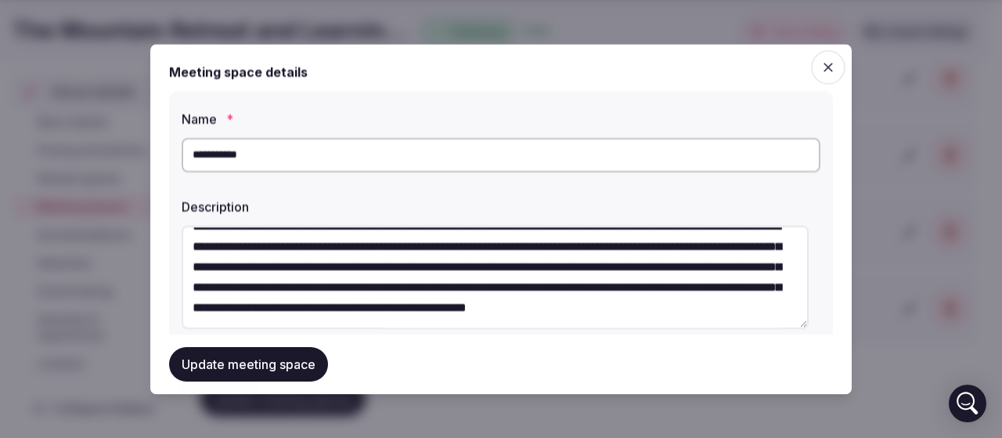
scroll to position [224, 0]
drag, startPoint x: 416, startPoint y: 320, endPoint x: 561, endPoint y: 312, distance: 145.0
click at [561, 312] on textarea at bounding box center [495, 276] width 627 height 103
click at [617, 314] on textarea at bounding box center [495, 276] width 627 height 103
click at [615, 309] on textarea at bounding box center [495, 276] width 627 height 103
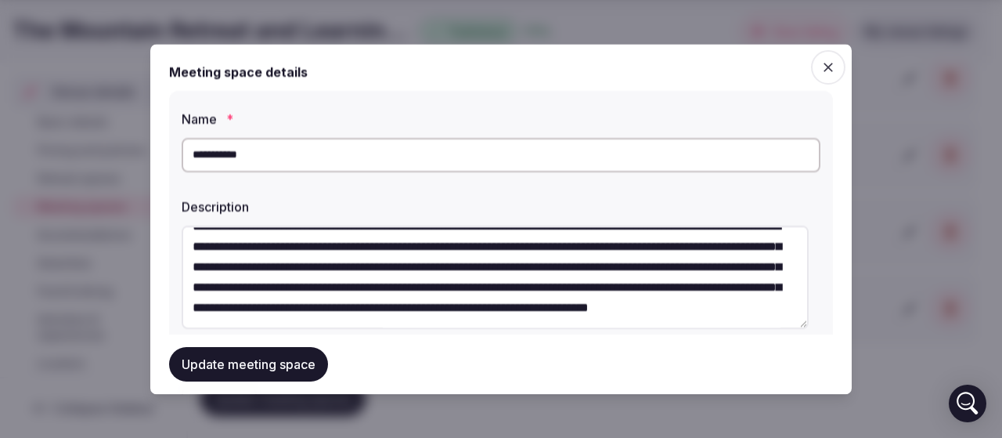
click at [420, 299] on textarea at bounding box center [495, 276] width 627 height 103
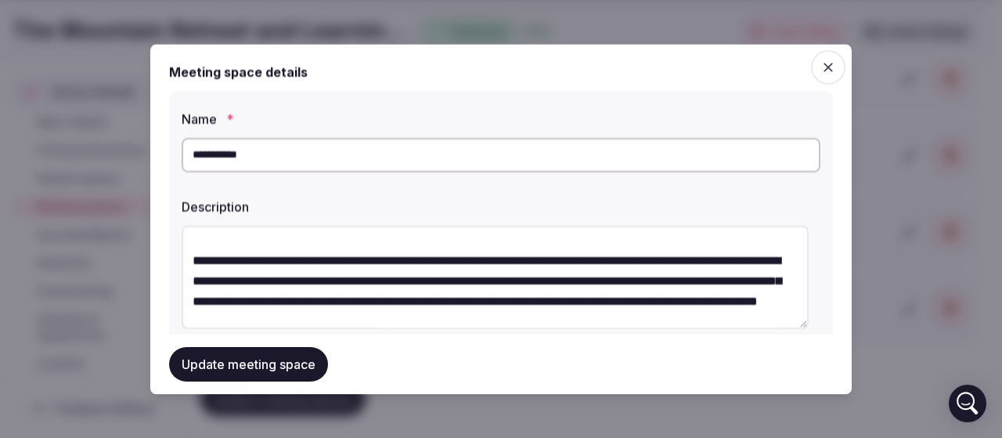
scroll to position [0, 0]
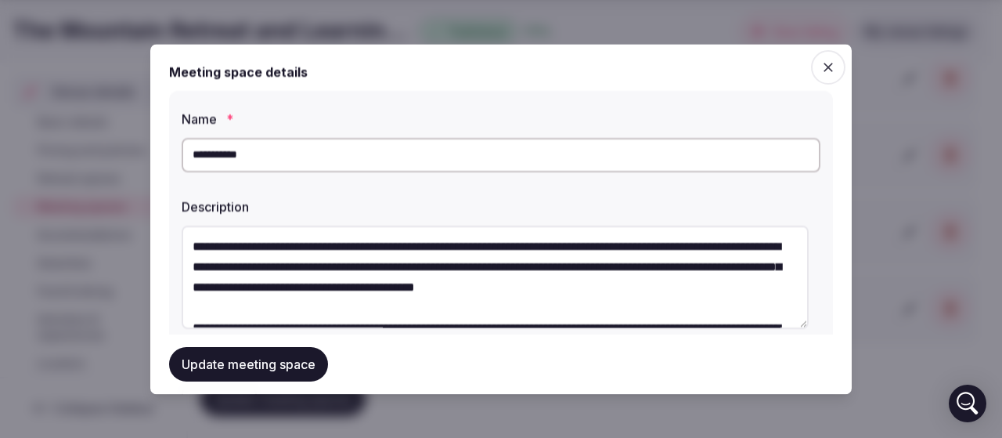
click at [506, 291] on textarea at bounding box center [495, 276] width 627 height 103
click at [506, 290] on textarea at bounding box center [495, 276] width 627 height 103
type textarea "**********"
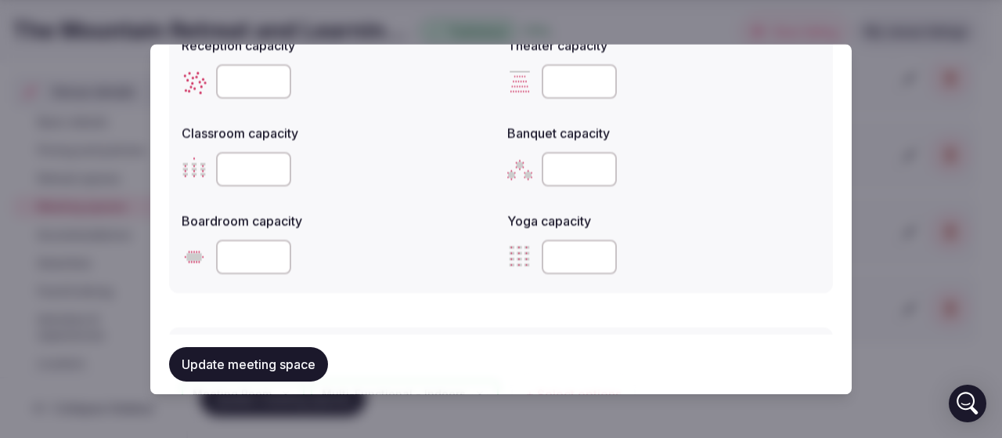
scroll to position [626, 0]
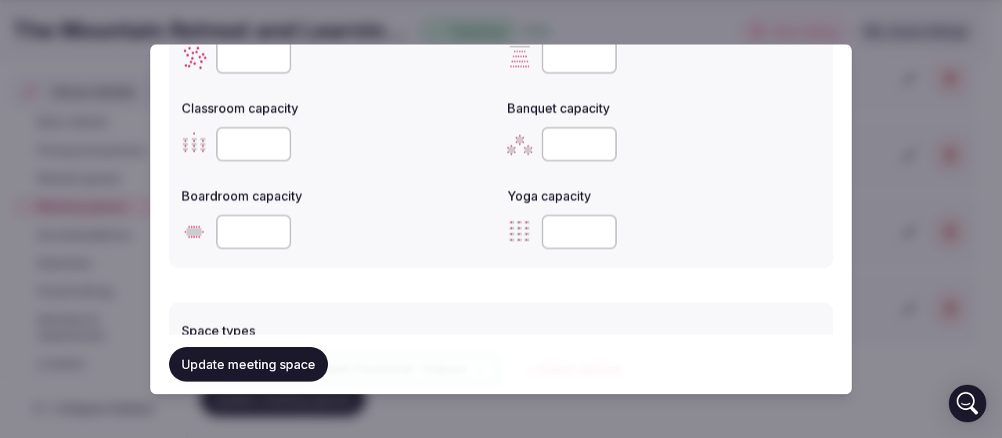
click at [236, 57] on input "number" at bounding box center [253, 56] width 75 height 34
click at [366, 87] on div "Reception capacity ** Theater capacity Classroom capacity Banquet capacity Boar…" at bounding box center [501, 130] width 639 height 251
click at [257, 59] on input "**" at bounding box center [253, 56] width 75 height 34
type input "**"
click at [395, 120] on div "Classroom capacity" at bounding box center [338, 129] width 313 height 75
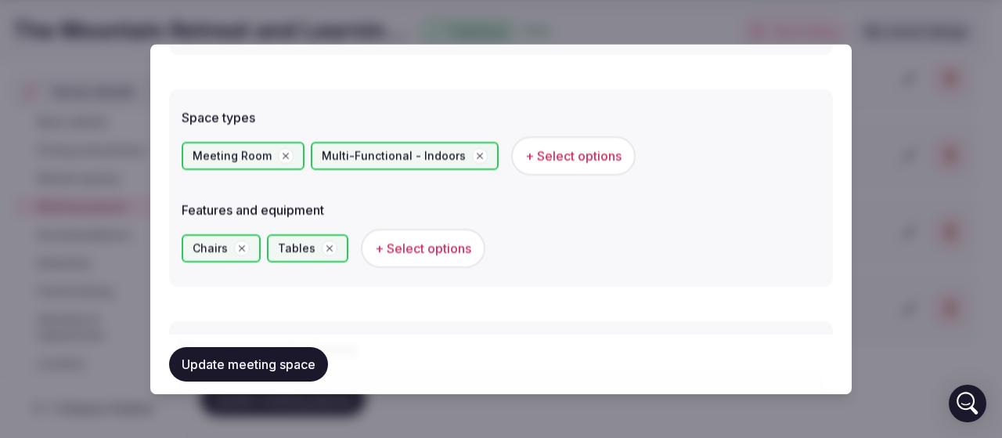
scroll to position [861, 0]
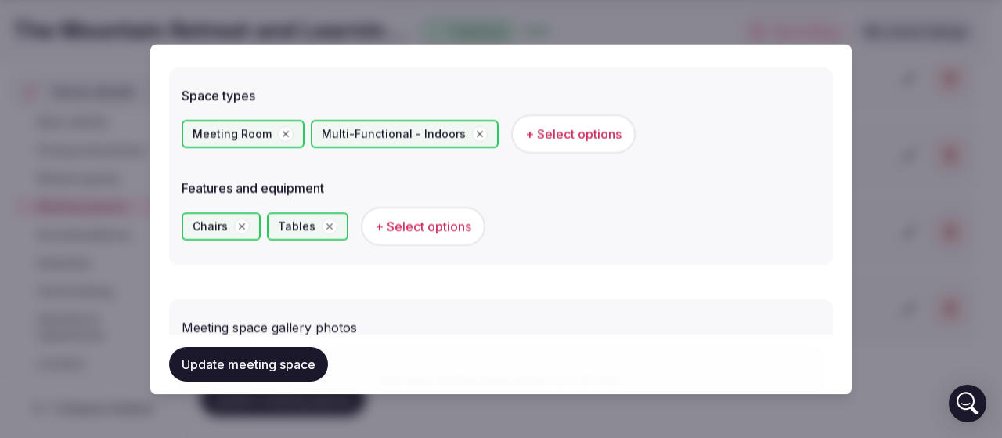
click at [540, 142] on span "+ Select options" at bounding box center [573, 133] width 96 height 17
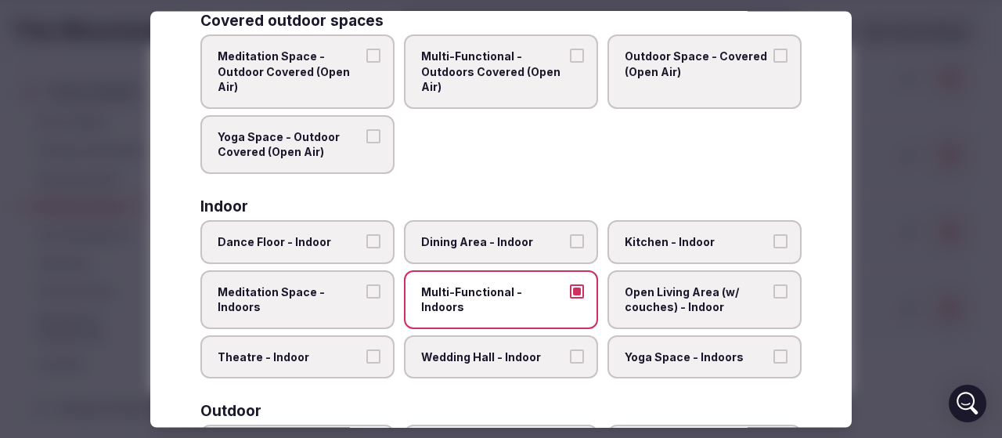
scroll to position [157, 0]
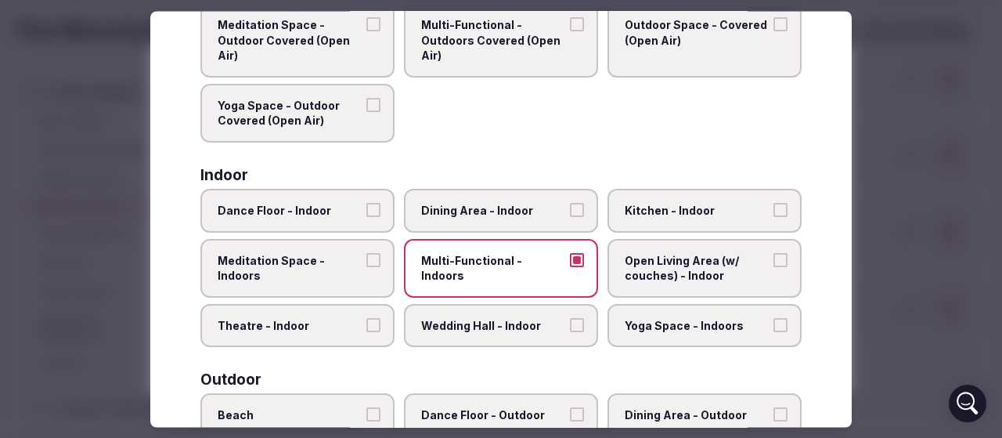
click at [345, 259] on span "Meditation Space - Indoors" at bounding box center [290, 268] width 144 height 31
click at [366, 259] on button "Meditation Space - Indoors" at bounding box center [373, 260] width 14 height 14
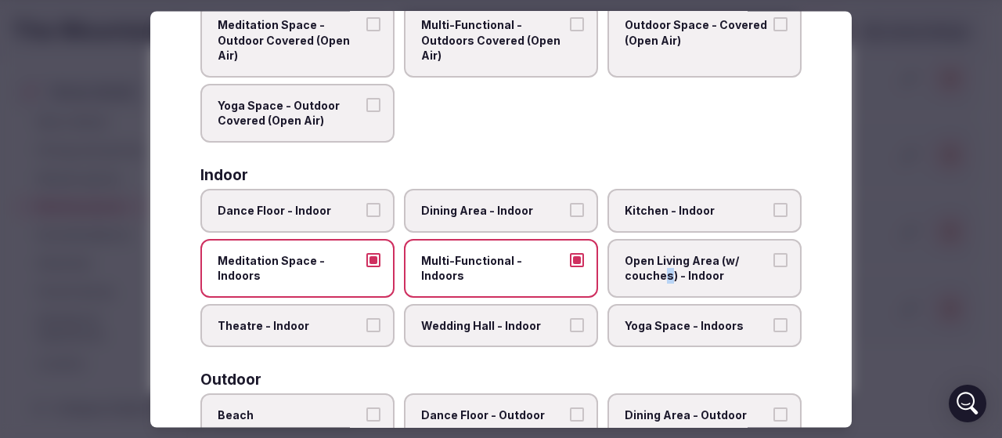
click at [659, 276] on span "Open Living Area (w/ couches) - Indoor" at bounding box center [697, 268] width 144 height 31
click at [773, 265] on button "Open Living Area (w/ couches) - Indoor" at bounding box center [780, 260] width 14 height 14
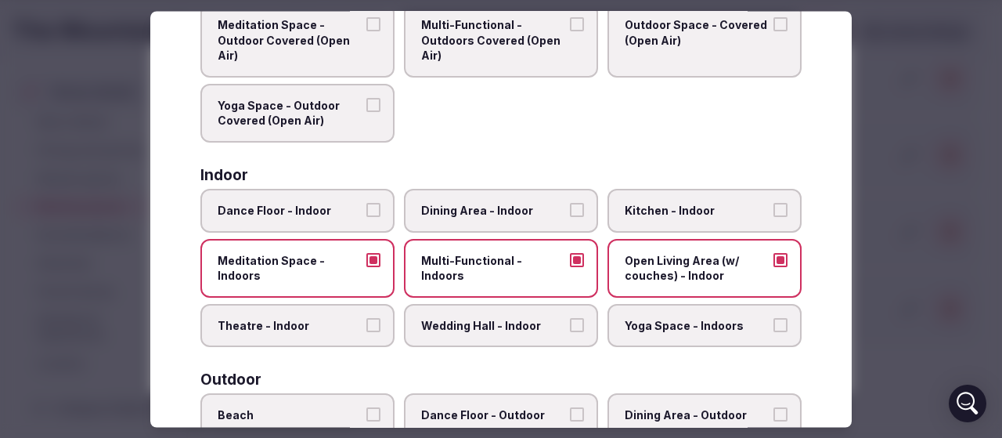
click at [692, 276] on span "Open Living Area (w/ couches) - Indoor" at bounding box center [697, 268] width 144 height 31
click at [773, 267] on button "Open Living Area (w/ couches) - Indoor" at bounding box center [780, 260] width 14 height 14
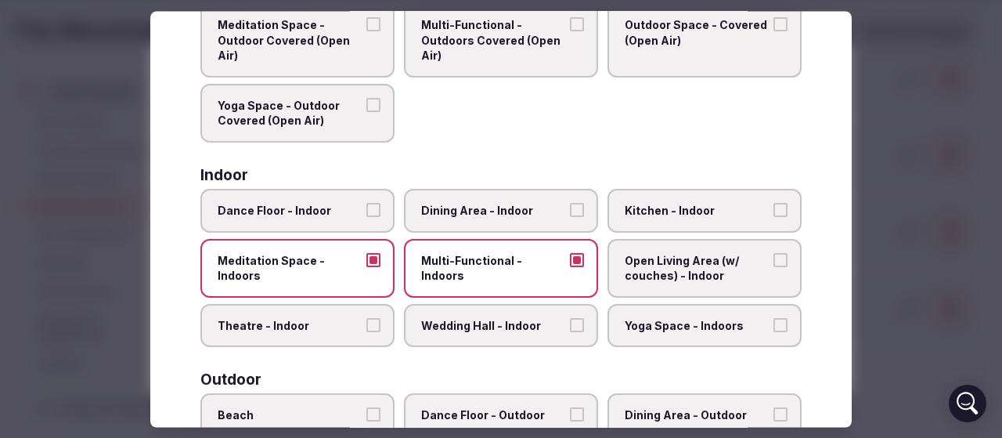
click at [773, 264] on button "Open Living Area (w/ couches) - Indoor" at bounding box center [780, 260] width 14 height 14
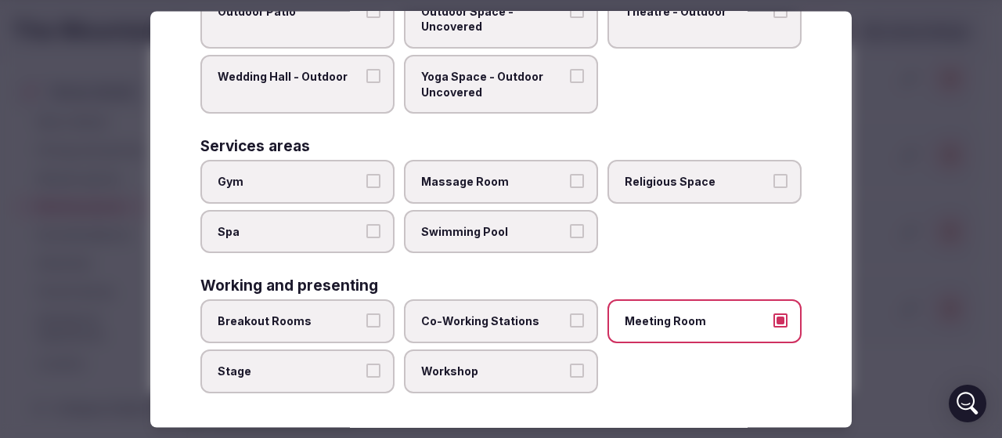
scroll to position [728, 0]
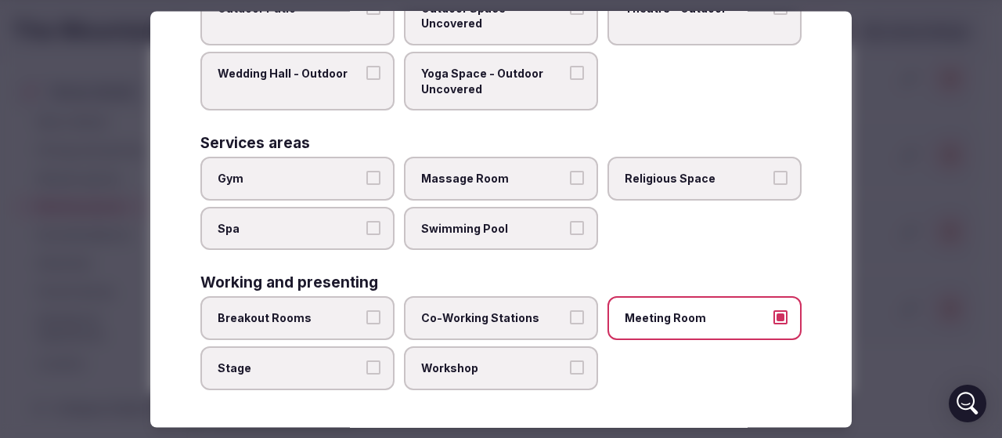
click at [479, 372] on span "Workshop" at bounding box center [493, 368] width 144 height 16
click at [570, 372] on button "Workshop" at bounding box center [577, 367] width 14 height 14
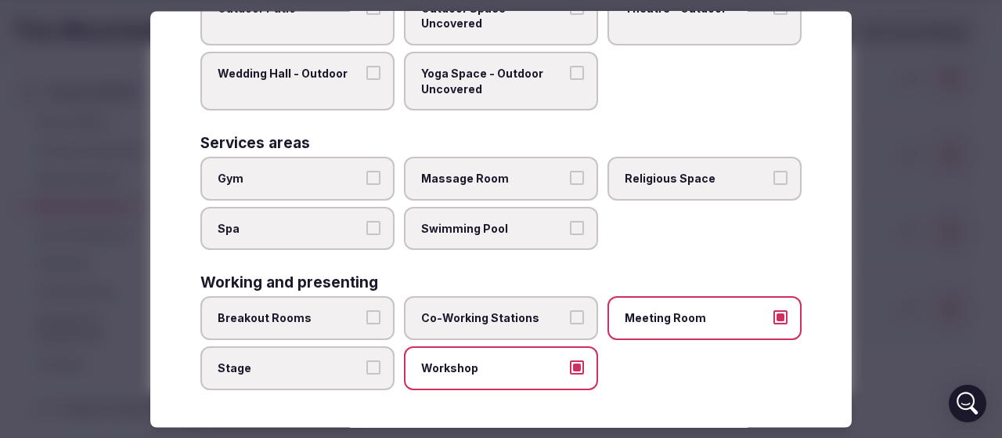
click at [319, 319] on span "Breakout Rooms" at bounding box center [290, 319] width 144 height 16
click at [366, 319] on button "Breakout Rooms" at bounding box center [373, 318] width 14 height 14
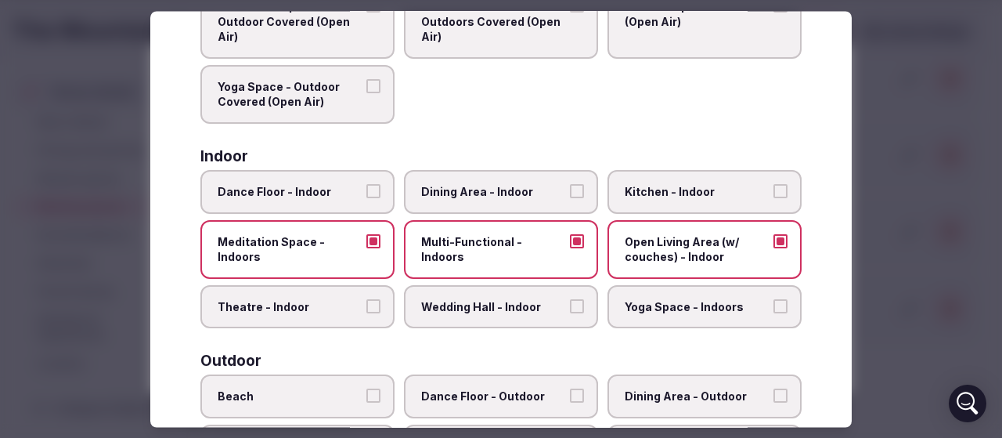
scroll to position [0, 0]
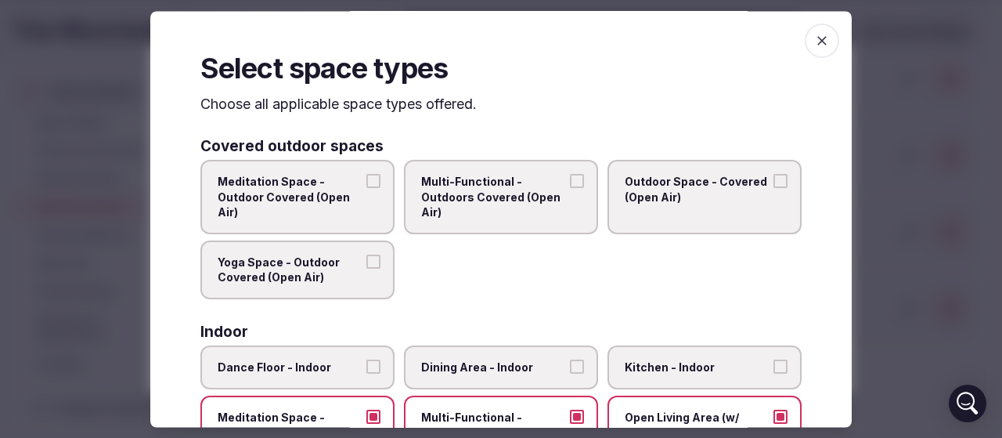
click at [814, 41] on icon "button" at bounding box center [822, 41] width 16 height 16
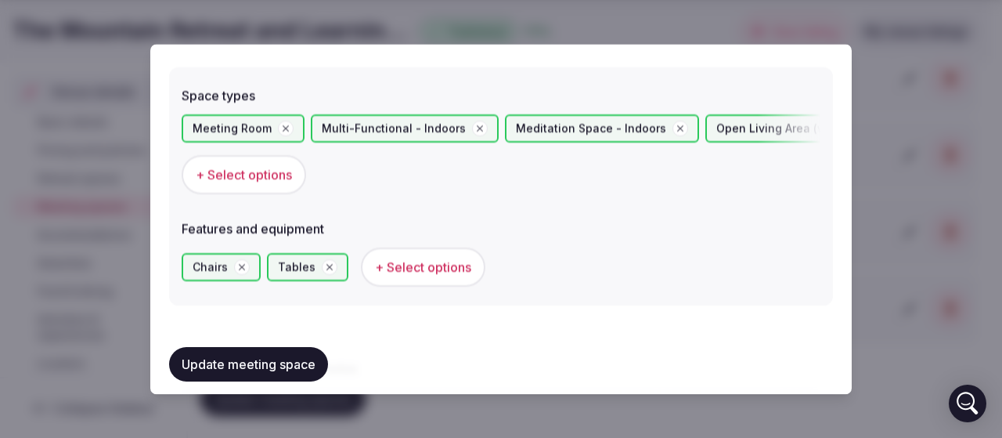
click at [409, 276] on span "+ Select options" at bounding box center [423, 266] width 96 height 17
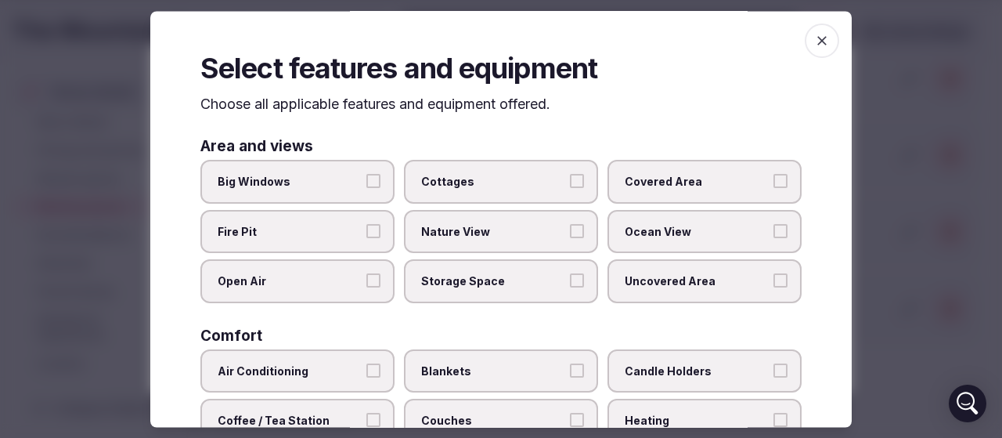
click at [265, 189] on label "Big Windows" at bounding box center [297, 182] width 194 height 44
click at [366, 189] on button "Big Windows" at bounding box center [373, 182] width 14 height 14
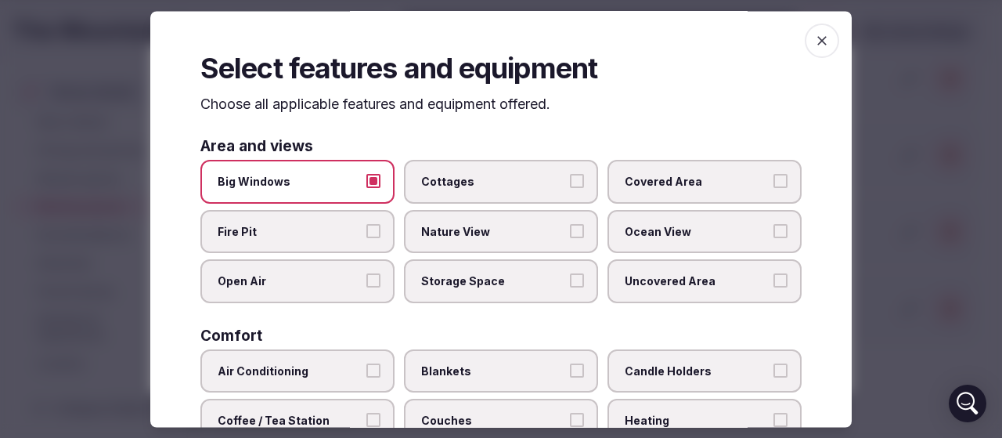
click at [651, 242] on label "Ocean View" at bounding box center [705, 232] width 194 height 44
click at [773, 238] on button "Ocean View" at bounding box center [780, 231] width 14 height 14
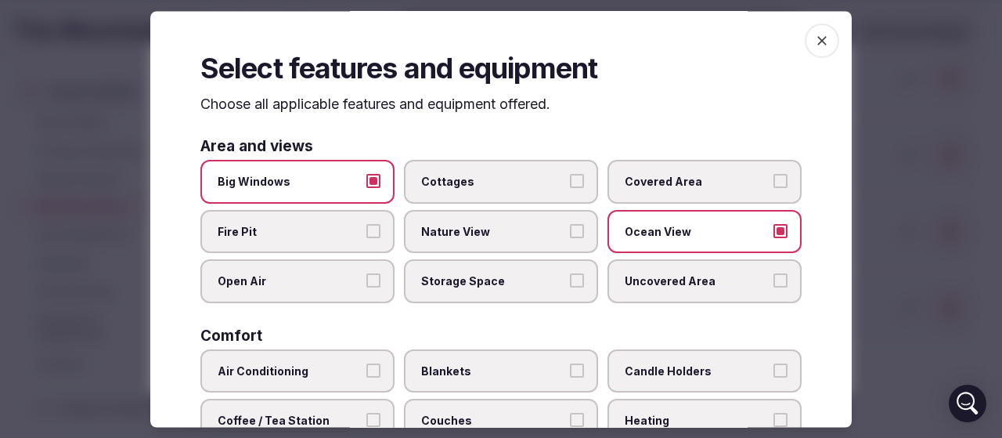
click at [651, 242] on label "Ocean View" at bounding box center [705, 232] width 194 height 44
click at [773, 238] on button "Ocean View" at bounding box center [780, 231] width 14 height 14
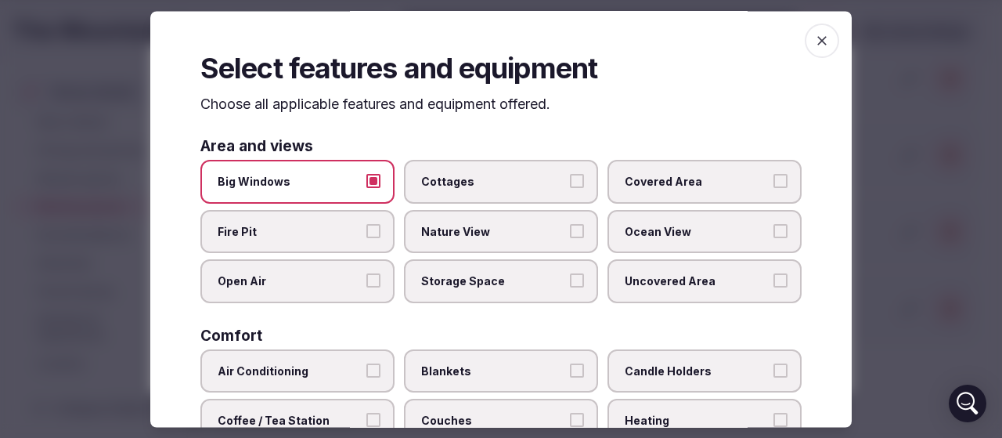
click at [470, 237] on span "Nature View" at bounding box center [493, 232] width 144 height 16
click at [570, 237] on button "Nature View" at bounding box center [577, 231] width 14 height 14
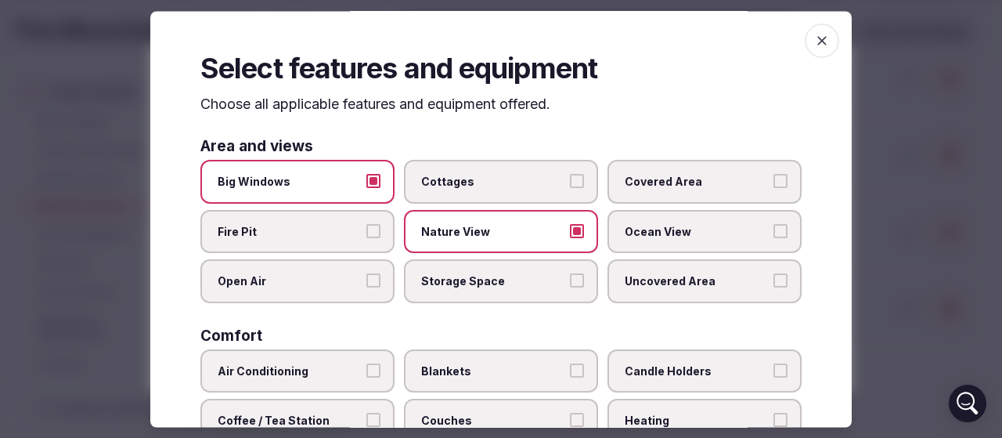
click at [617, 290] on label "Uncovered Area" at bounding box center [705, 282] width 194 height 44
click at [773, 288] on button "Uncovered Area" at bounding box center [780, 281] width 14 height 14
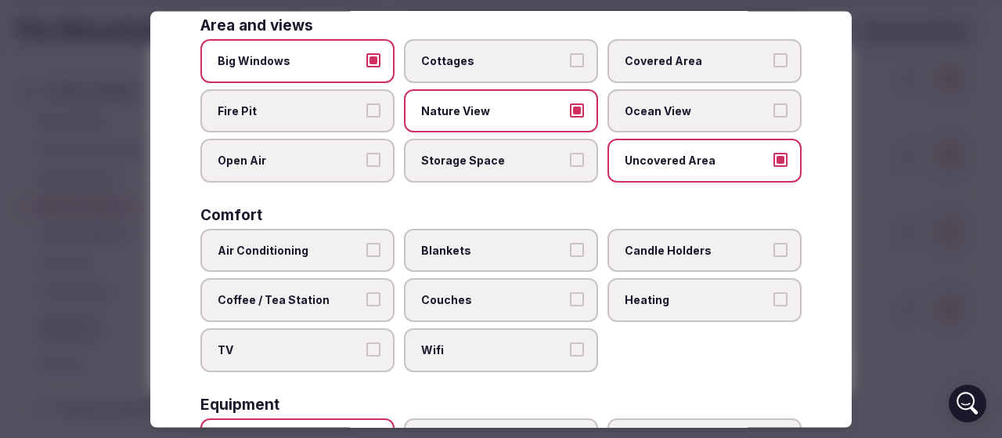
scroll to position [157, 0]
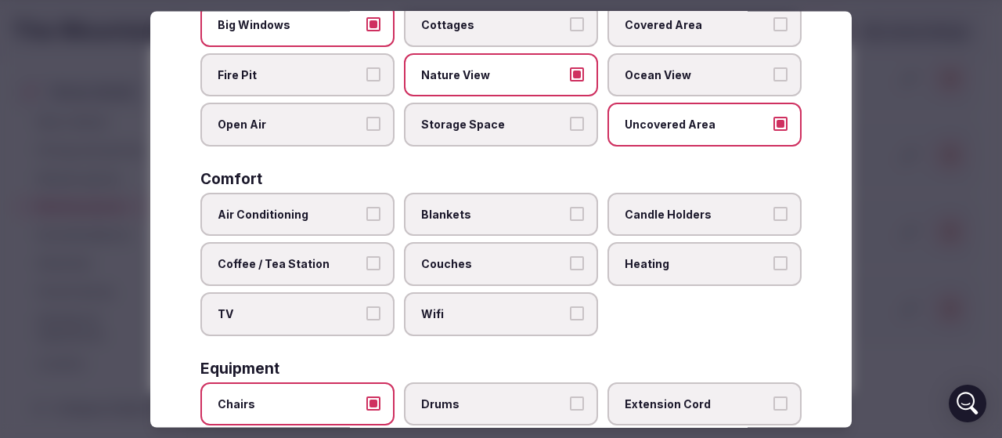
click at [636, 273] on label "Heating" at bounding box center [705, 265] width 194 height 44
click at [773, 271] on button "Heating" at bounding box center [780, 264] width 14 height 14
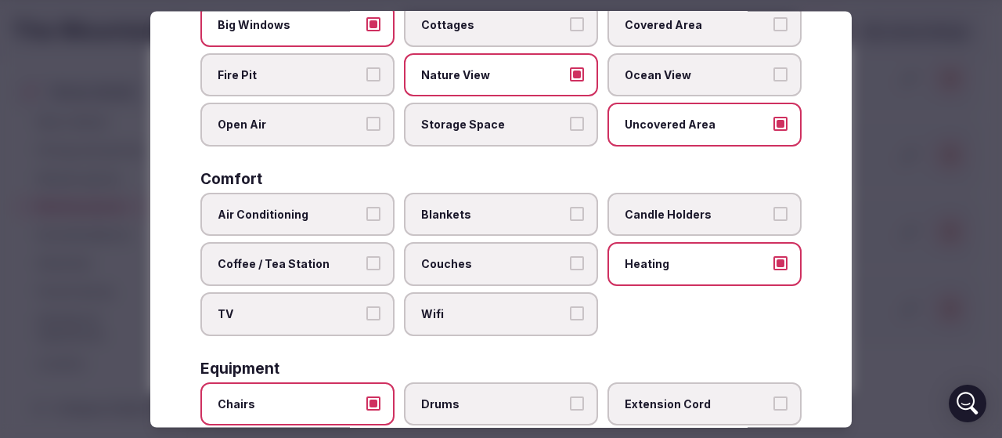
click at [305, 223] on label "Air Conditioning" at bounding box center [297, 215] width 194 height 44
click at [366, 221] on button "Air Conditioning" at bounding box center [373, 214] width 14 height 14
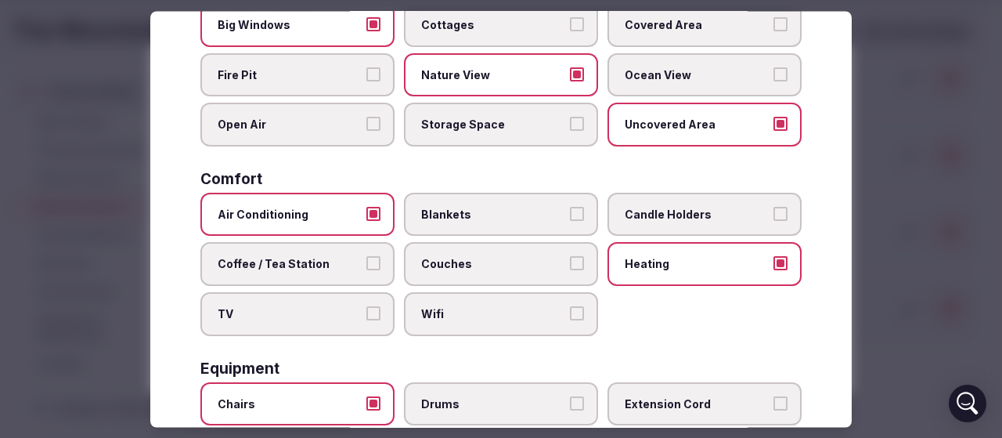
click at [296, 270] on span "Coffee / Tea Station" at bounding box center [290, 265] width 144 height 16
click at [366, 270] on button "Coffee / Tea Station" at bounding box center [373, 264] width 14 height 14
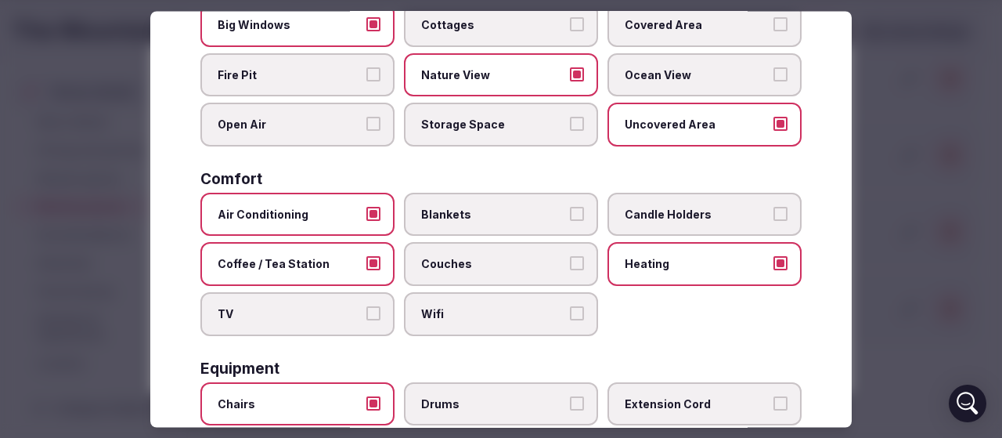
click at [296, 270] on span "Coffee / Tea Station" at bounding box center [290, 265] width 144 height 16
click at [366, 270] on button "Coffee / Tea Station" at bounding box center [373, 264] width 14 height 14
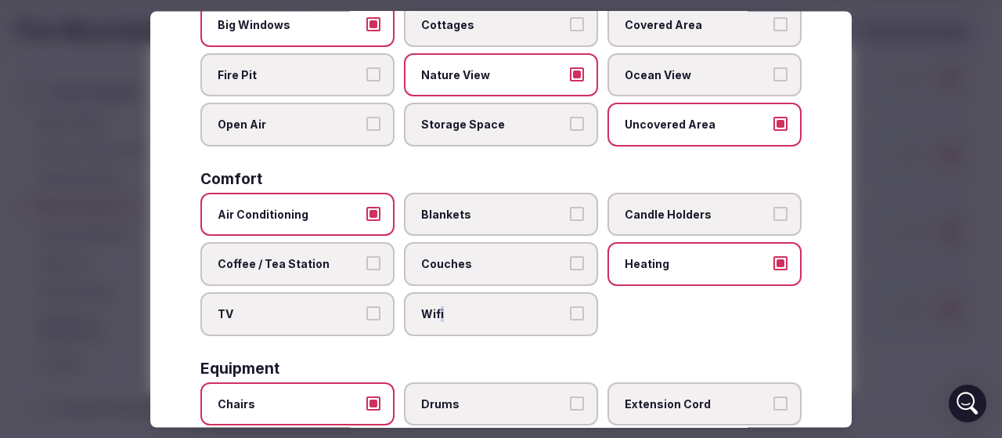
click at [438, 322] on span "Wifi" at bounding box center [493, 315] width 144 height 16
click at [553, 323] on label "Wifi" at bounding box center [501, 315] width 194 height 44
click at [570, 321] on button "Wifi" at bounding box center [577, 314] width 14 height 14
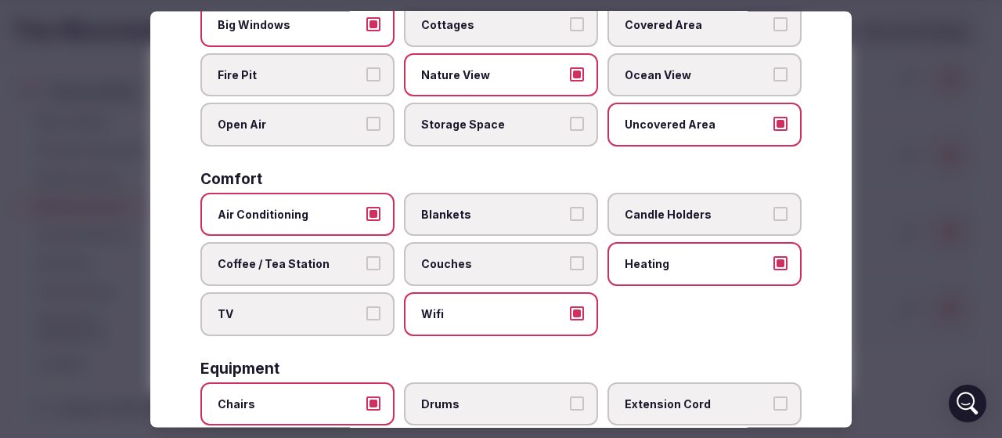
click at [490, 268] on span "Couches" at bounding box center [493, 265] width 144 height 16
click at [570, 268] on button "Couches" at bounding box center [577, 264] width 14 height 14
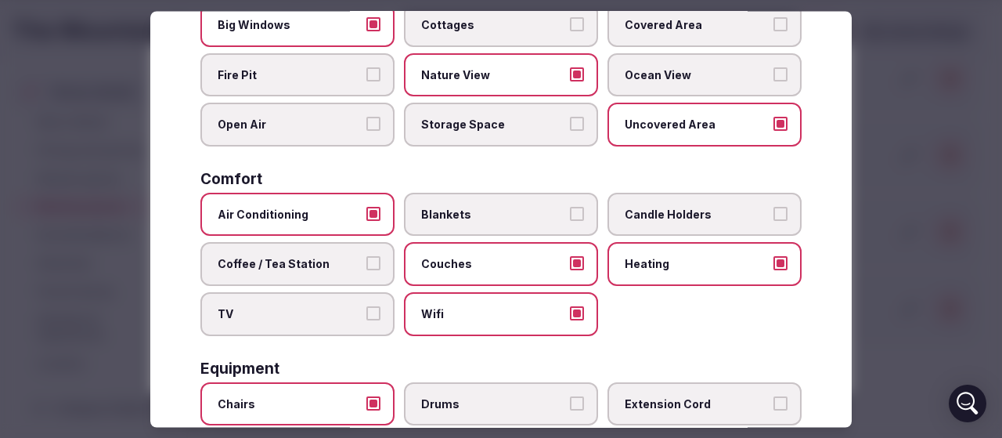
click at [540, 221] on span "Blankets" at bounding box center [493, 215] width 144 height 16
click at [570, 221] on button "Blankets" at bounding box center [577, 214] width 14 height 14
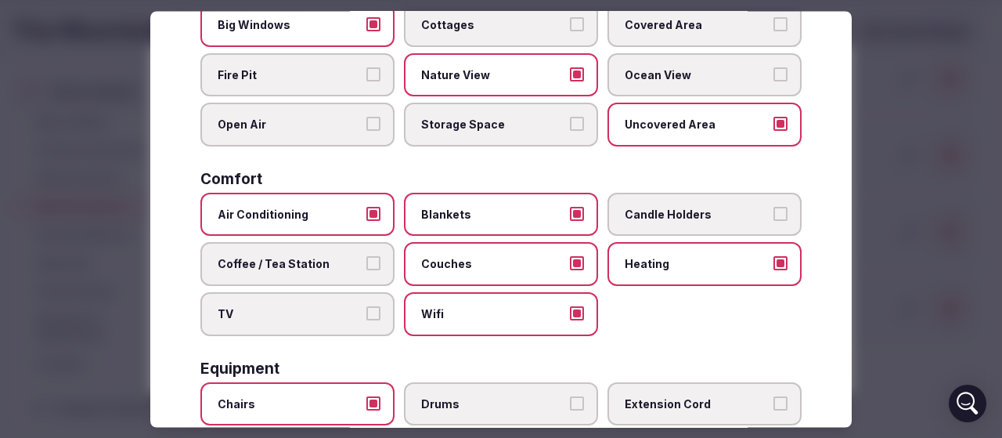
click at [679, 341] on div "Area and views Big Windows Cottages Covered Area Fire Pit Nature View Ocean Vie…" at bounding box center [500, 424] width 601 height 882
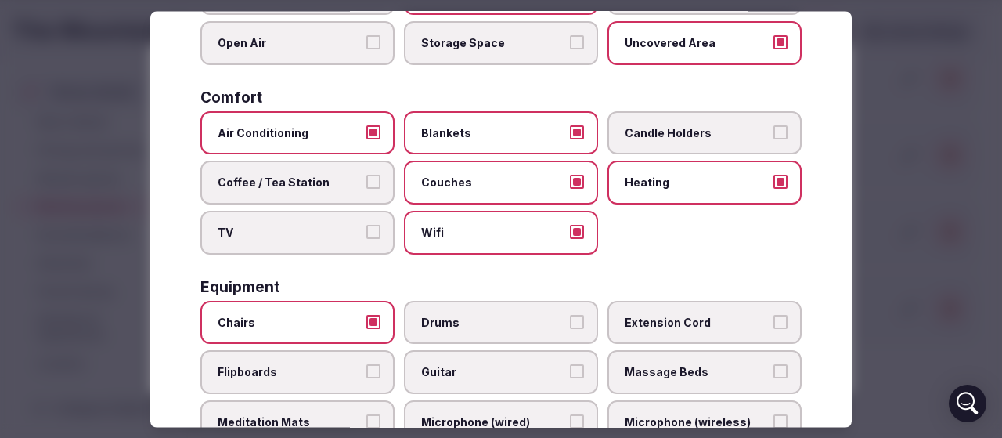
scroll to position [235, 0]
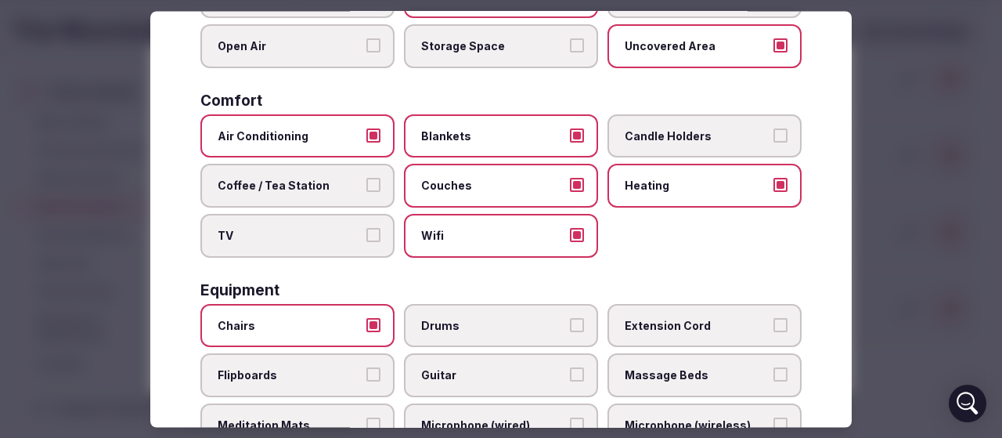
click at [662, 139] on span "Candle Holders" at bounding box center [697, 136] width 144 height 16
click at [773, 139] on button "Candle Holders" at bounding box center [780, 135] width 14 height 14
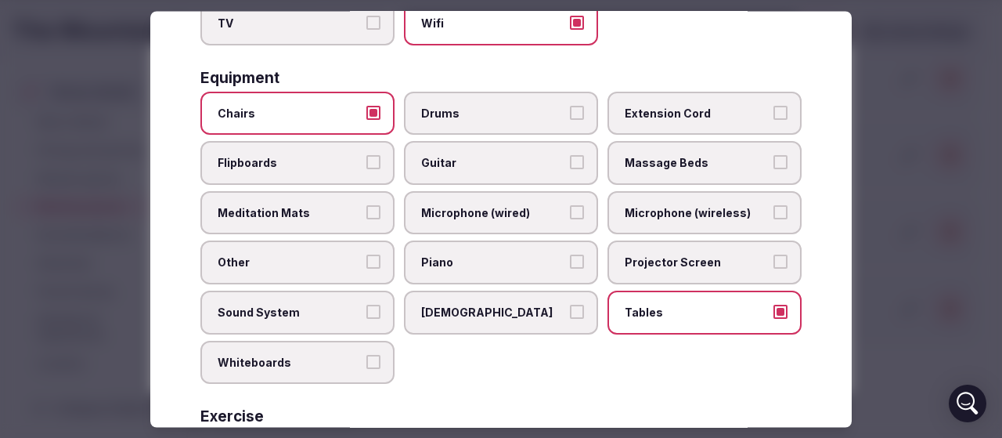
scroll to position [470, 0]
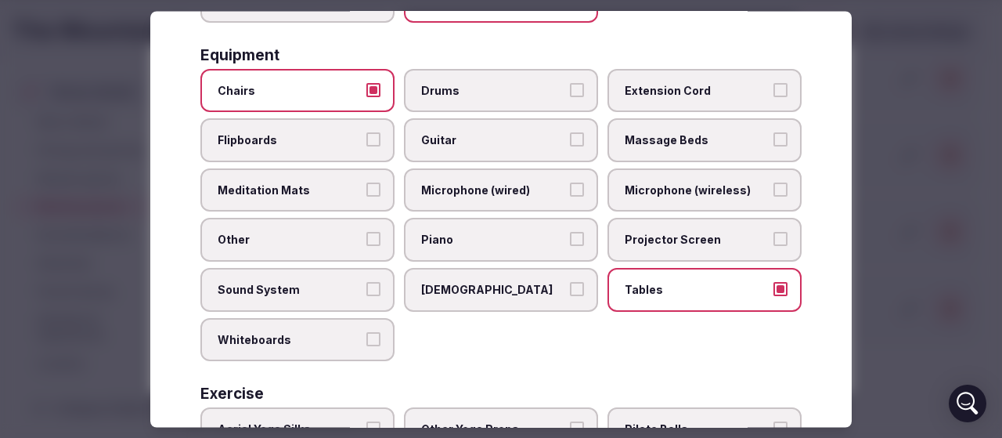
click at [679, 88] on span "Extension Cord" at bounding box center [697, 91] width 144 height 16
click at [773, 88] on button "Extension Cord" at bounding box center [780, 90] width 14 height 14
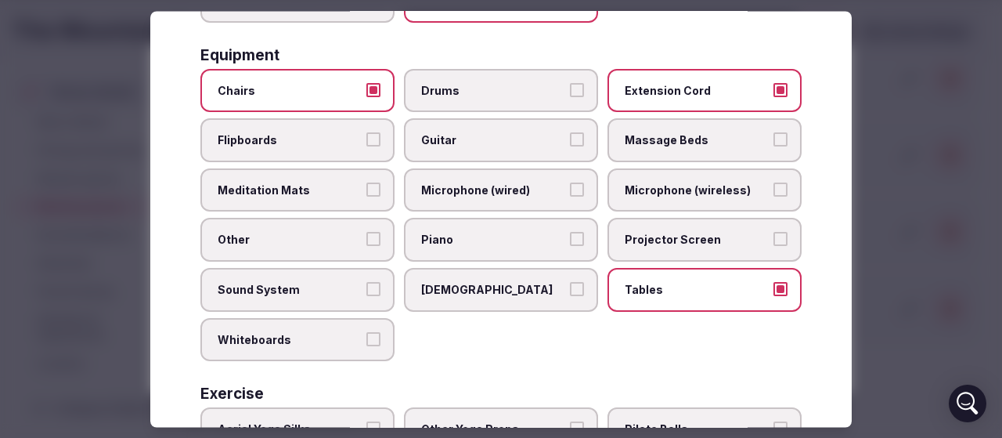
click at [278, 142] on span "Flipboards" at bounding box center [290, 141] width 144 height 16
click at [366, 142] on button "Flipboards" at bounding box center [373, 140] width 14 height 14
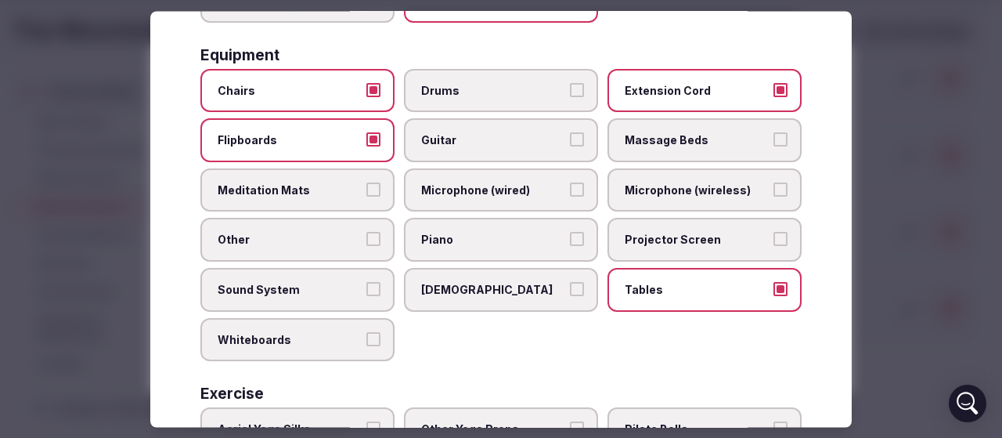
click at [647, 192] on span "Microphone (wireless)" at bounding box center [697, 190] width 144 height 16
click at [773, 192] on button "Microphone (wireless)" at bounding box center [780, 189] width 14 height 14
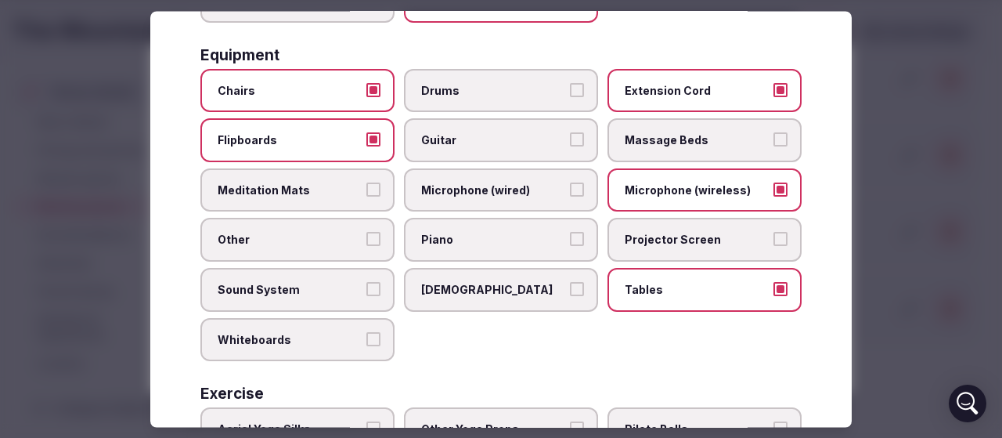
click at [653, 191] on span "Microphone (wireless)" at bounding box center [697, 190] width 144 height 16
click at [773, 191] on button "Microphone (wireless)" at bounding box center [780, 189] width 14 height 14
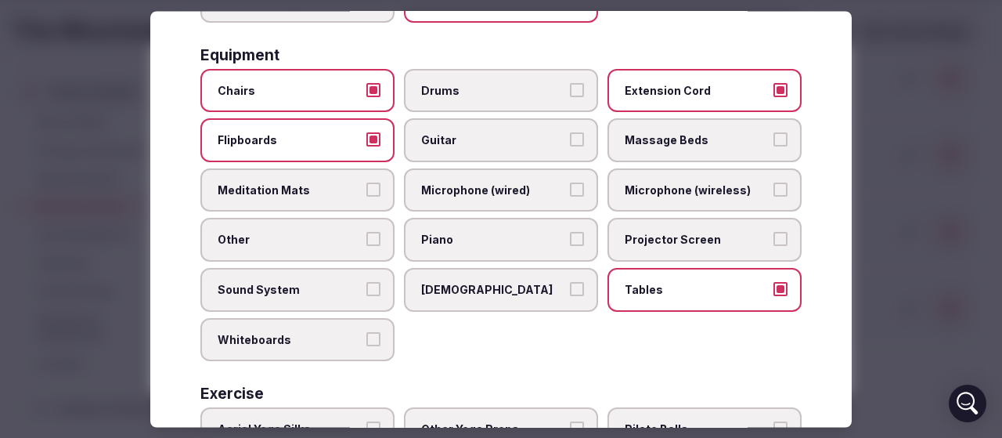
click at [285, 341] on span "Whiteboards" at bounding box center [290, 340] width 144 height 16
click at [366, 341] on button "Whiteboards" at bounding box center [373, 339] width 14 height 14
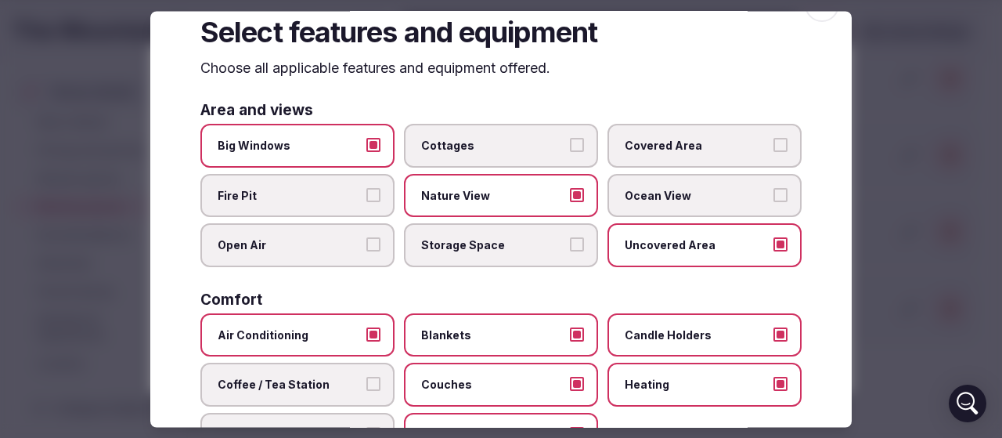
scroll to position [0, 0]
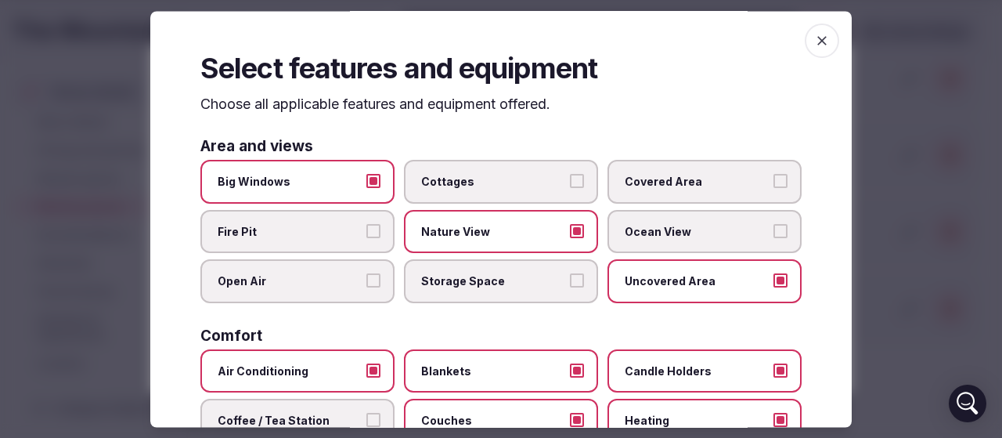
click at [805, 36] on span "button" at bounding box center [822, 40] width 34 height 34
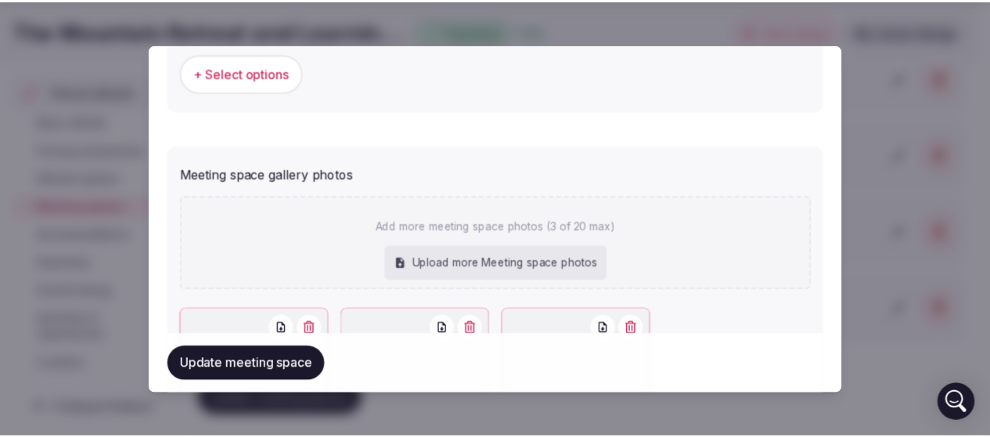
scroll to position [1268, 0]
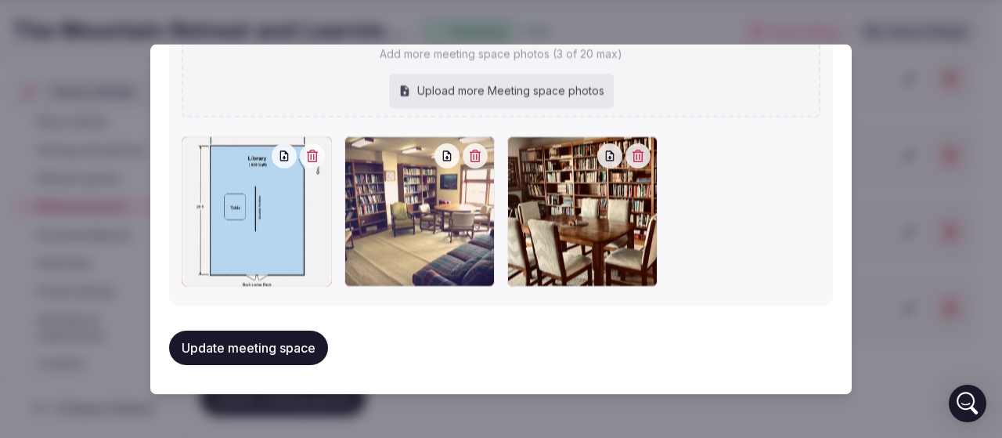
click at [280, 151] on icon "button" at bounding box center [284, 156] width 9 height 10
click at [444, 167] on div at bounding box center [419, 212] width 150 height 150
click at [443, 160] on icon "button" at bounding box center [447, 156] width 13 height 13
click at [603, 166] on button "button" at bounding box center [609, 156] width 25 height 25
click at [604, 156] on icon "button" at bounding box center [610, 156] width 13 height 13
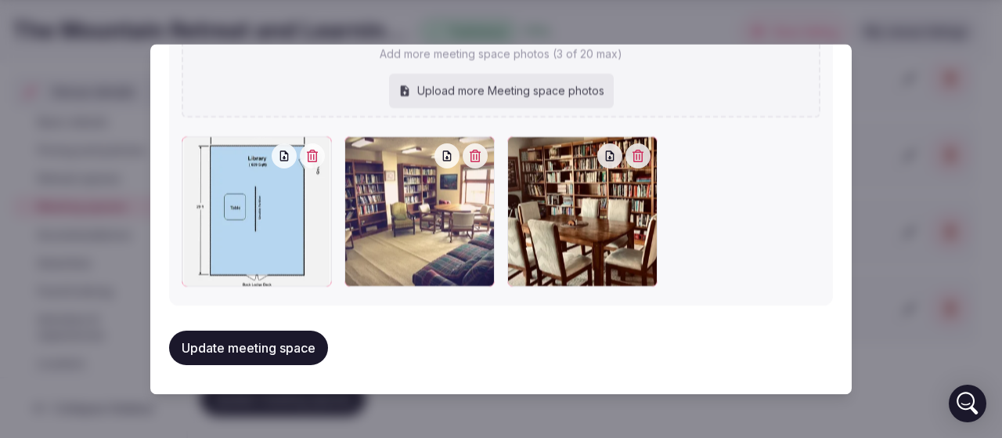
click at [244, 351] on button "Update meeting space" at bounding box center [248, 348] width 159 height 34
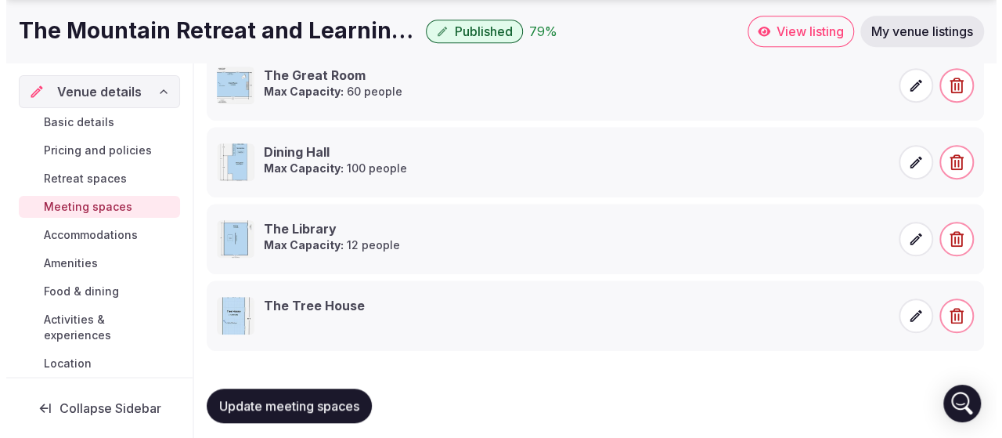
scroll to position [451, 0]
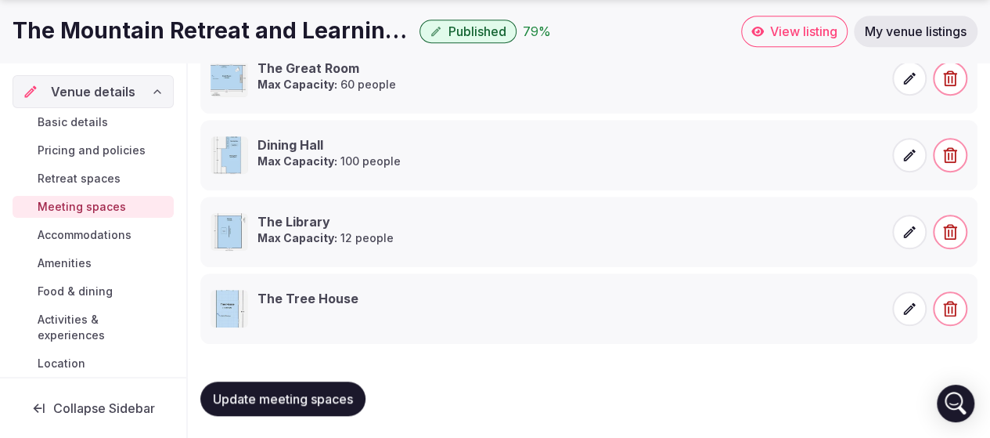
click at [424, 305] on div "The Tree House" at bounding box center [377, 309] width 332 height 38
click at [905, 314] on span at bounding box center [909, 308] width 34 height 34
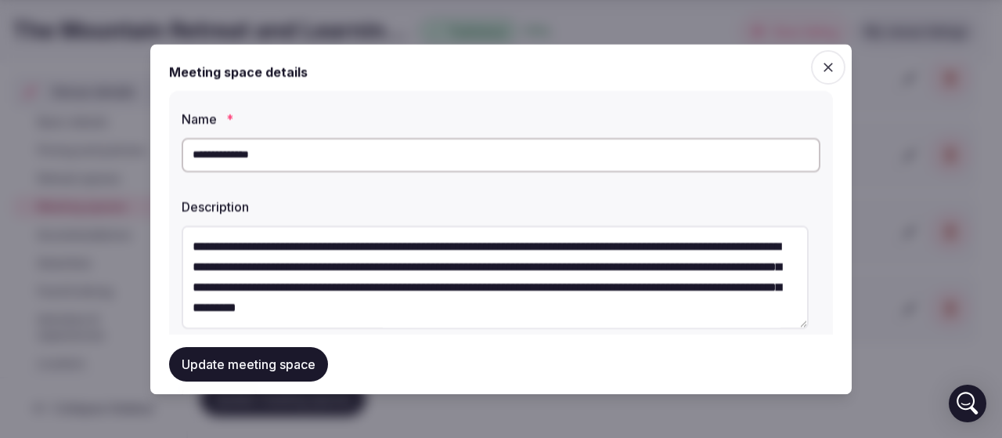
click at [326, 265] on textarea "**********" at bounding box center [495, 276] width 627 height 103
click at [342, 272] on textarea "**********" at bounding box center [495, 276] width 627 height 103
type textarea "**********"
click at [332, 268] on textarea "**********" at bounding box center [495, 276] width 627 height 103
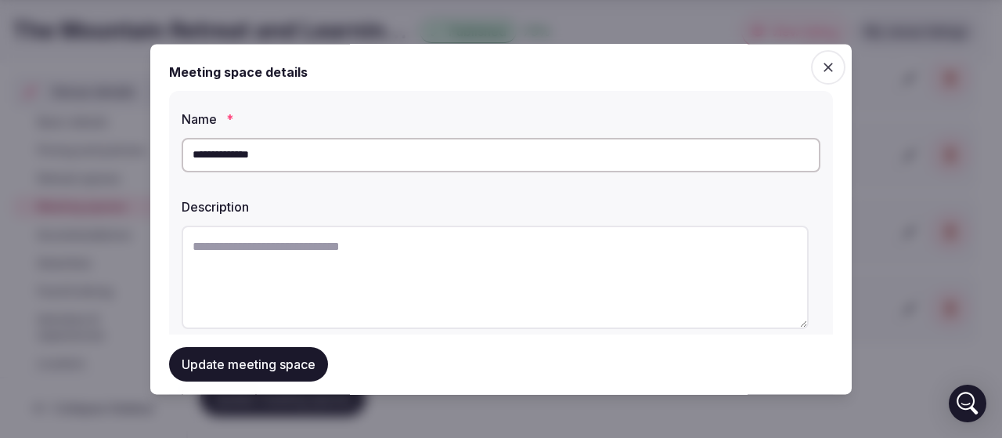
paste textarea "**********"
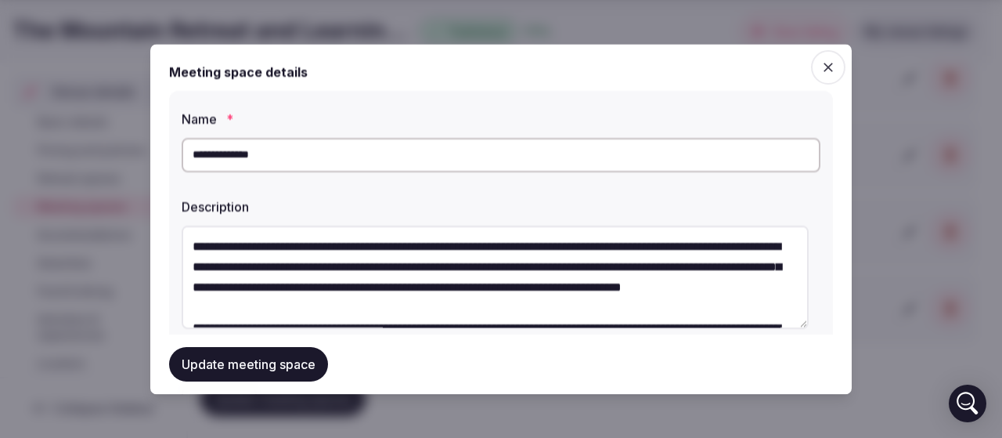
scroll to position [0, 0]
click at [560, 250] on textarea at bounding box center [495, 276] width 627 height 103
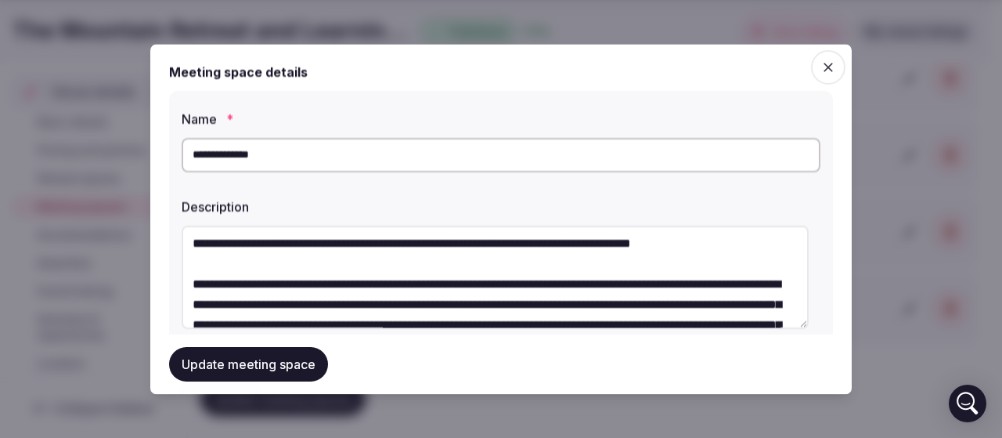
scroll to position [78, 0]
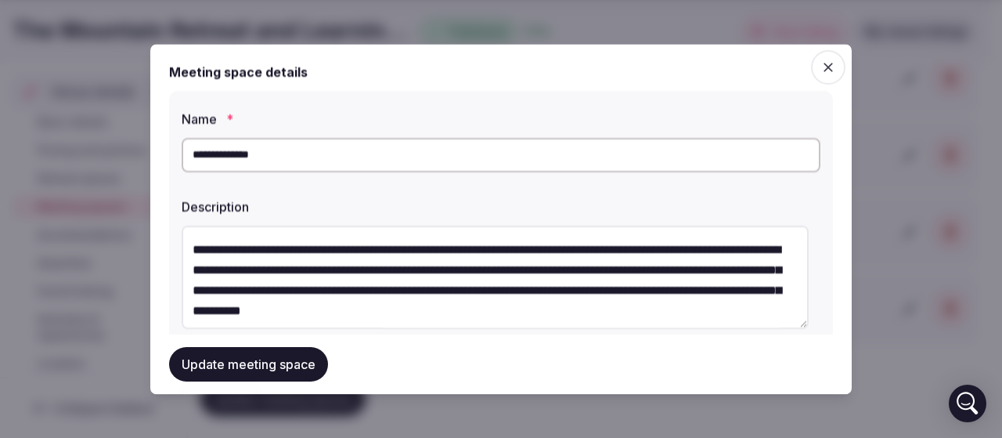
type textarea "**********"
click at [251, 157] on input "**********" at bounding box center [501, 155] width 639 height 34
type input "**********"
click at [453, 273] on textarea at bounding box center [495, 276] width 627 height 103
click at [454, 272] on textarea at bounding box center [495, 276] width 627 height 103
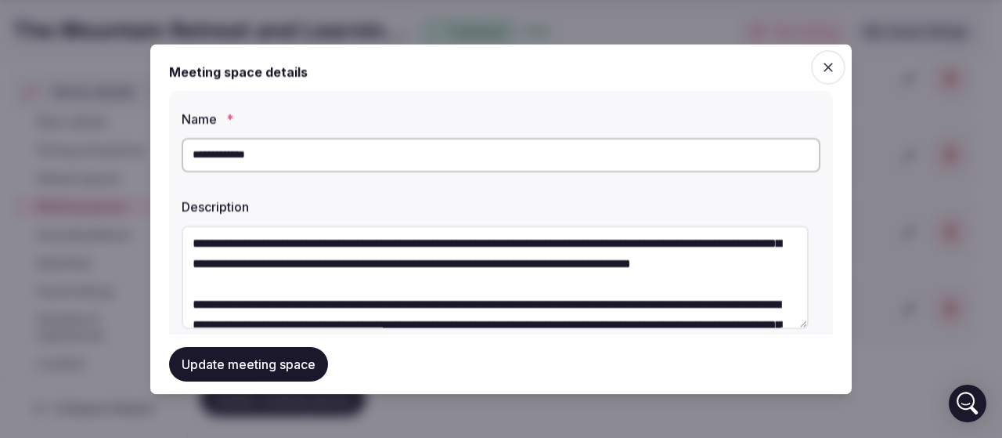
scroll to position [0, 0]
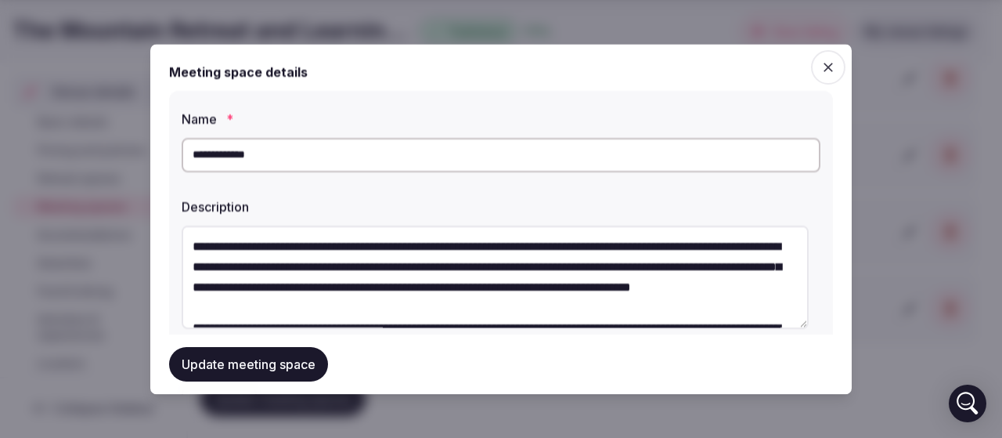
click at [255, 247] on textarea at bounding box center [495, 276] width 627 height 103
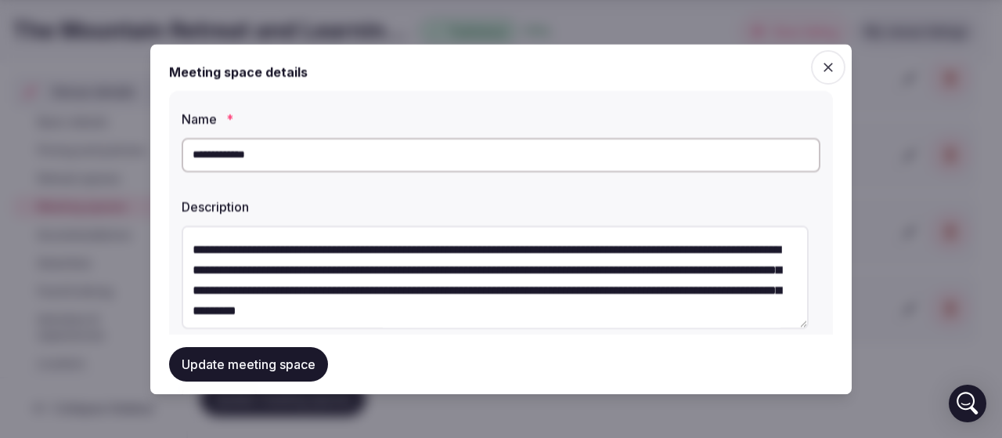
click at [308, 286] on textarea at bounding box center [495, 276] width 627 height 103
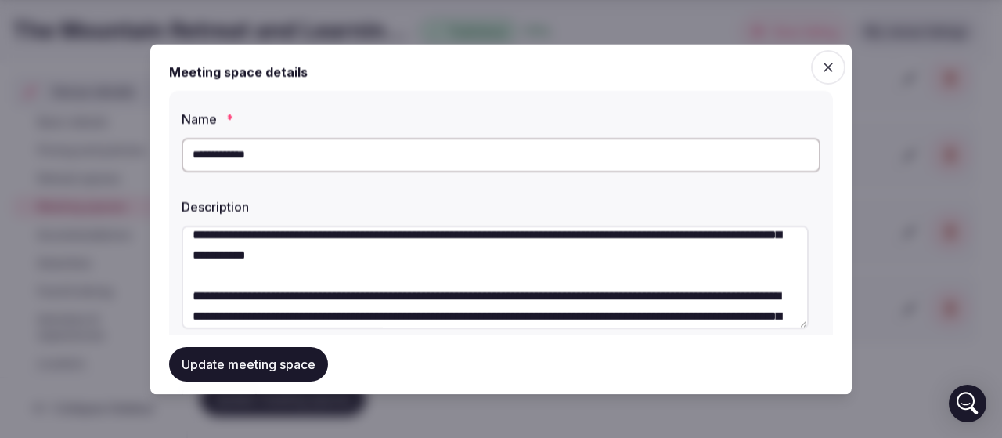
scroll to position [157, 0]
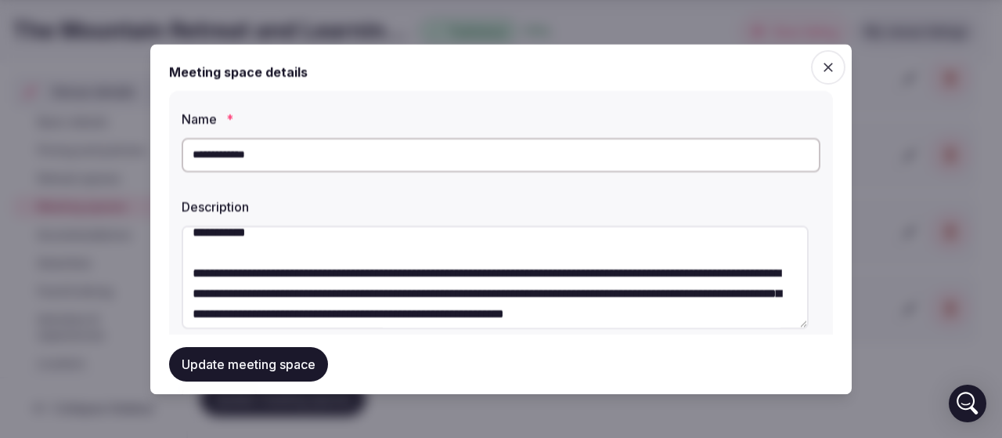
click at [538, 255] on textarea at bounding box center [495, 276] width 627 height 103
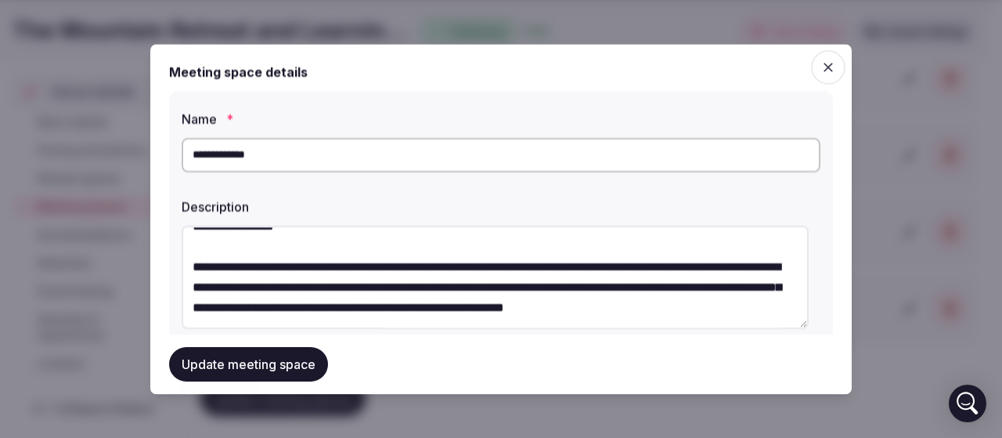
click at [527, 264] on textarea at bounding box center [495, 276] width 627 height 103
click at [564, 291] on textarea at bounding box center [495, 276] width 627 height 103
click at [647, 273] on textarea at bounding box center [495, 276] width 627 height 103
click at [463, 304] on textarea at bounding box center [495, 276] width 627 height 103
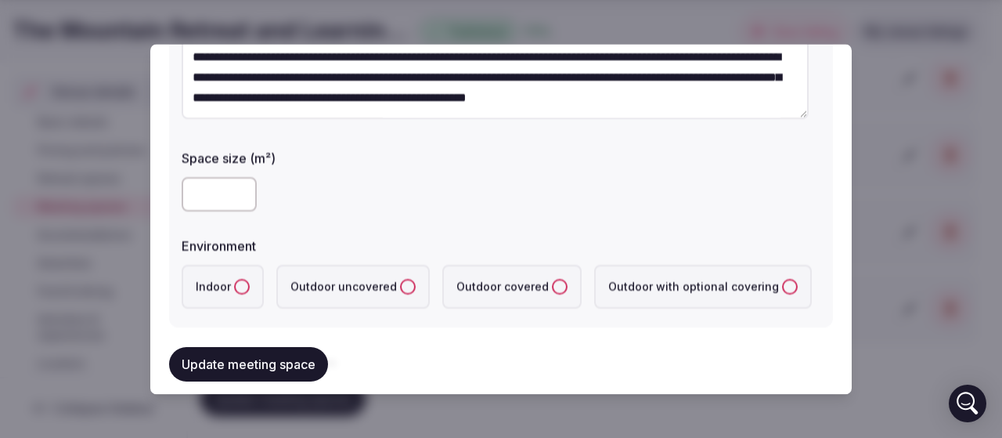
scroll to position [235, 0]
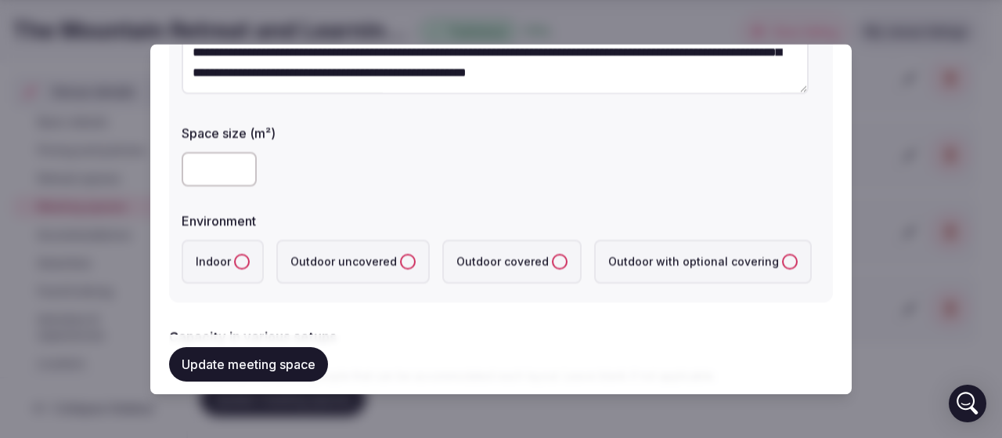
type textarea "**********"
click at [235, 254] on label "Indoor" at bounding box center [223, 262] width 82 height 44
click at [235, 254] on button "Indoor" at bounding box center [242, 262] width 16 height 16
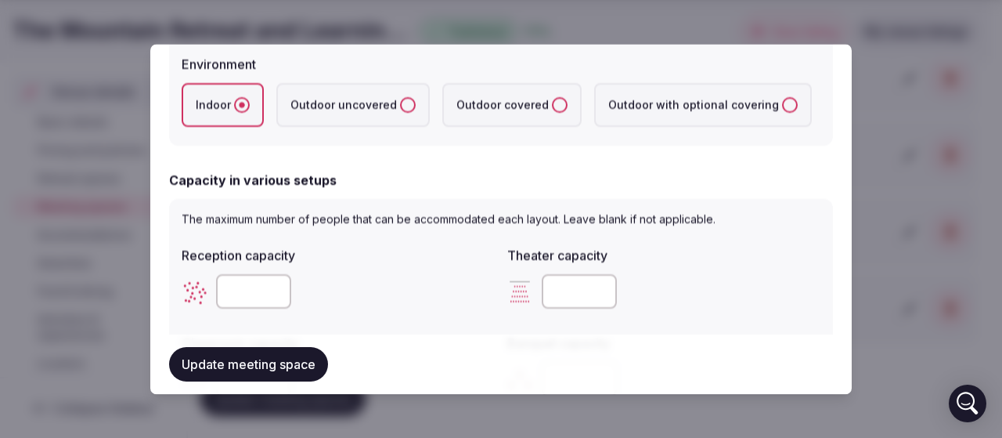
scroll to position [470, 0]
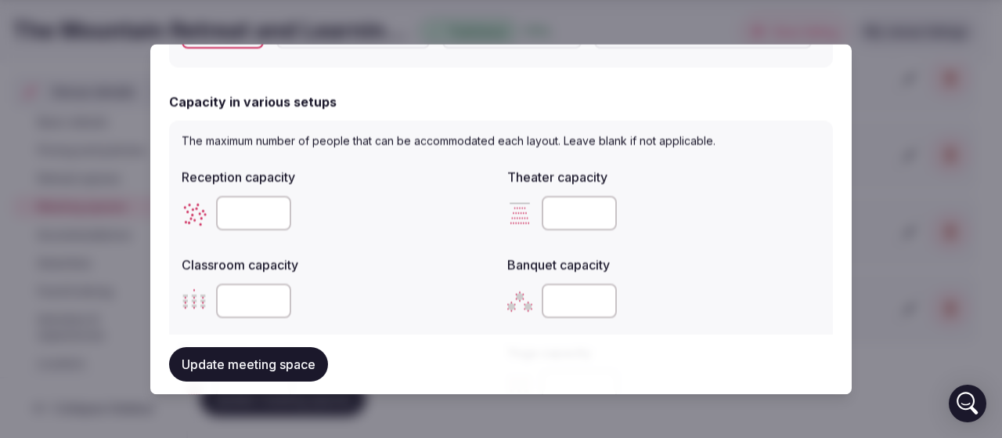
click at [241, 207] on input "number" at bounding box center [253, 213] width 75 height 34
type input "***"
click at [443, 236] on div "***" at bounding box center [338, 212] width 313 height 47
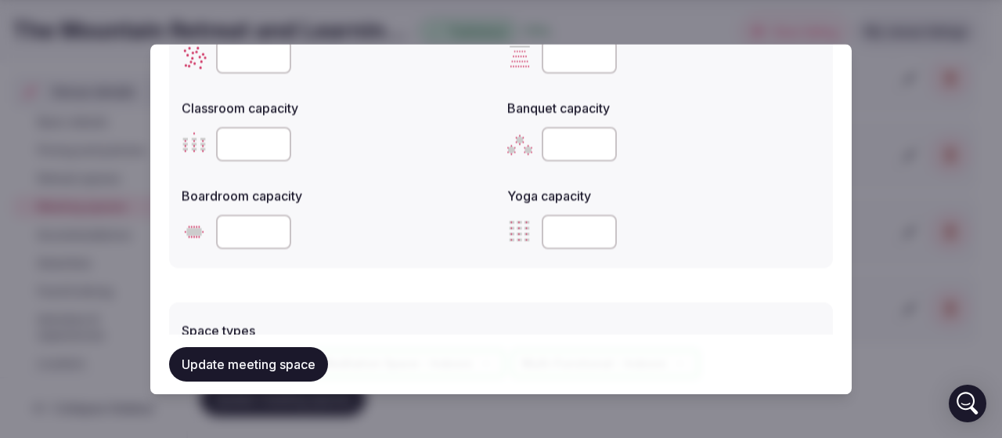
scroll to position [783, 0]
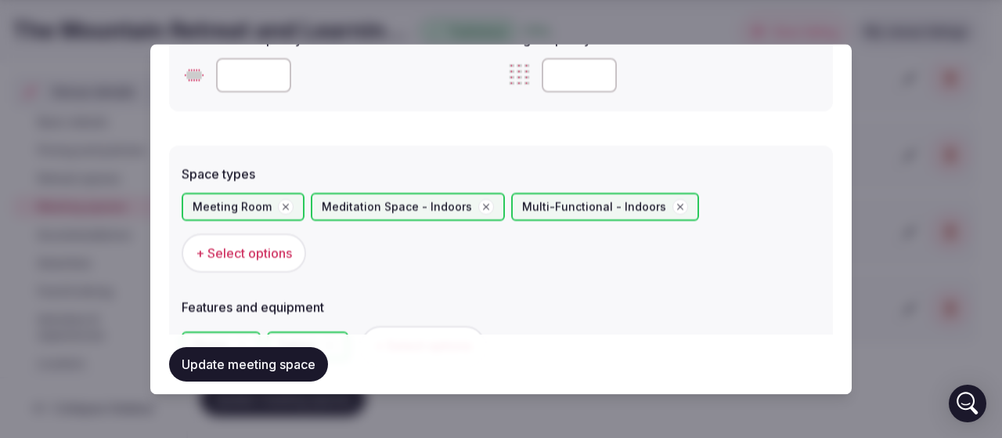
click at [258, 258] on span "+ Select options" at bounding box center [244, 252] width 96 height 17
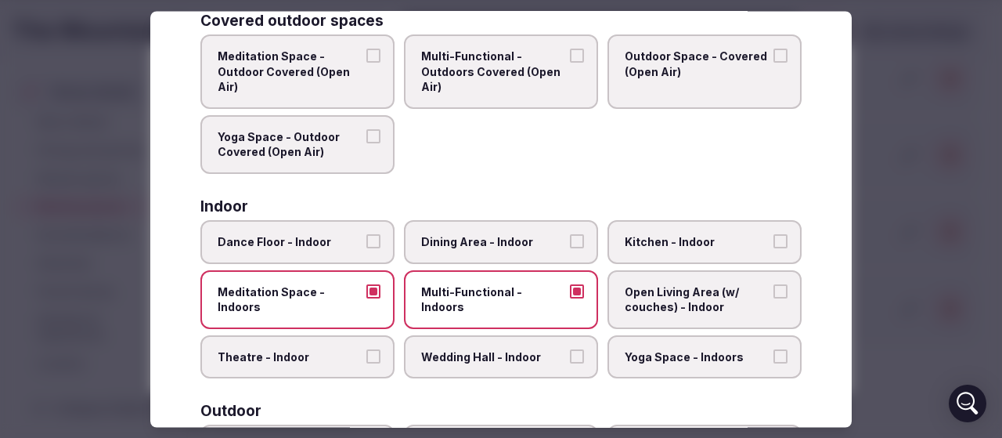
scroll to position [157, 0]
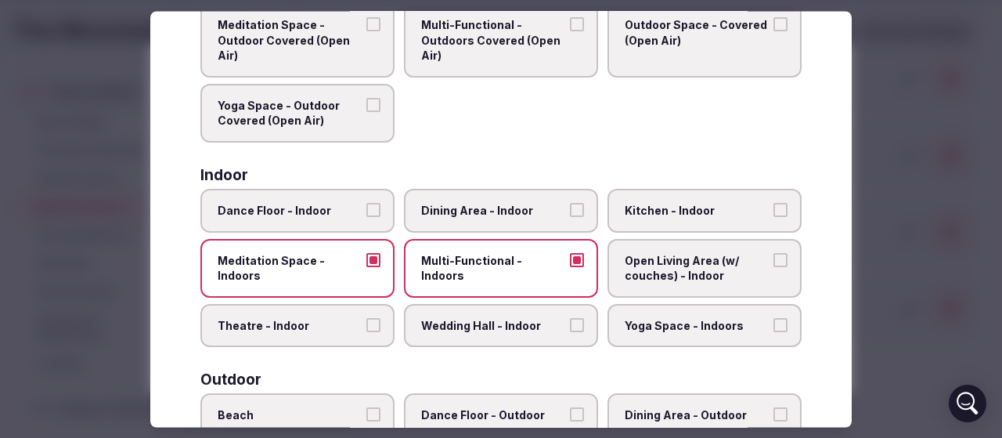
click at [299, 208] on span "Dance Floor - Indoor" at bounding box center [290, 212] width 144 height 16
click at [366, 208] on button "Dance Floor - Indoor" at bounding box center [373, 211] width 14 height 14
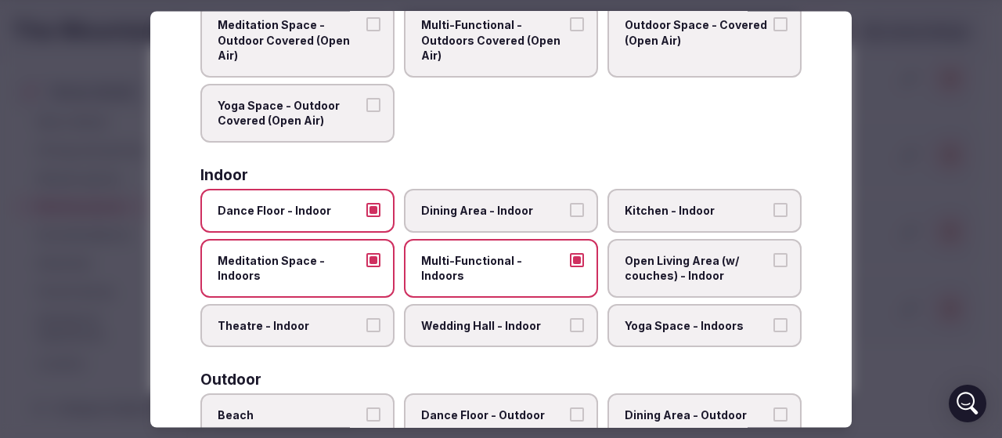
click at [650, 206] on span "Kitchen - Indoor" at bounding box center [697, 212] width 144 height 16
click at [773, 206] on button "Kitchen - Indoor" at bounding box center [780, 211] width 14 height 14
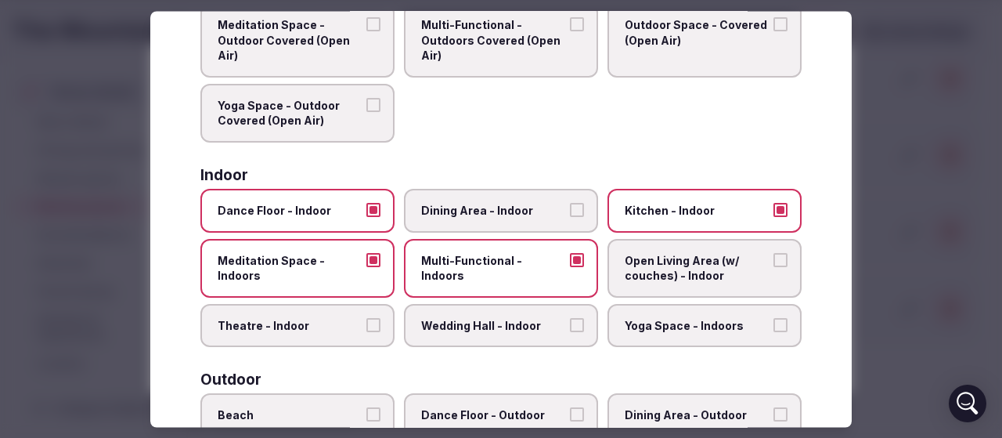
click at [467, 218] on span "Dining Area - Indoor" at bounding box center [493, 212] width 144 height 16
click at [570, 218] on button "Dining Area - Indoor" at bounding box center [577, 211] width 14 height 14
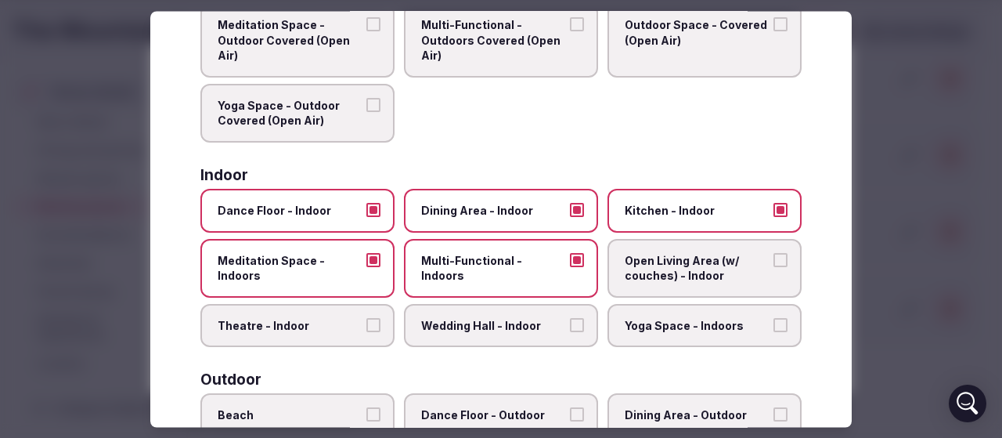
click at [471, 207] on span "Dining Area - Indoor" at bounding box center [493, 212] width 144 height 16
click at [570, 207] on button "Dining Area - Indoor" at bounding box center [577, 211] width 14 height 14
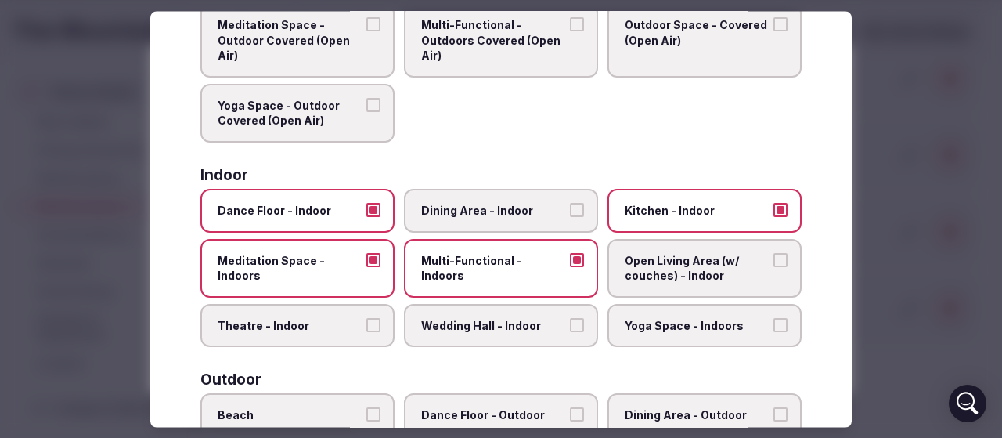
click at [455, 330] on span "Wedding Hall - Indoor" at bounding box center [493, 326] width 144 height 16
click at [570, 330] on button "Wedding Hall - Indoor" at bounding box center [577, 325] width 14 height 14
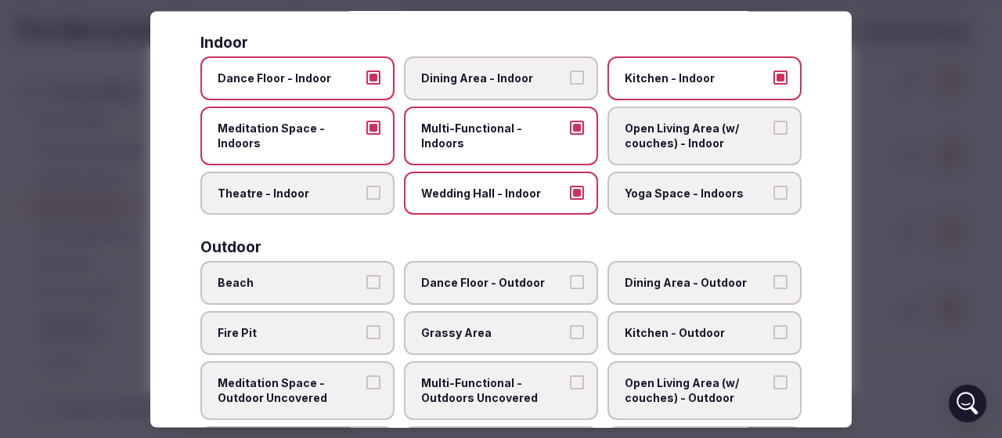
scroll to position [313, 0]
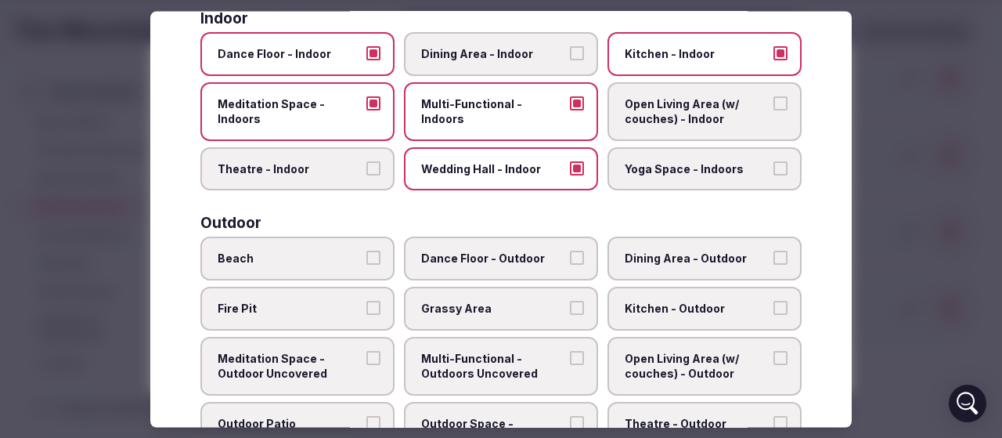
click at [263, 178] on label "Theatre - Indoor" at bounding box center [297, 169] width 194 height 44
click at [366, 175] on button "Theatre - Indoor" at bounding box center [373, 168] width 14 height 14
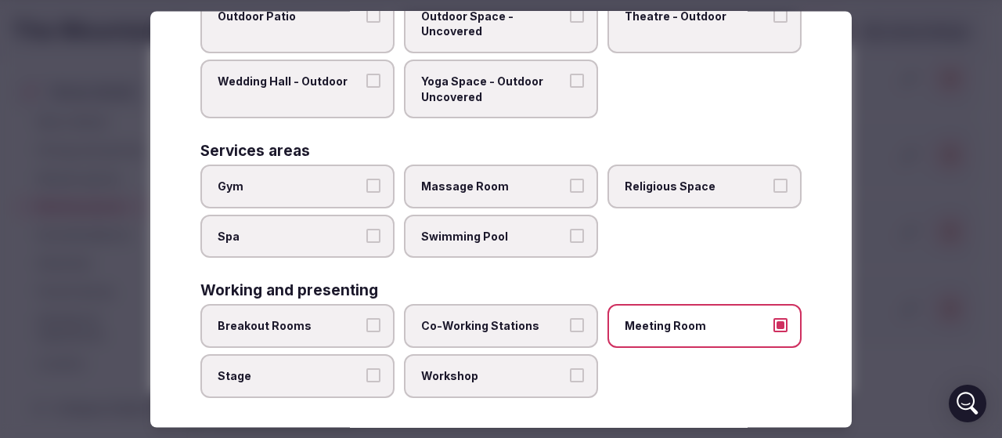
scroll to position [728, 0]
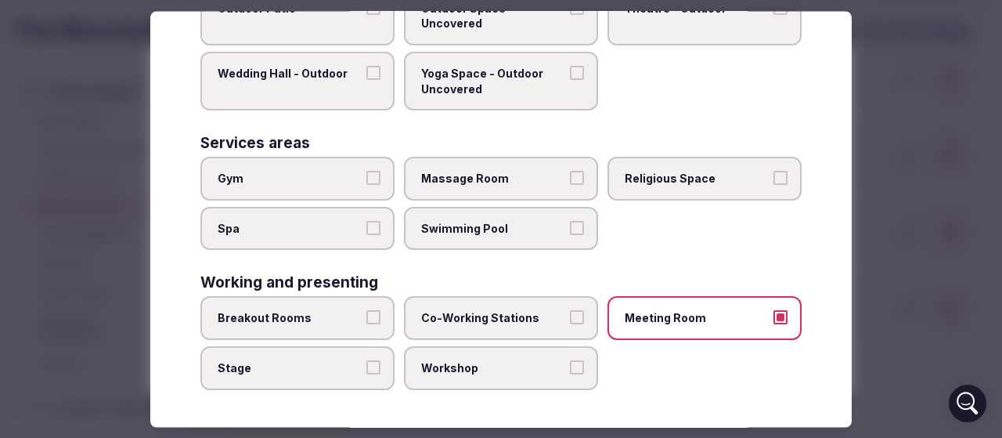
click at [676, 175] on span "Religious Space" at bounding box center [697, 179] width 144 height 16
click at [773, 175] on button "Religious Space" at bounding box center [780, 178] width 14 height 14
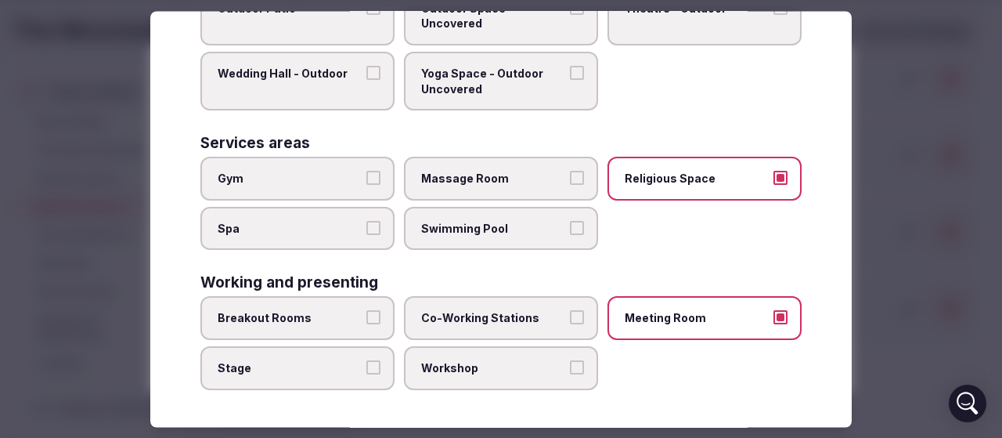
click at [277, 317] on span "Breakout Rooms" at bounding box center [290, 319] width 144 height 16
click at [366, 317] on button "Breakout Rooms" at bounding box center [373, 318] width 14 height 14
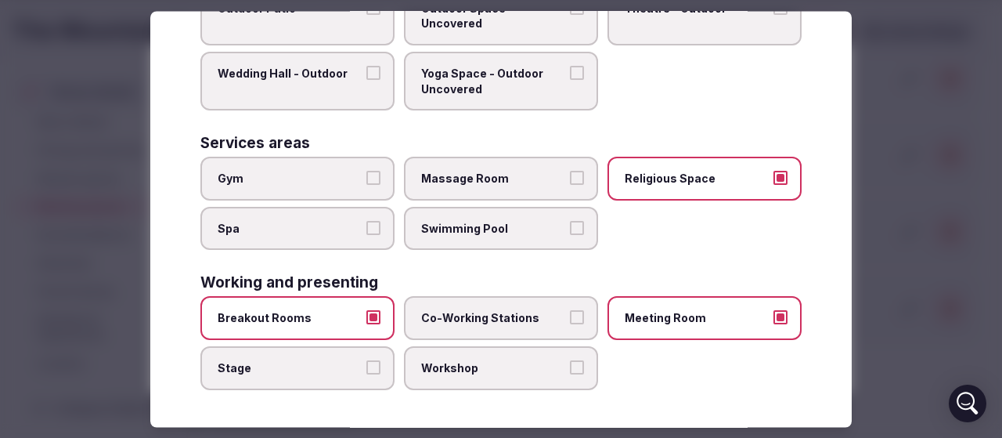
click at [301, 373] on span "Stage" at bounding box center [290, 368] width 144 height 16
click at [366, 373] on button "Stage" at bounding box center [373, 367] width 14 height 14
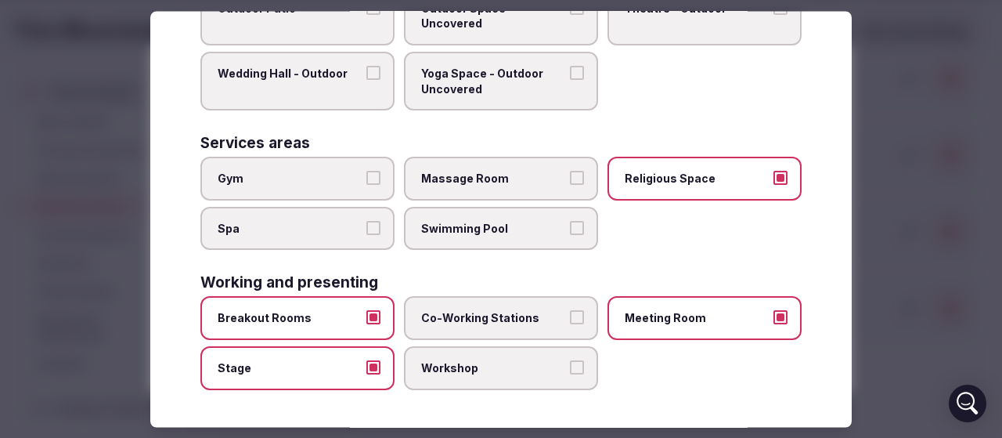
click at [448, 359] on label "Workshop" at bounding box center [501, 368] width 194 height 44
click at [570, 360] on button "Workshop" at bounding box center [577, 367] width 14 height 14
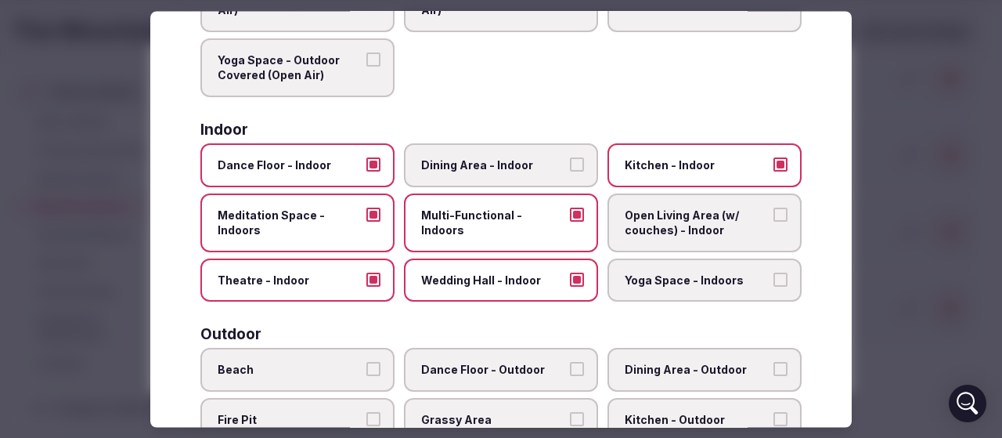
scroll to position [0, 0]
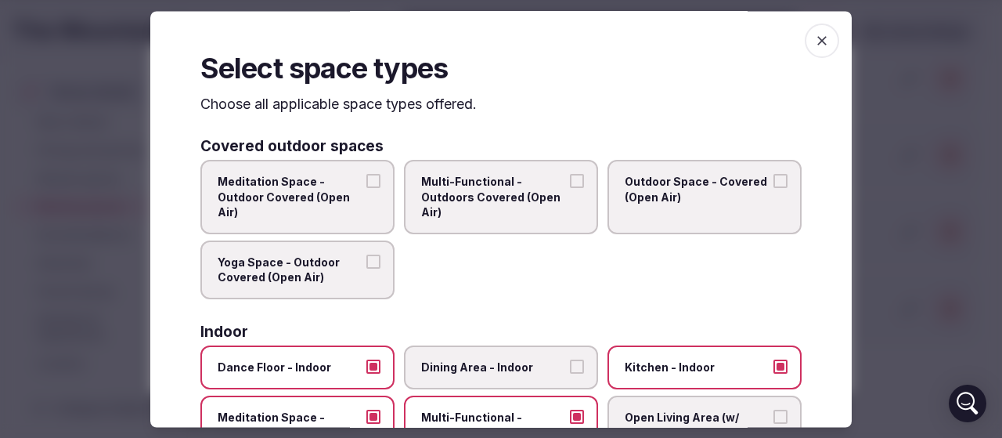
click at [817, 43] on icon "button" at bounding box center [821, 40] width 9 height 9
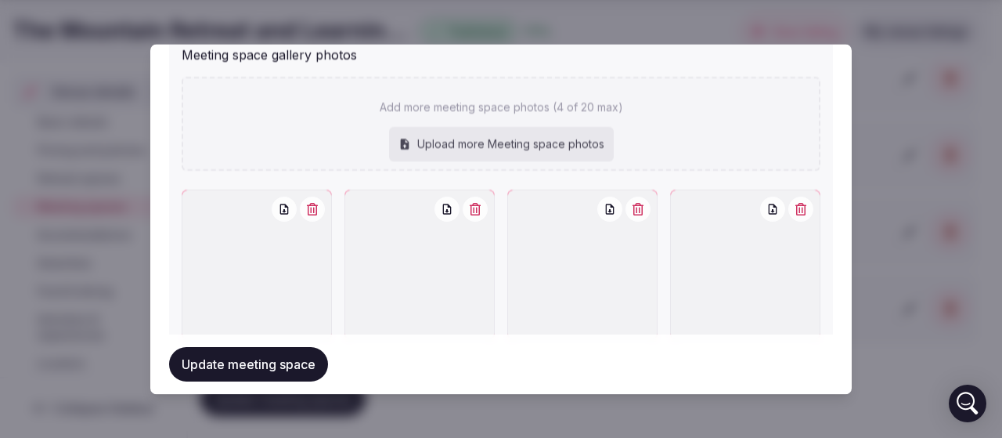
scroll to position [1228, 0]
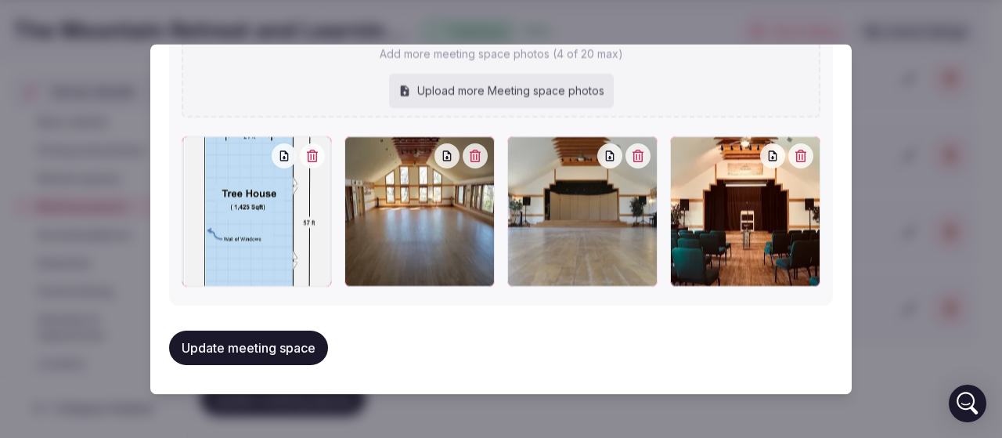
click at [285, 156] on icon "button" at bounding box center [284, 156] width 13 height 13
click at [442, 158] on icon "button" at bounding box center [447, 156] width 13 height 13
click at [606, 159] on icon "button" at bounding box center [610, 156] width 9 height 10
click at [766, 160] on icon "button" at bounding box center [772, 156] width 13 height 13
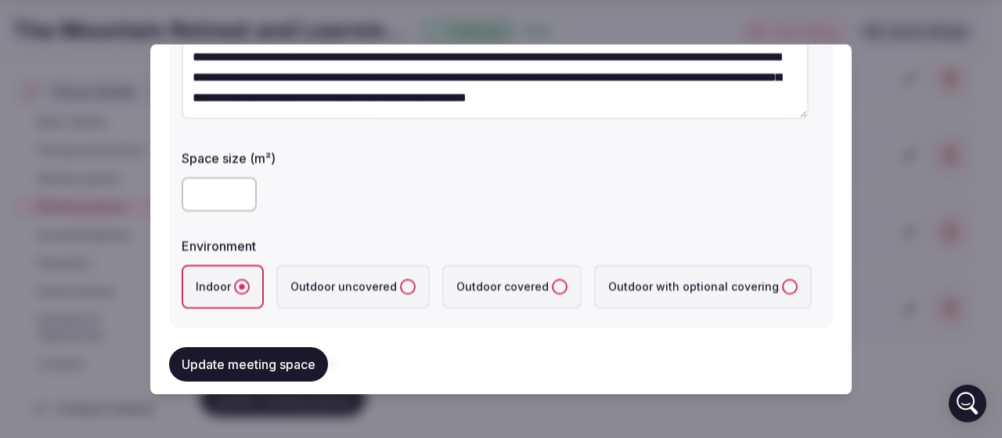
scroll to position [288, 0]
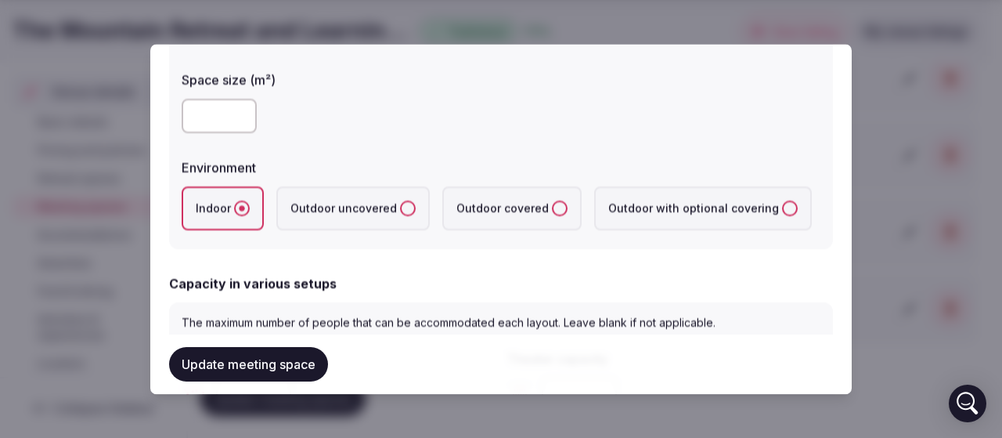
click at [200, 109] on input "number" at bounding box center [219, 116] width 75 height 34
click at [409, 111] on div "****" at bounding box center [501, 116] width 639 height 34
drag, startPoint x: 224, startPoint y: 120, endPoint x: 152, endPoint y: 128, distance: 72.5
click at [152, 128] on div "**********" at bounding box center [500, 219] width 701 height 350
click at [319, 112] on div "******" at bounding box center [501, 116] width 639 height 34
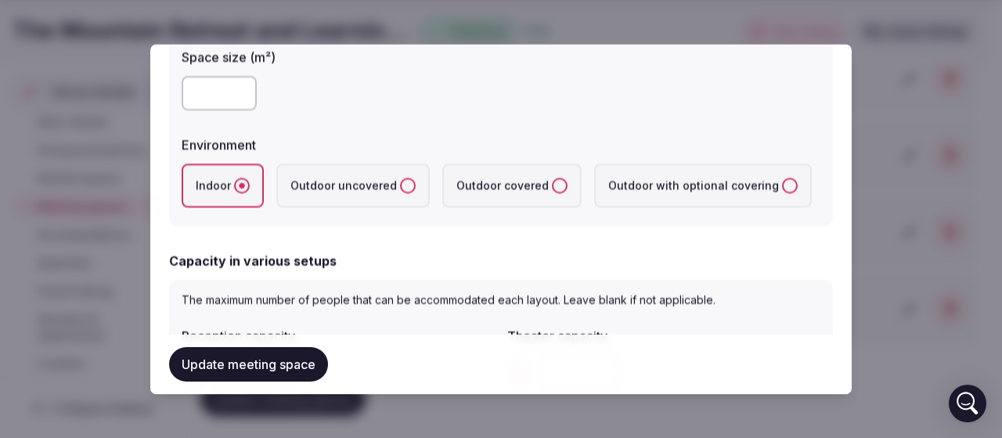
scroll to position [470, 0]
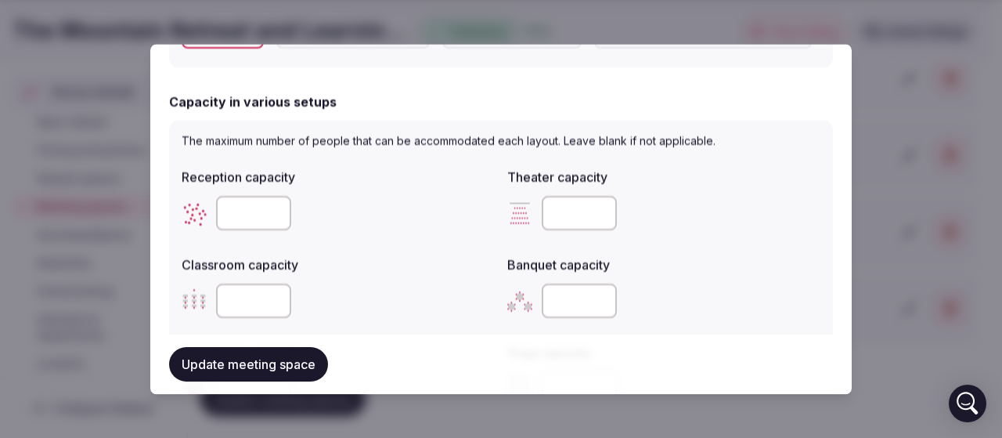
click at [225, 370] on button "Update meeting space" at bounding box center [248, 364] width 159 height 34
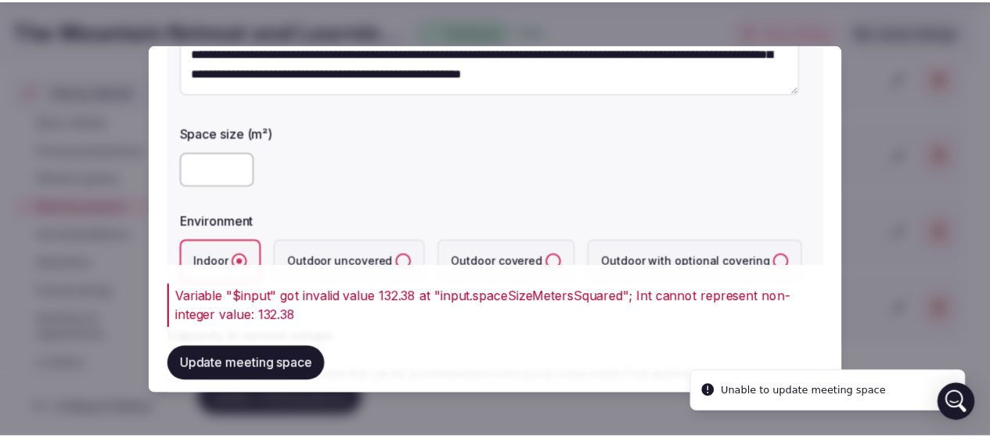
scroll to position [157, 0]
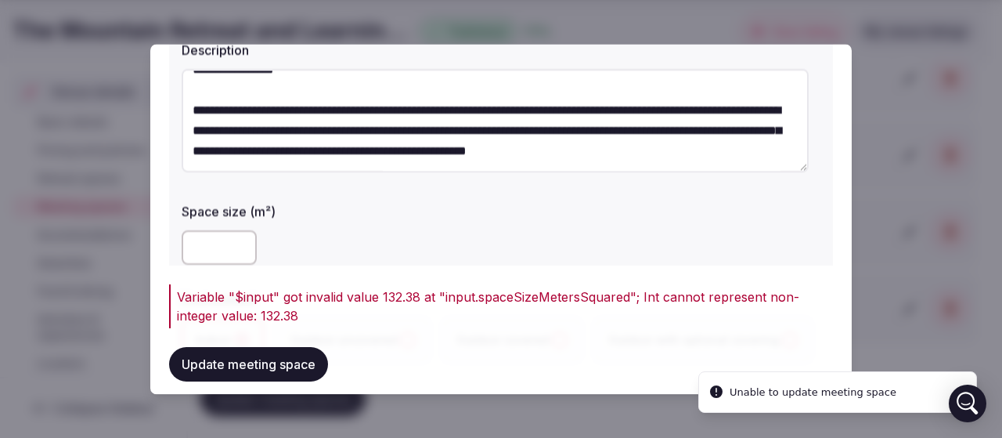
click at [233, 247] on input "******" at bounding box center [219, 247] width 75 height 34
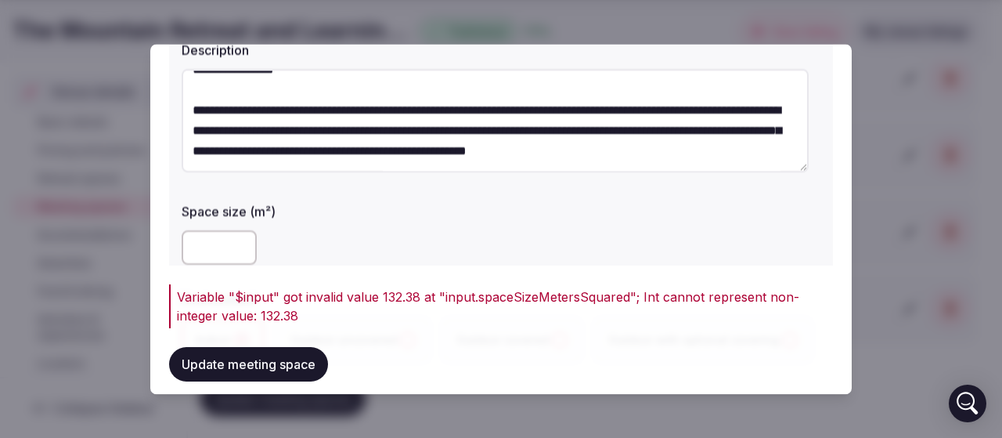
type input "***"
click at [272, 361] on button "Update meeting space" at bounding box center [248, 364] width 159 height 34
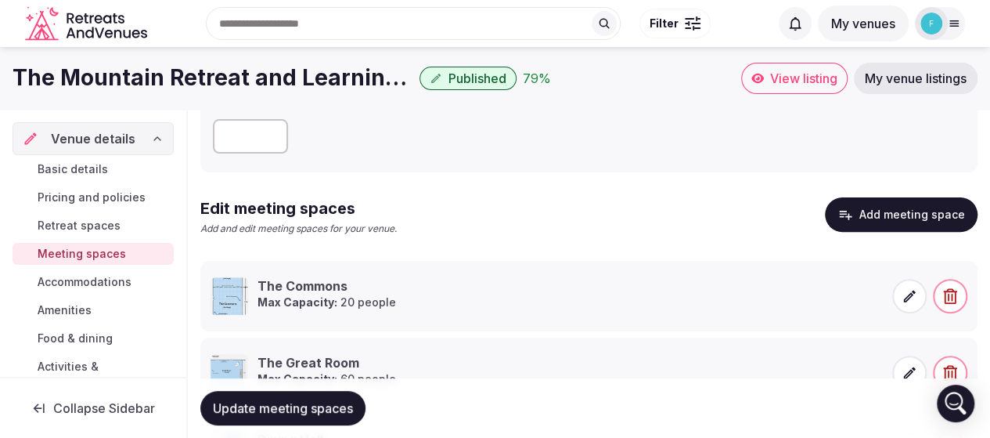
click at [250, 140] on input "*" at bounding box center [250, 136] width 75 height 34
click at [269, 134] on input "*" at bounding box center [250, 136] width 75 height 34
type input "**"
click at [269, 134] on input "**" at bounding box center [250, 136] width 75 height 34
click at [366, 137] on div "**" at bounding box center [589, 136] width 752 height 34
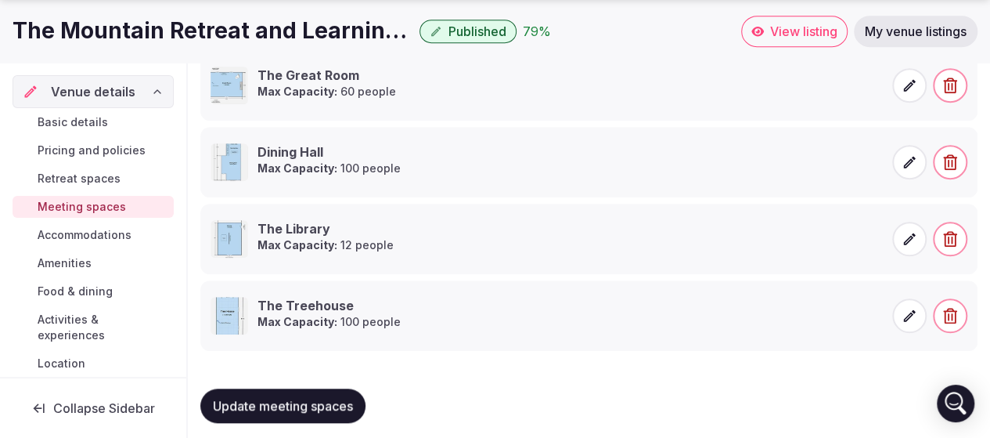
scroll to position [451, 0]
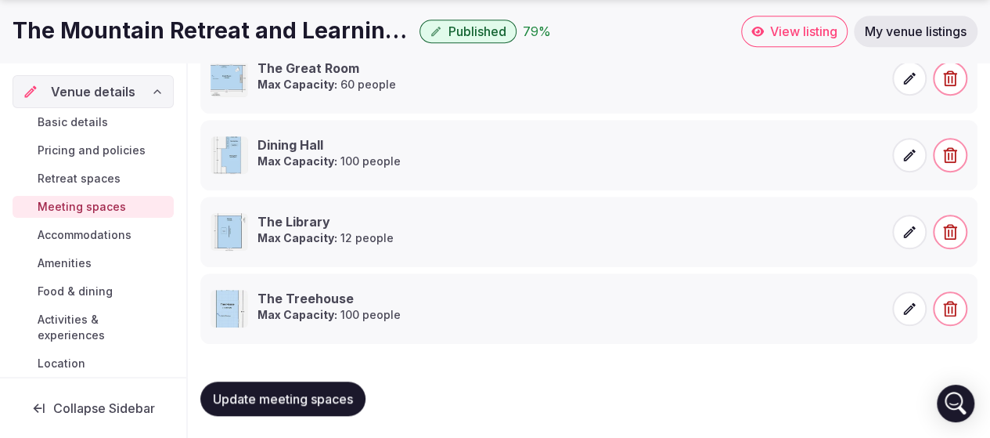
click at [260, 392] on span "Update meeting spaces" at bounding box center [283, 399] width 140 height 16
click at [108, 234] on span "Accommodations" at bounding box center [85, 235] width 94 height 16
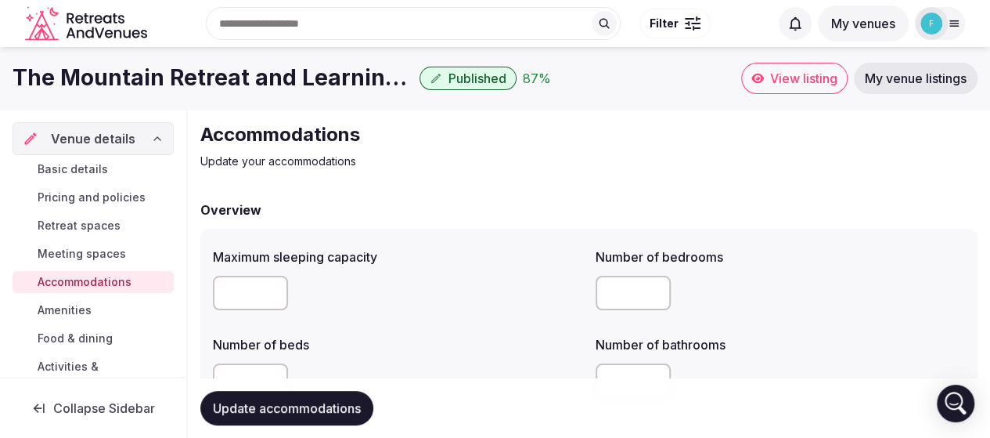
click at [108, 255] on span "Meeting spaces" at bounding box center [82, 254] width 88 height 16
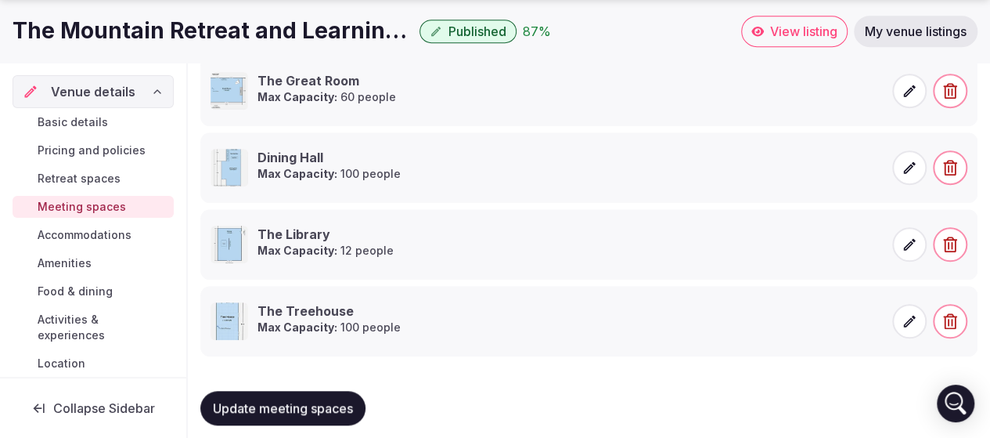
scroll to position [451, 0]
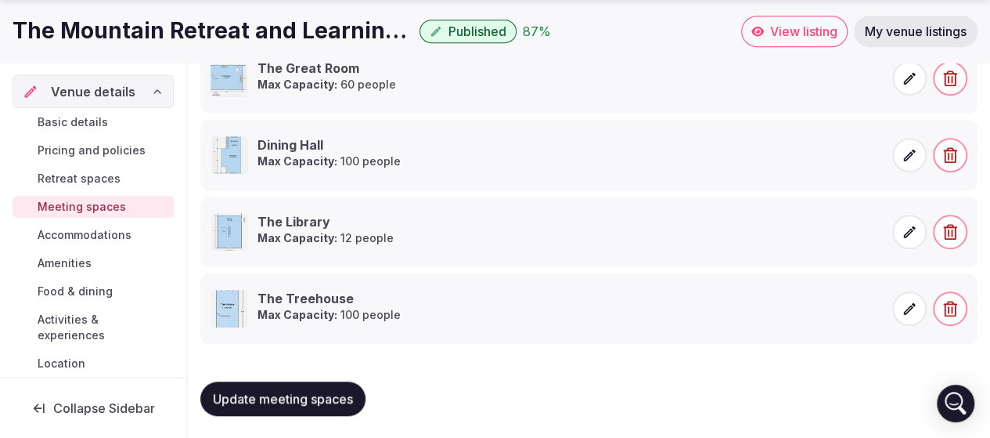
click at [77, 237] on span "Accommodations" at bounding box center [85, 235] width 94 height 16
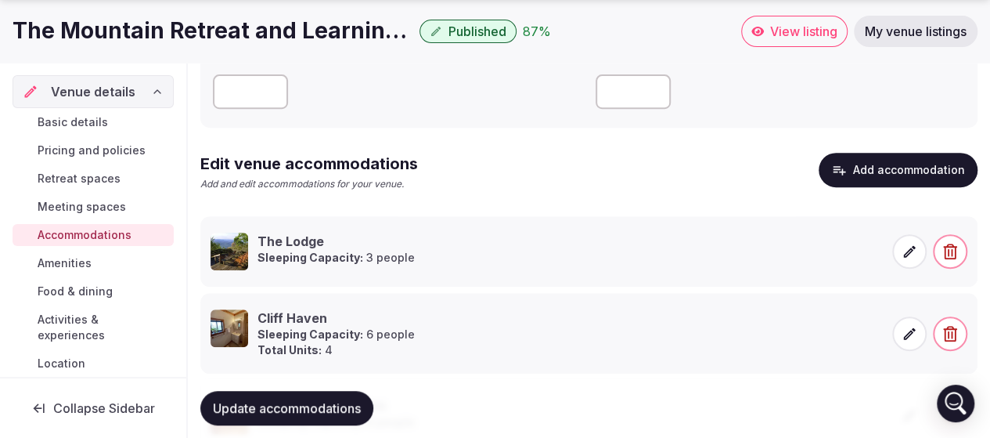
scroll to position [313, 0]
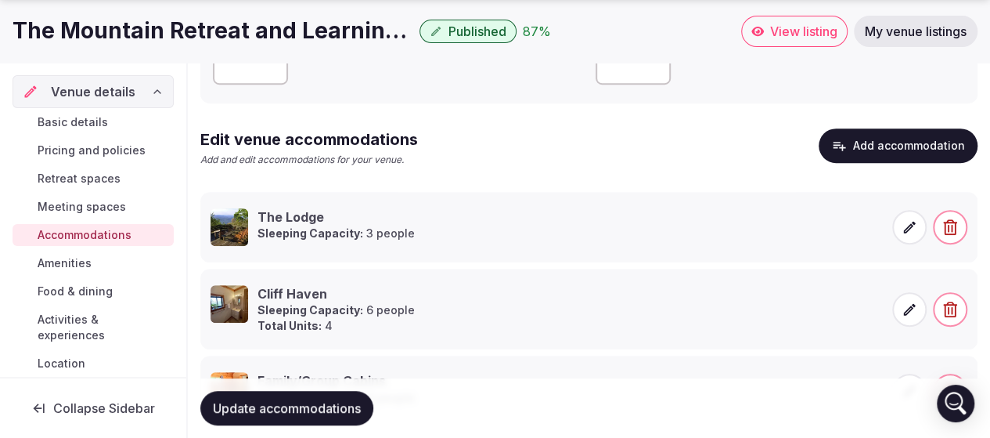
click at [83, 210] on span "Meeting spaces" at bounding box center [82, 207] width 88 height 16
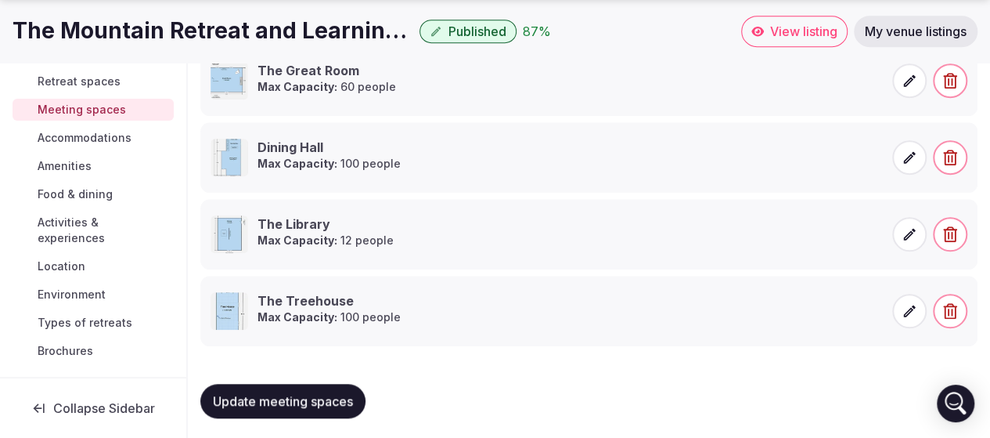
scroll to position [451, 0]
